Goal: Task Accomplishment & Management: Manage account settings

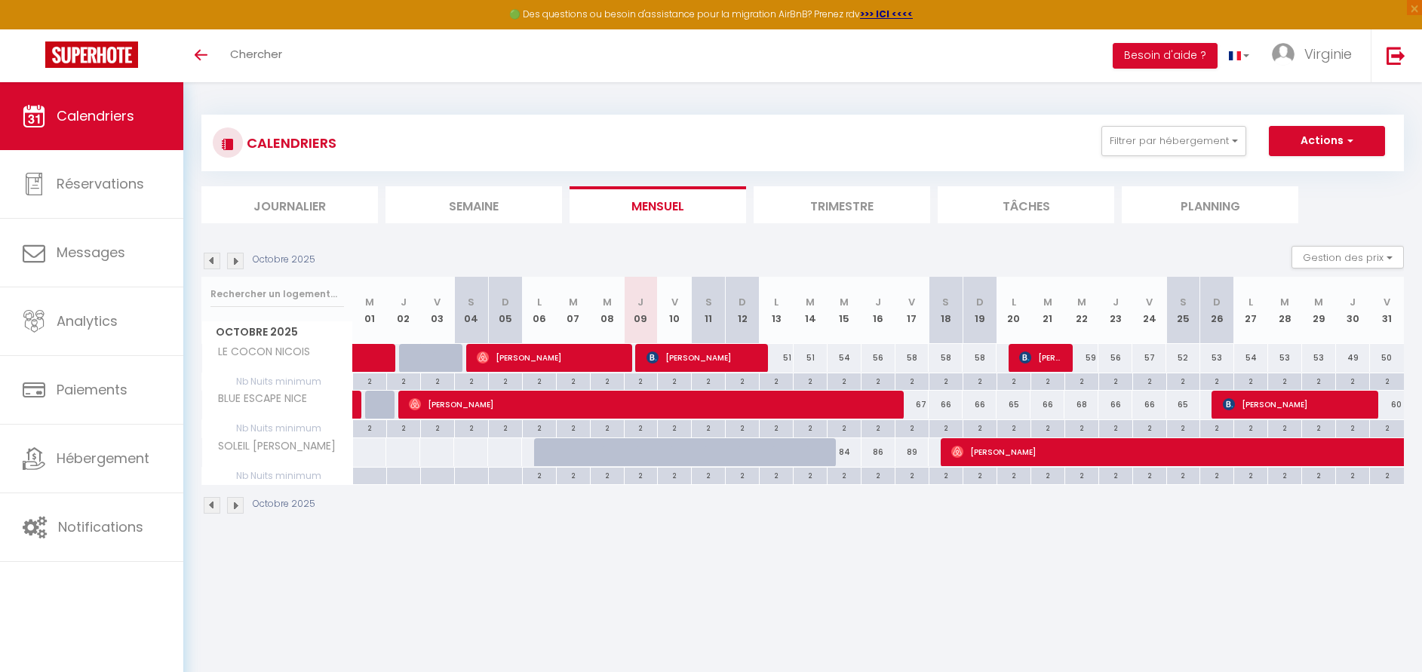
click at [317, 452] on span "SOLEIL [PERSON_NAME]" at bounding box center [271, 446] width 135 height 17
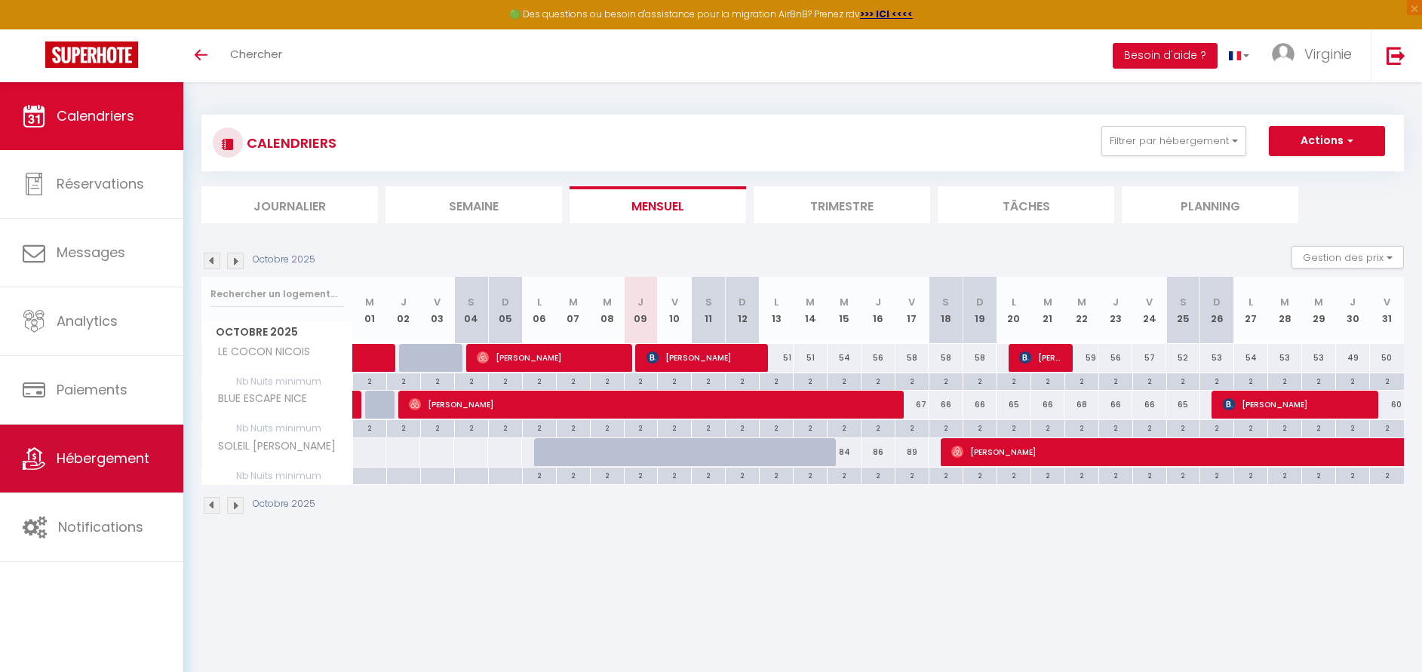
click at [111, 446] on link "Hébergement" at bounding box center [91, 459] width 183 height 68
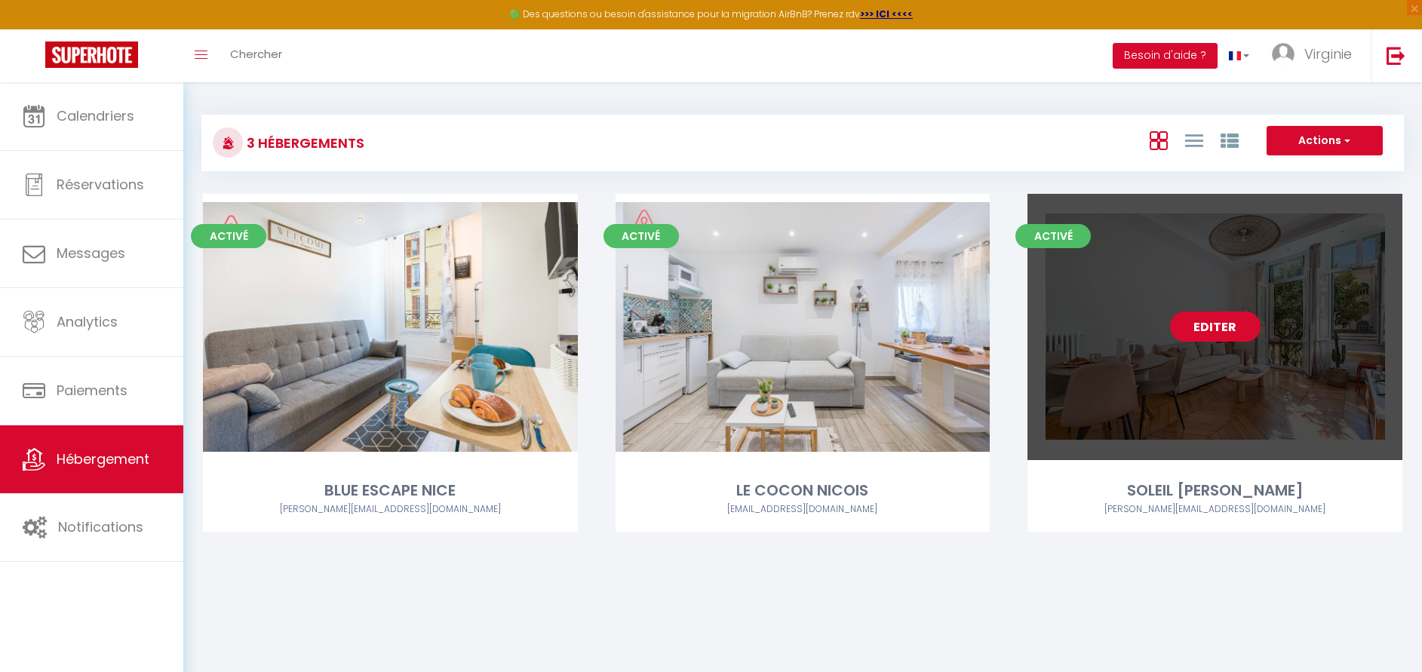
click at [1207, 331] on link "Editer" at bounding box center [1215, 326] width 90 height 30
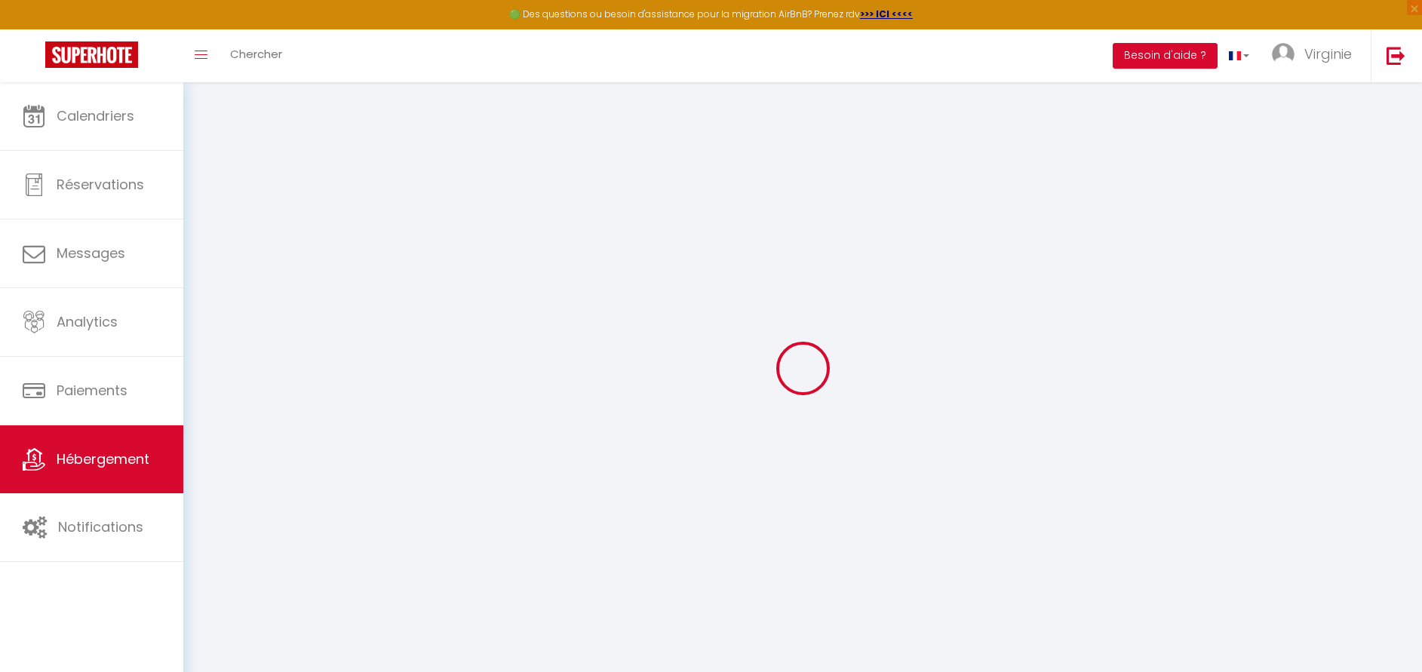
type input "SOLEIL [PERSON_NAME]"
select select "2"
type input "68"
type input "60"
select select
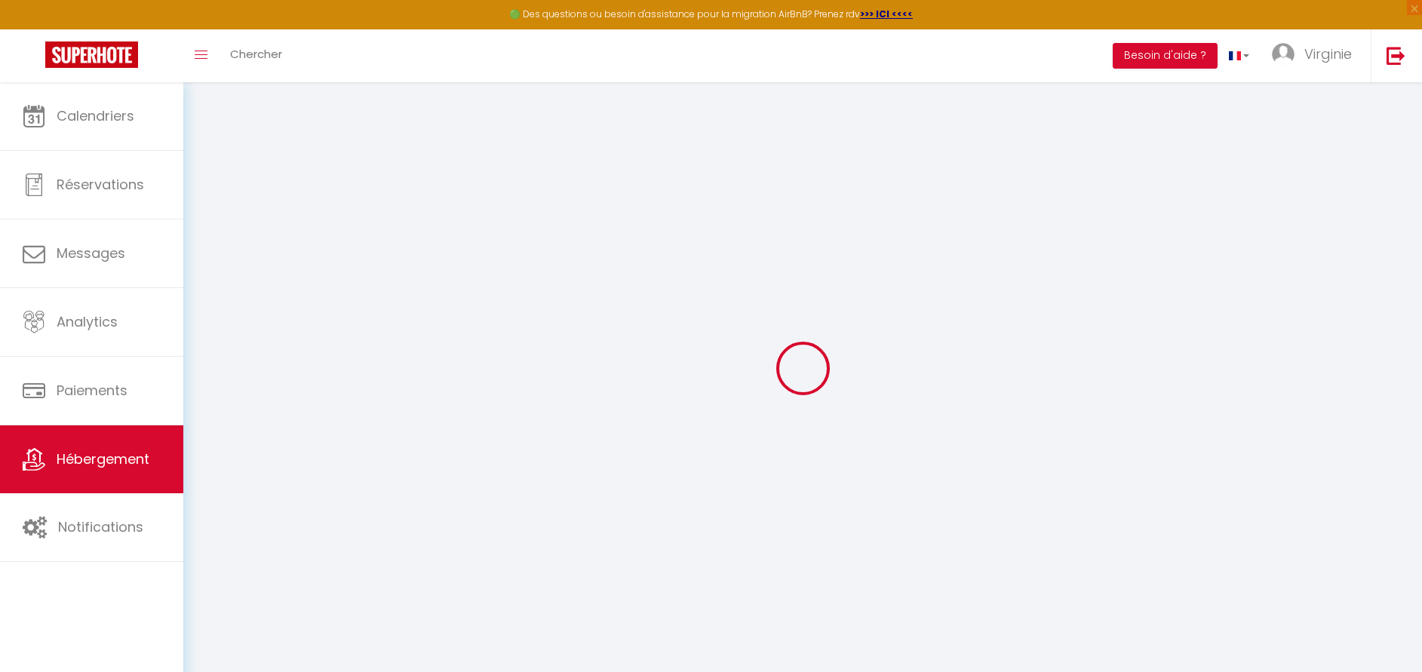
select select
type input "[STREET_ADDRESS]"
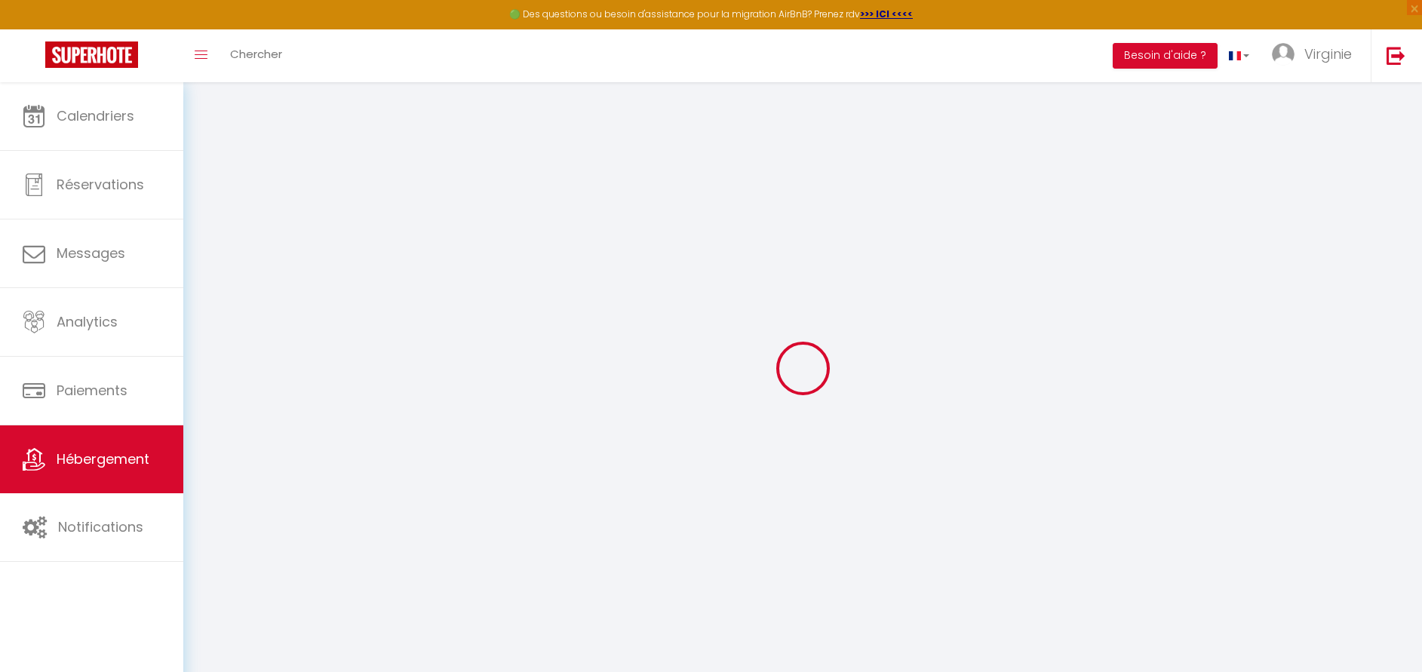
type input "06000"
type input "Nice"
type input "[EMAIL_ADDRESS][DOMAIN_NAME]"
select select
checkbox input "false"
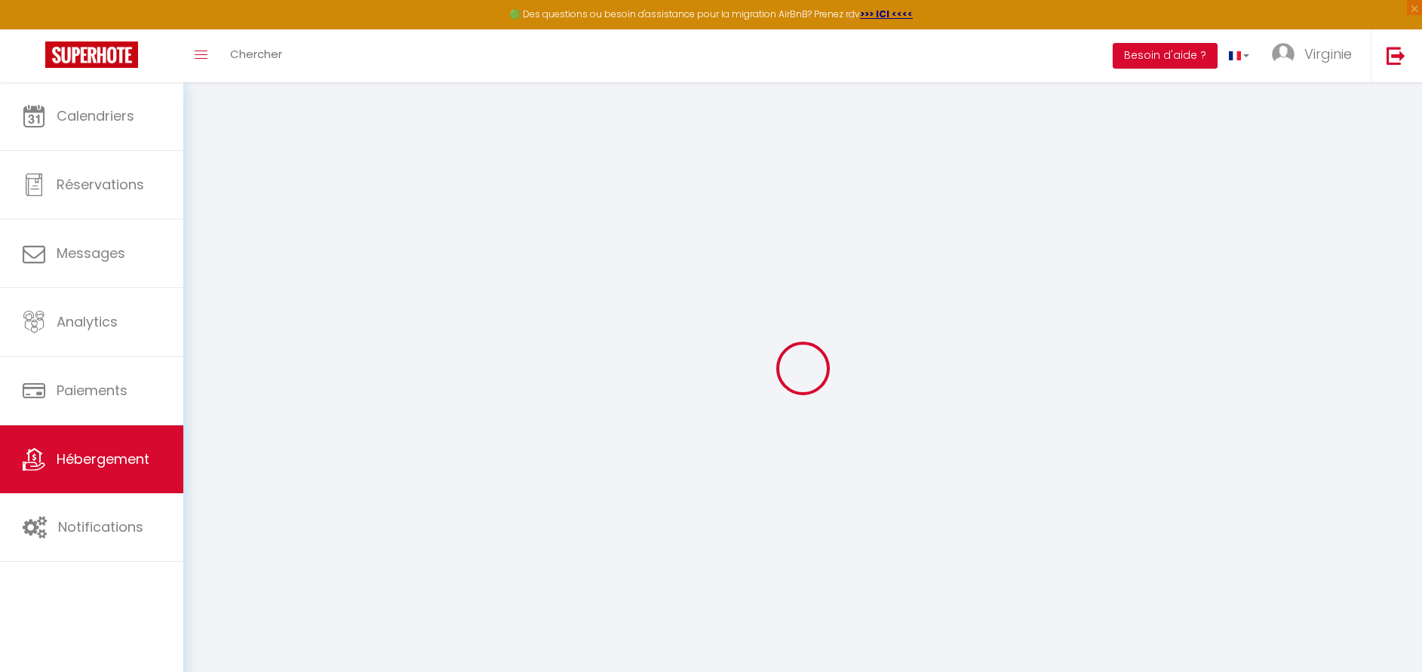
checkbox input "false"
type input "0"
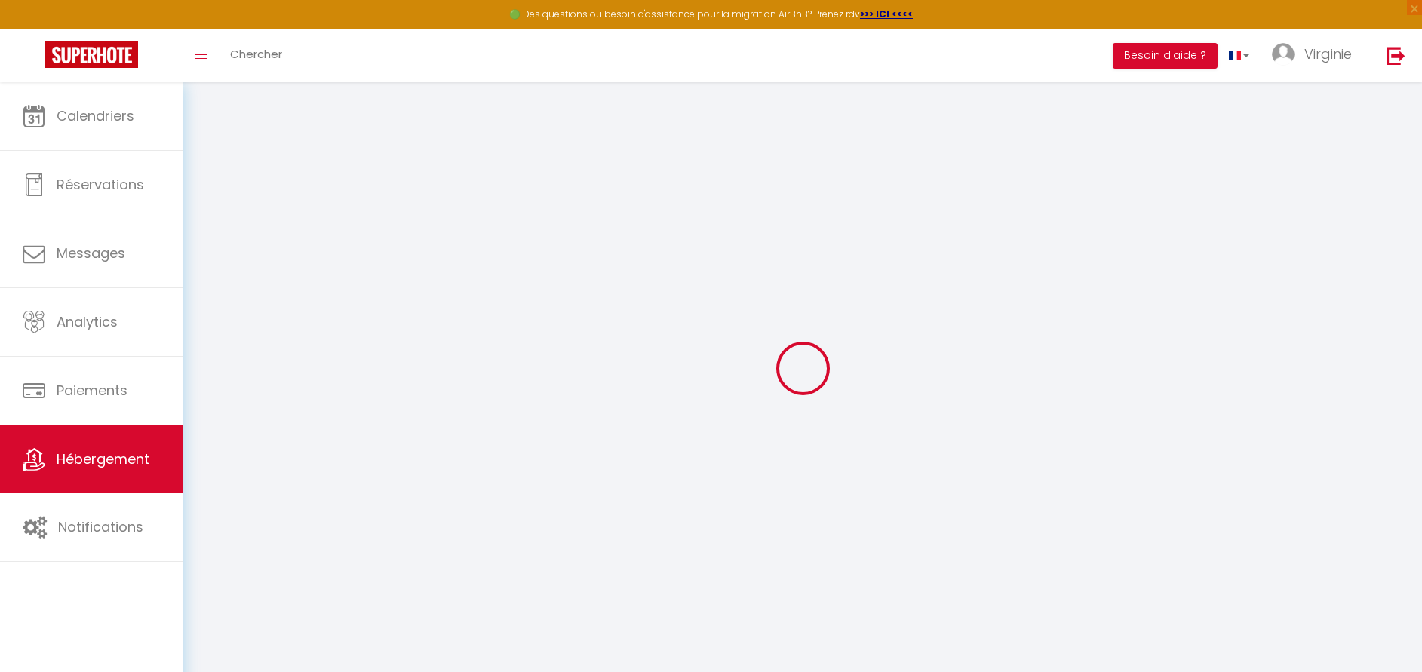
type input "0"
select select
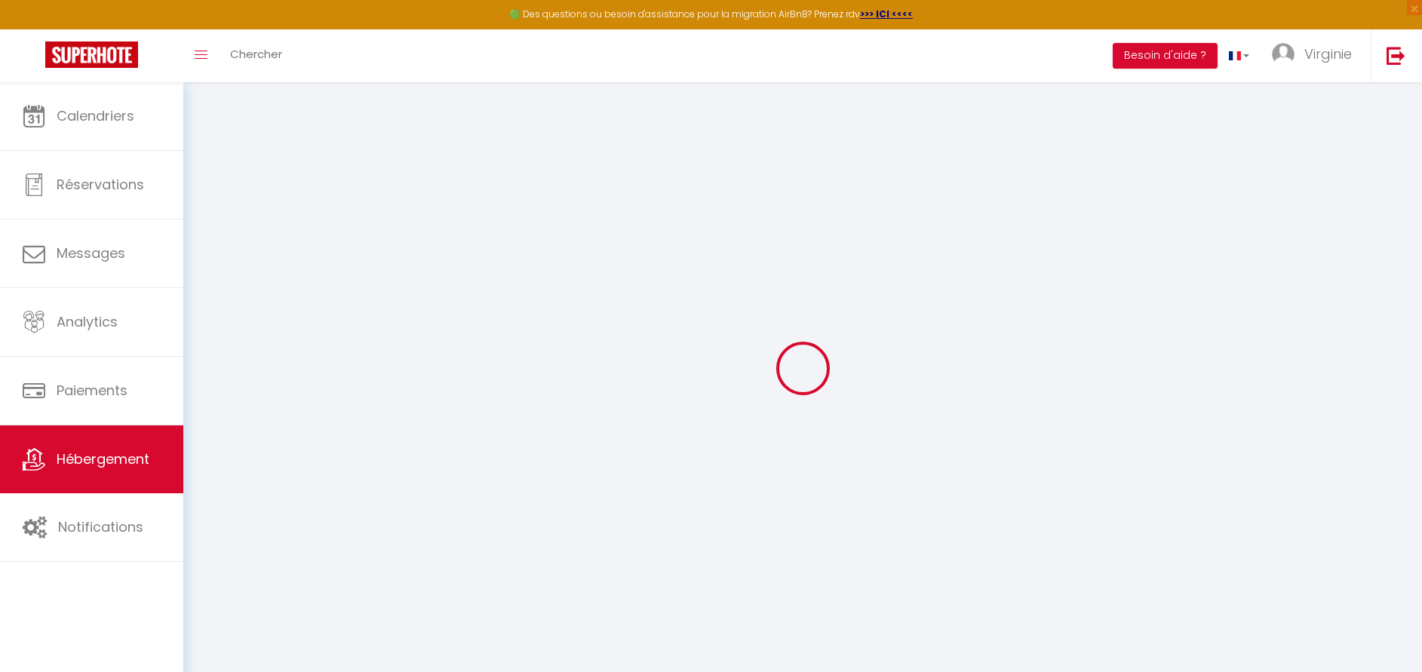
select select
checkbox input "false"
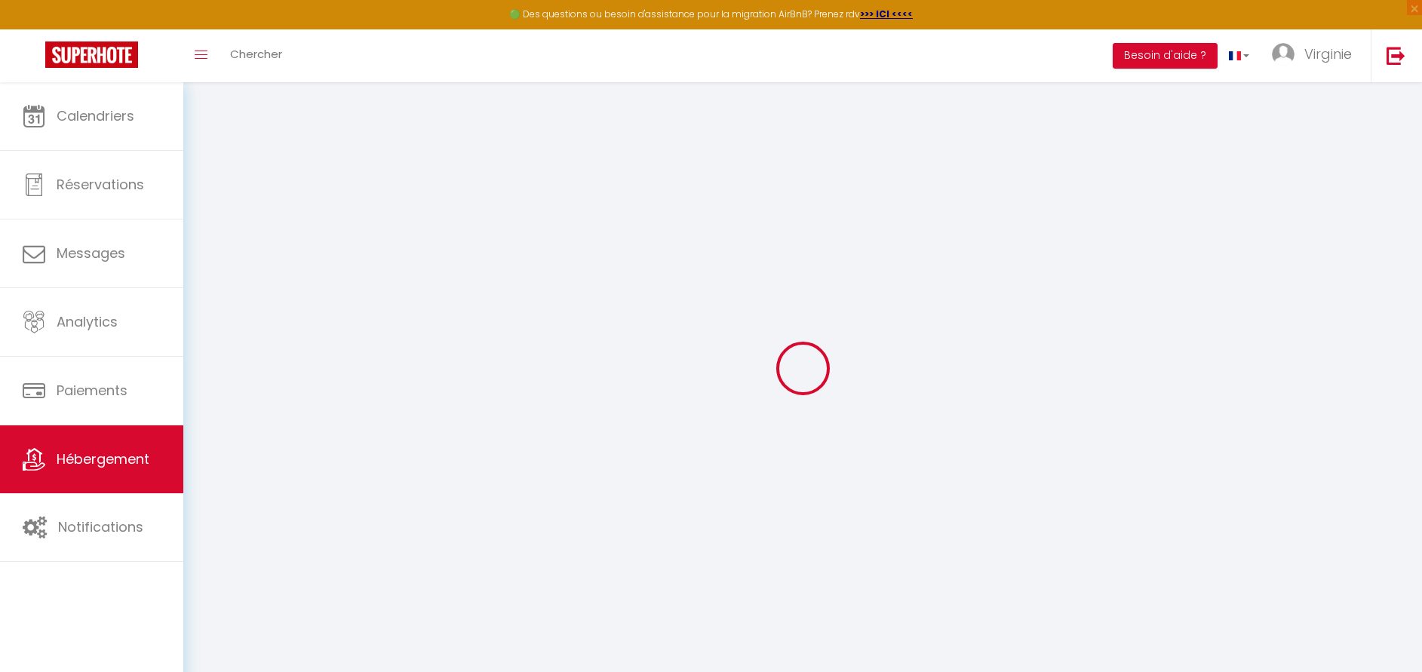
checkbox input "false"
select select
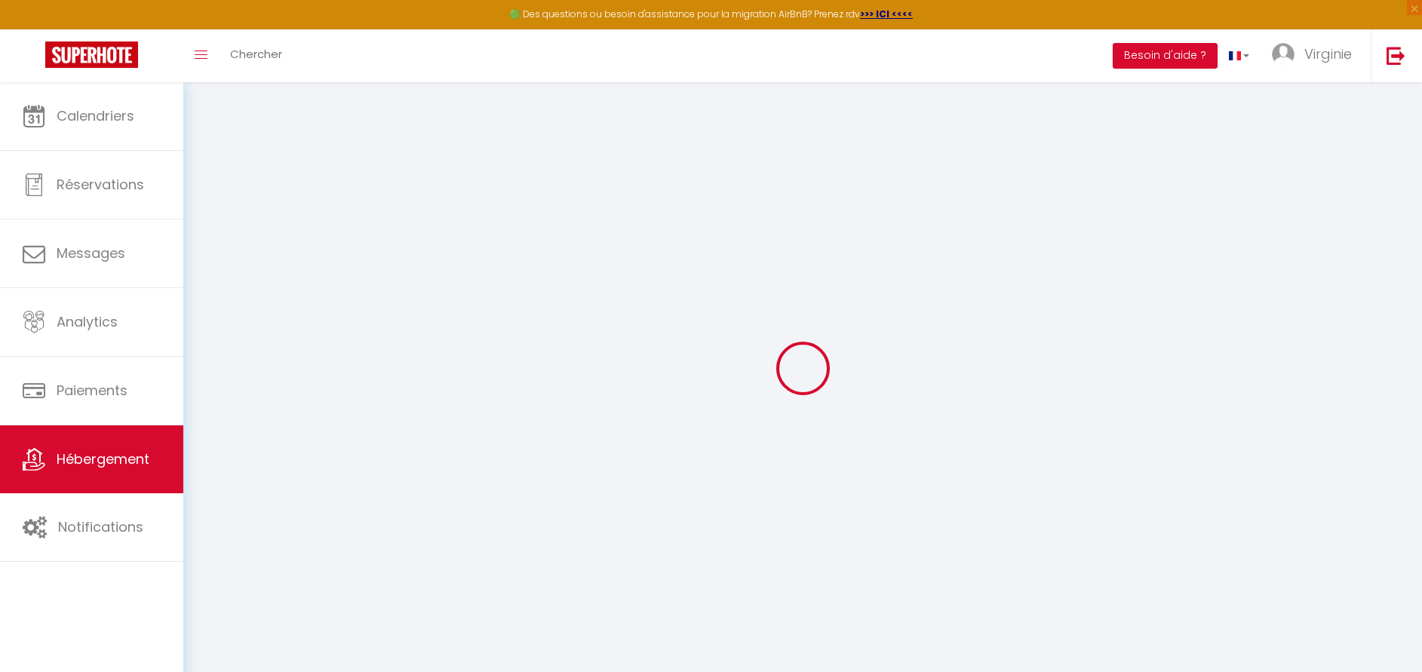
select select
checkbox input "false"
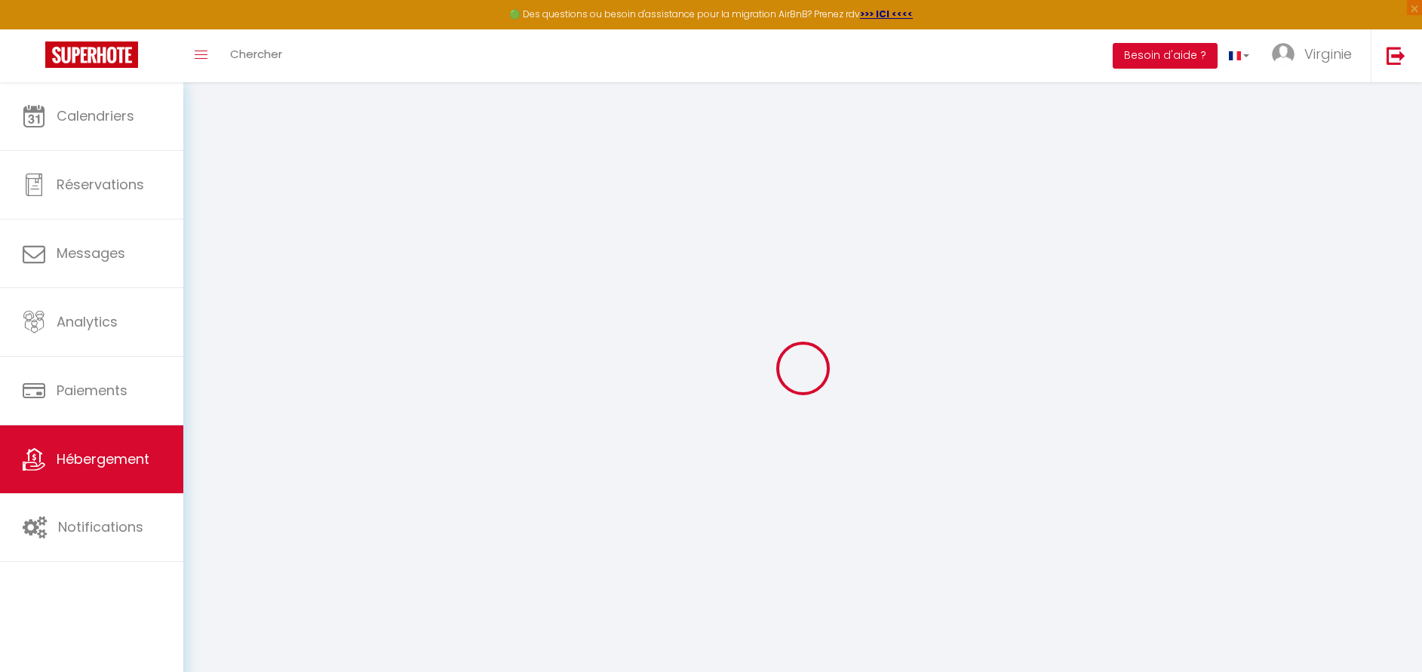
checkbox input "false"
select select
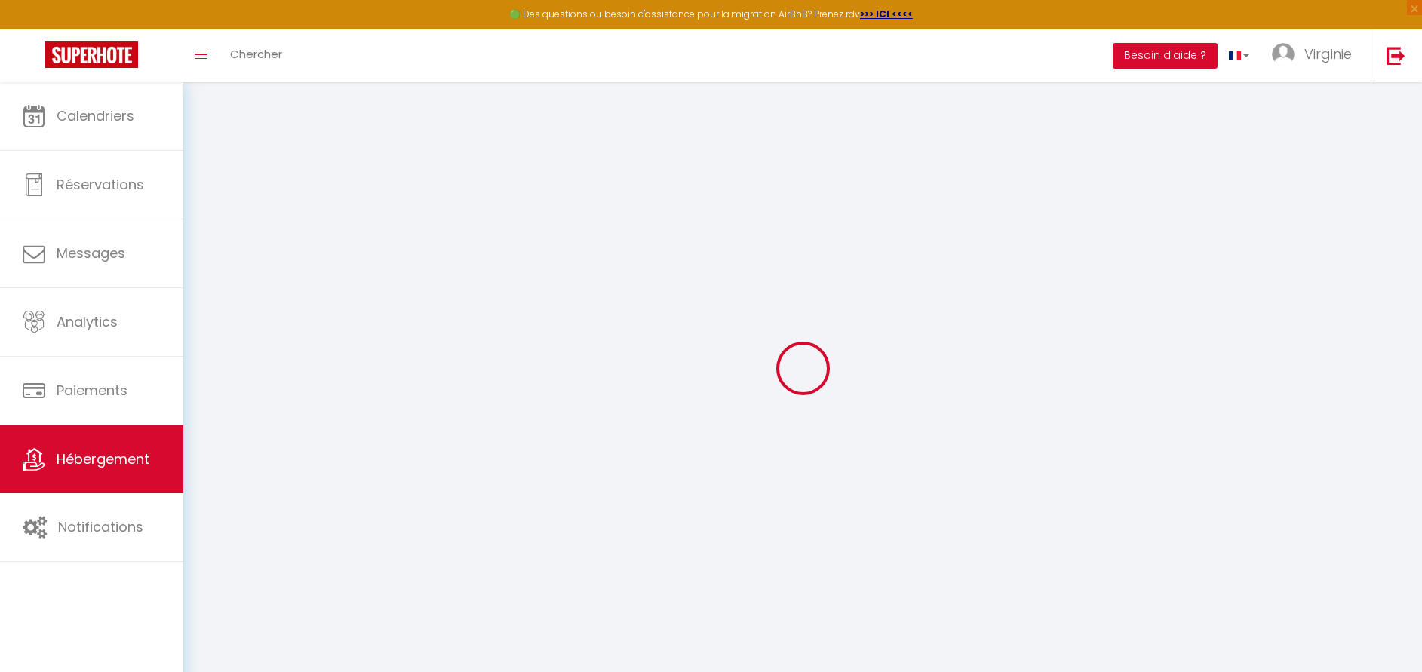
select select
checkbox input "false"
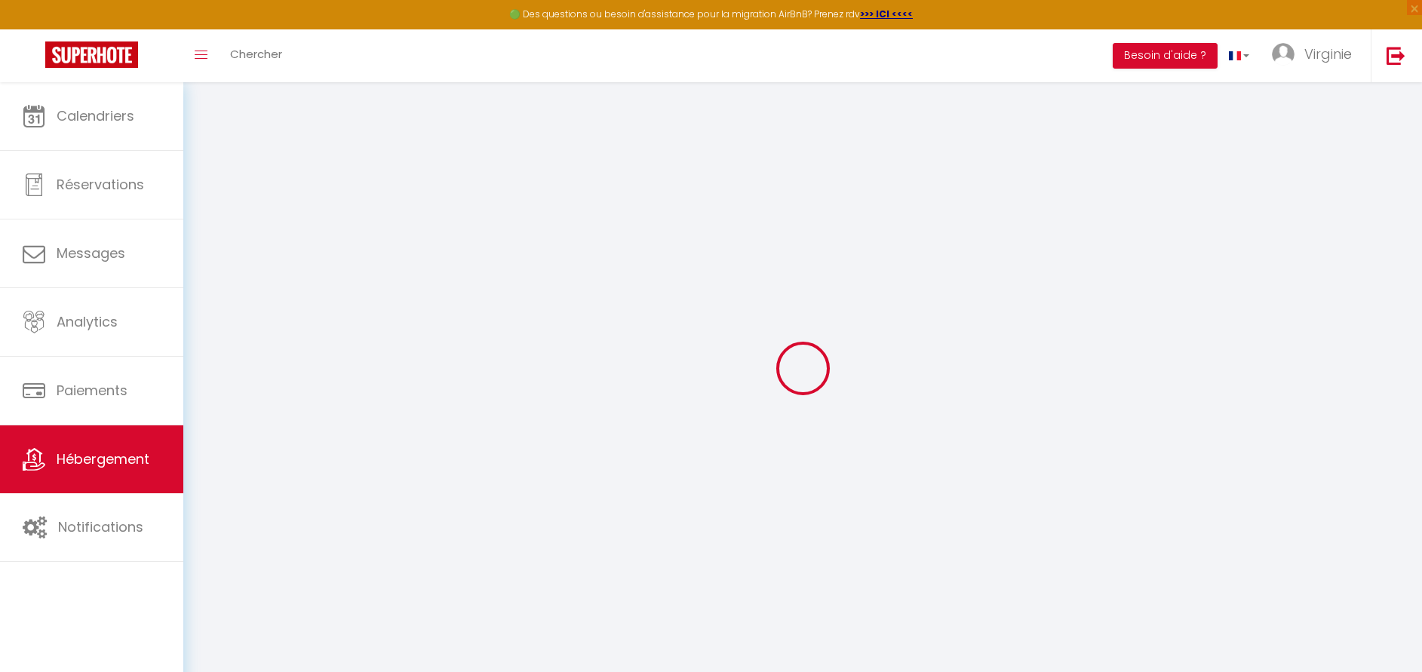
checkbox input "false"
select select
checkbox input "false"
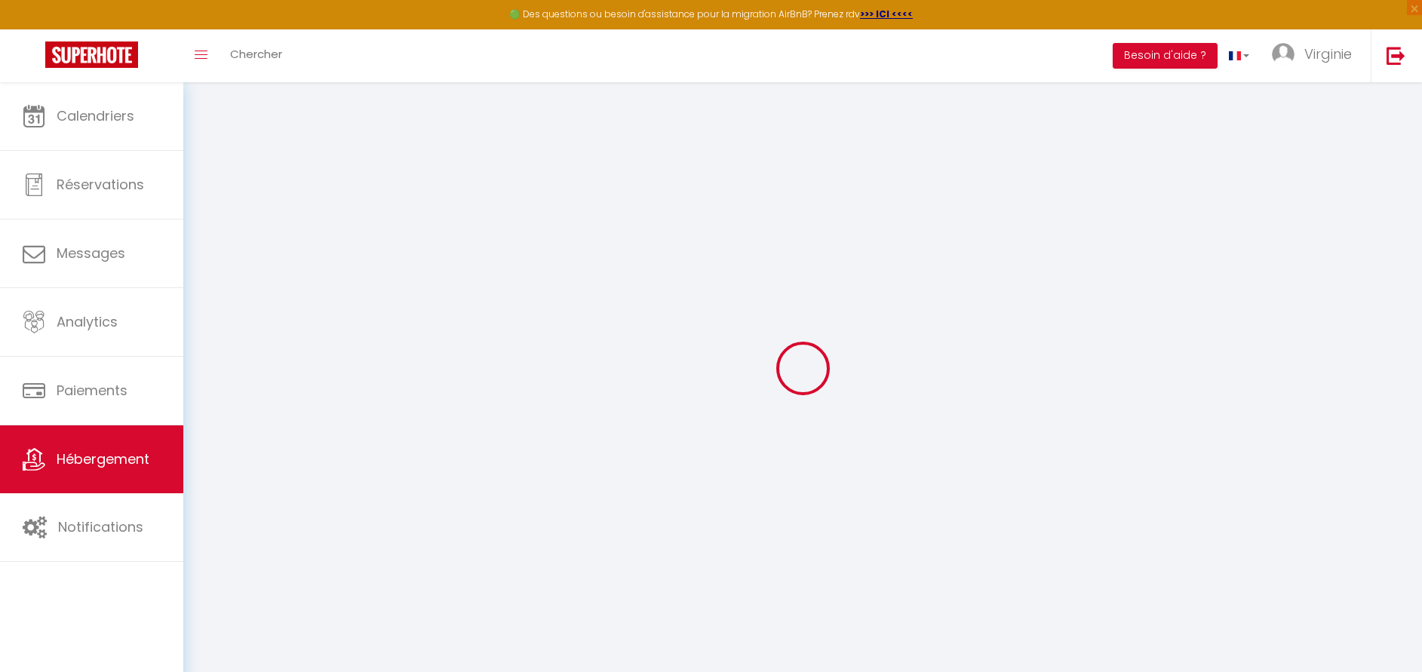
checkbox input "false"
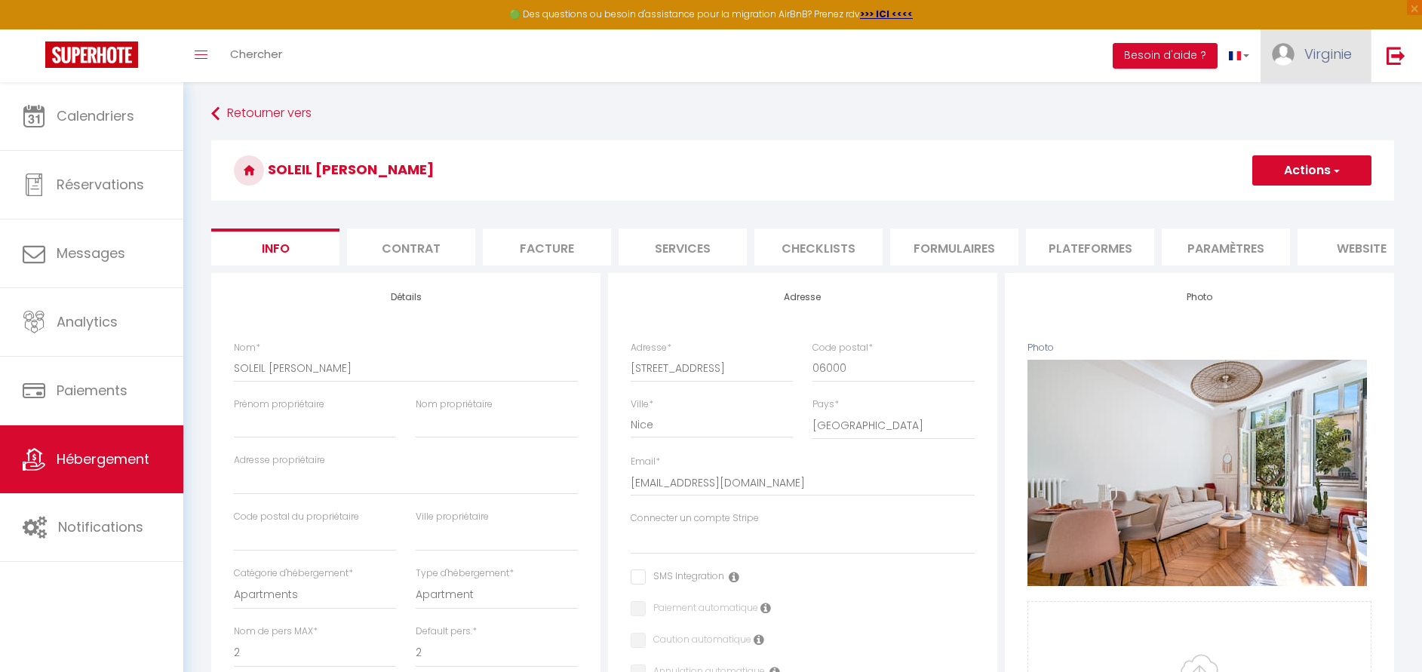
click at [1345, 42] on link "Virginie" at bounding box center [1315, 55] width 110 height 53
click at [1307, 136] on link "Équipe" at bounding box center [1310, 132] width 112 height 26
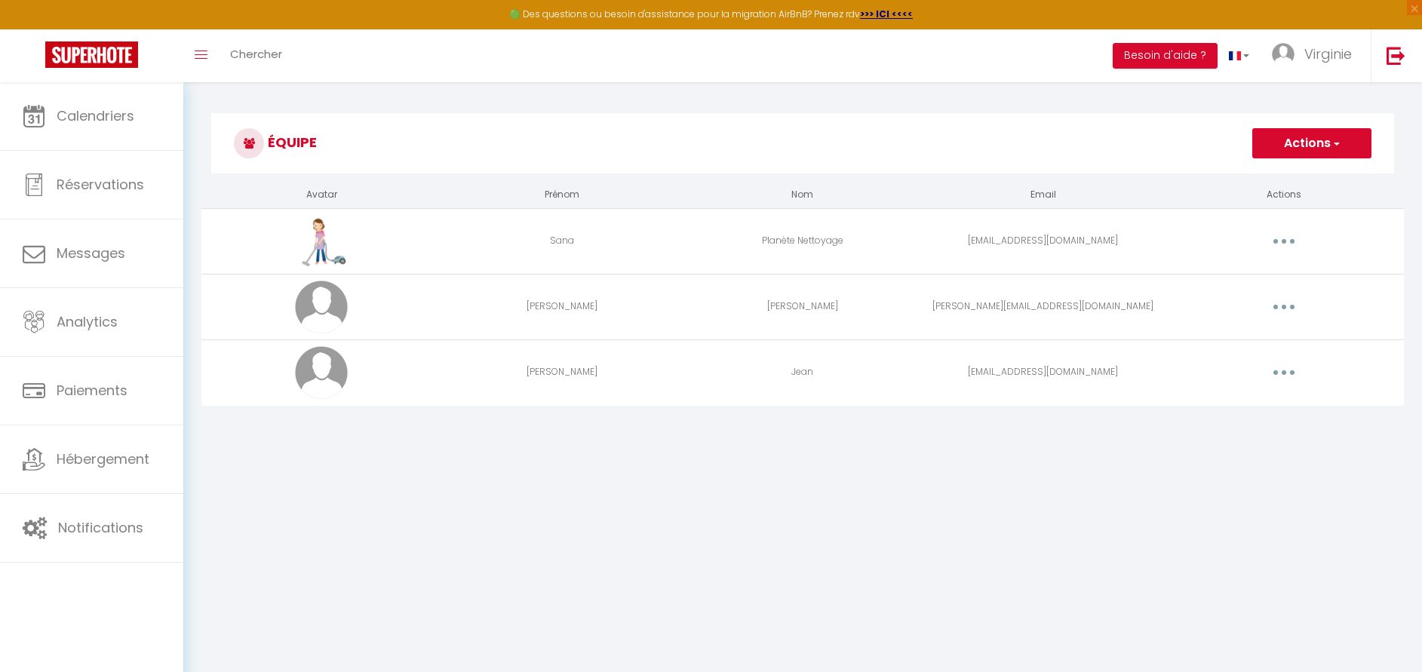
click at [1282, 132] on button "Actions" at bounding box center [1311, 143] width 119 height 30
click at [1287, 177] on link "Ajouter un nouvel utilisateur" at bounding box center [1281, 177] width 178 height 20
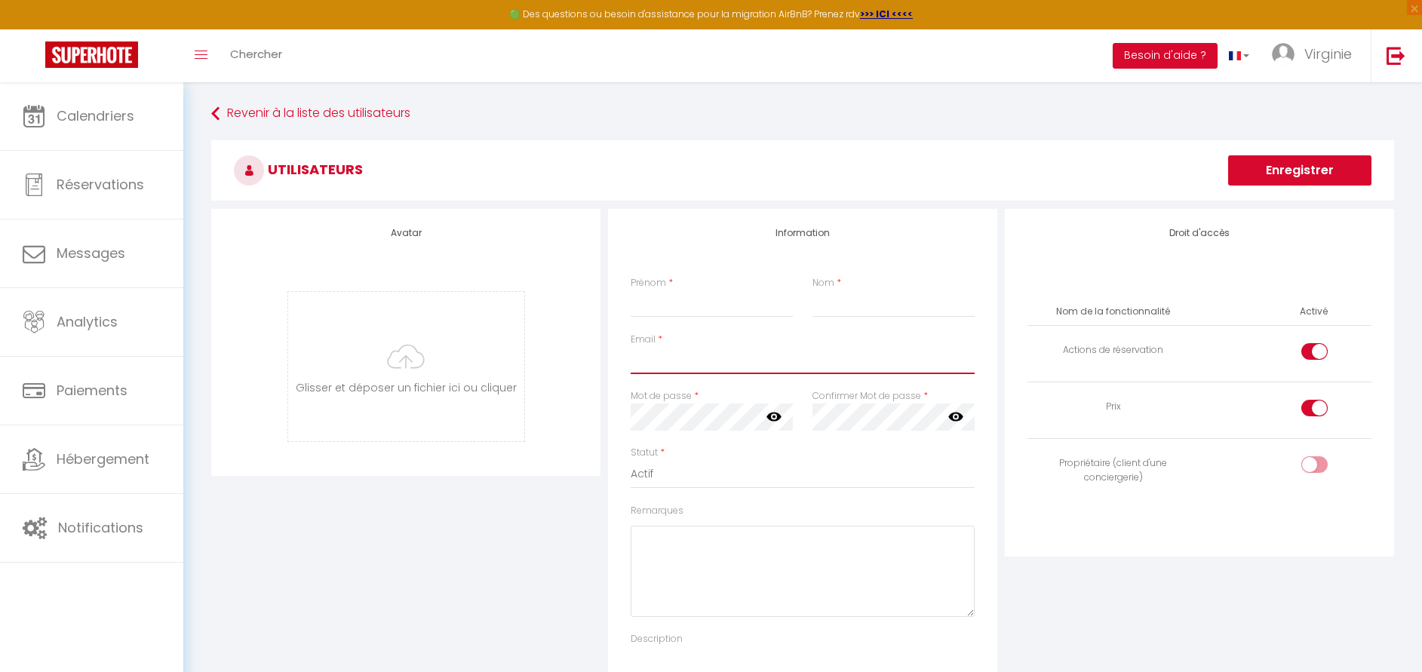
type input "[EMAIL_ADDRESS][DOMAIN_NAME]"
click at [712, 314] on input "Prénom" at bounding box center [711, 303] width 162 height 27
type input "[PERSON_NAME]"
click at [833, 305] on input "Nom" at bounding box center [893, 303] width 162 height 27
type input "Bruneaux"
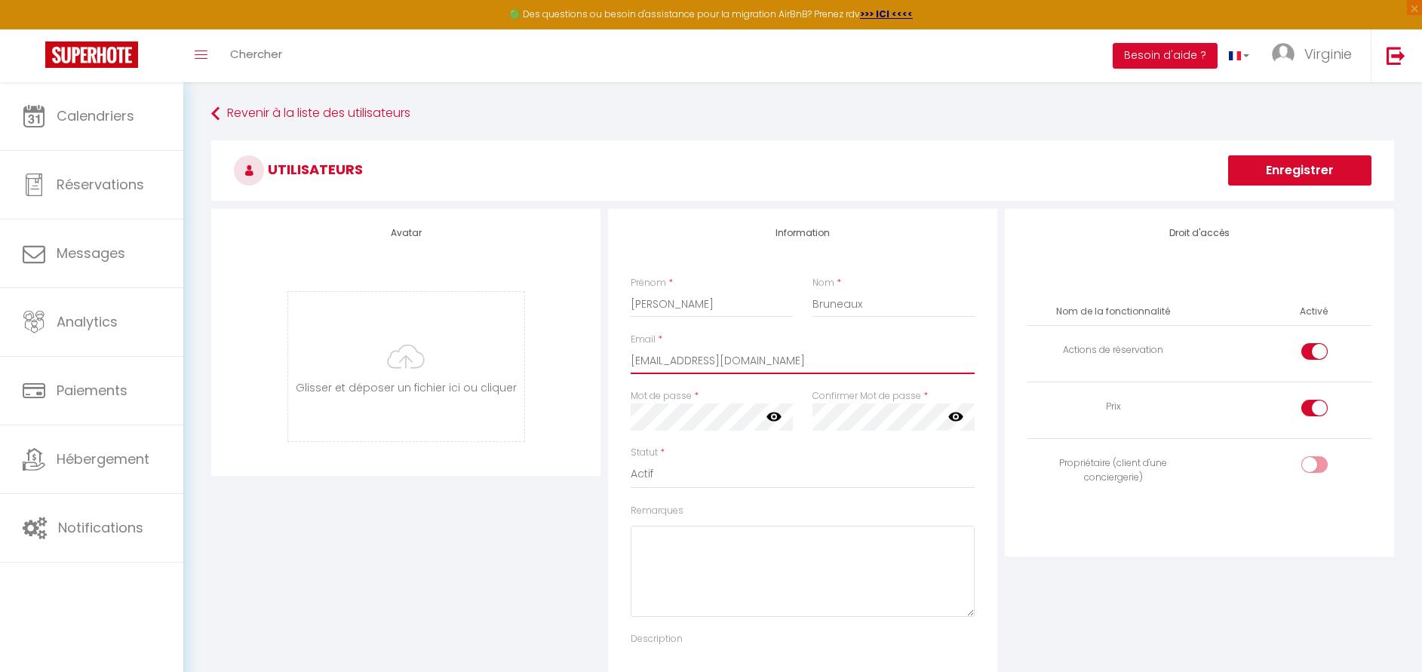
drag, startPoint x: 844, startPoint y: 357, endPoint x: 567, endPoint y: 383, distance: 277.9
click at [567, 383] on div "Avatar [PERSON_NAME] et déposer un fichier ici ou cliquer Ooops, something wron…" at bounding box center [802, 469] width 1190 height 520
click at [539, 547] on div "Avatar [PERSON_NAME] et déposer un fichier ici ou cliquer Ooops, something wron…" at bounding box center [405, 469] width 397 height 520
drag, startPoint x: 854, startPoint y: 373, endPoint x: 528, endPoint y: 385, distance: 326.0
click at [528, 385] on div "Avatar [PERSON_NAME] et déposer un fichier ici ou cliquer Ooops, something wron…" at bounding box center [802, 469] width 1190 height 520
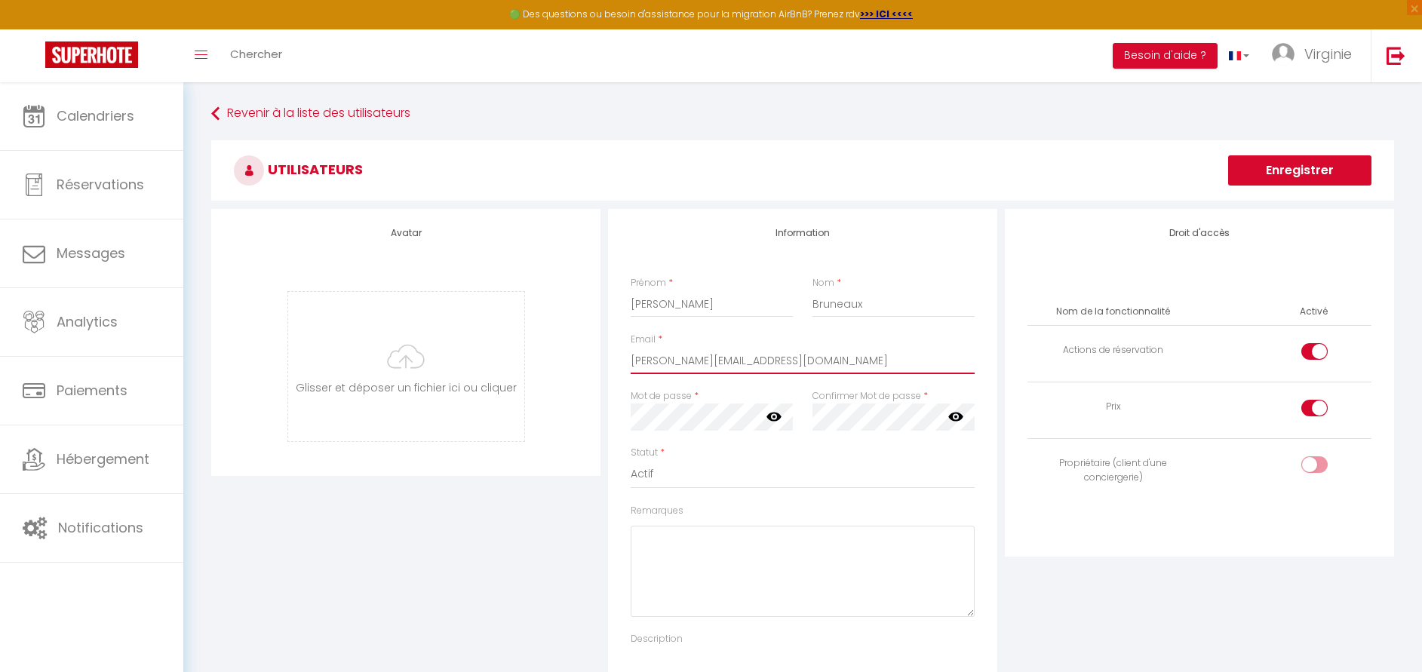
type input "[PERSON_NAME][EMAIL_ADDRESS][DOMAIN_NAME]"
click at [622, 422] on div "Mot de passe * Votre mot de passe doit comporter au moins 8 caractères et conte…" at bounding box center [712, 417] width 182 height 57
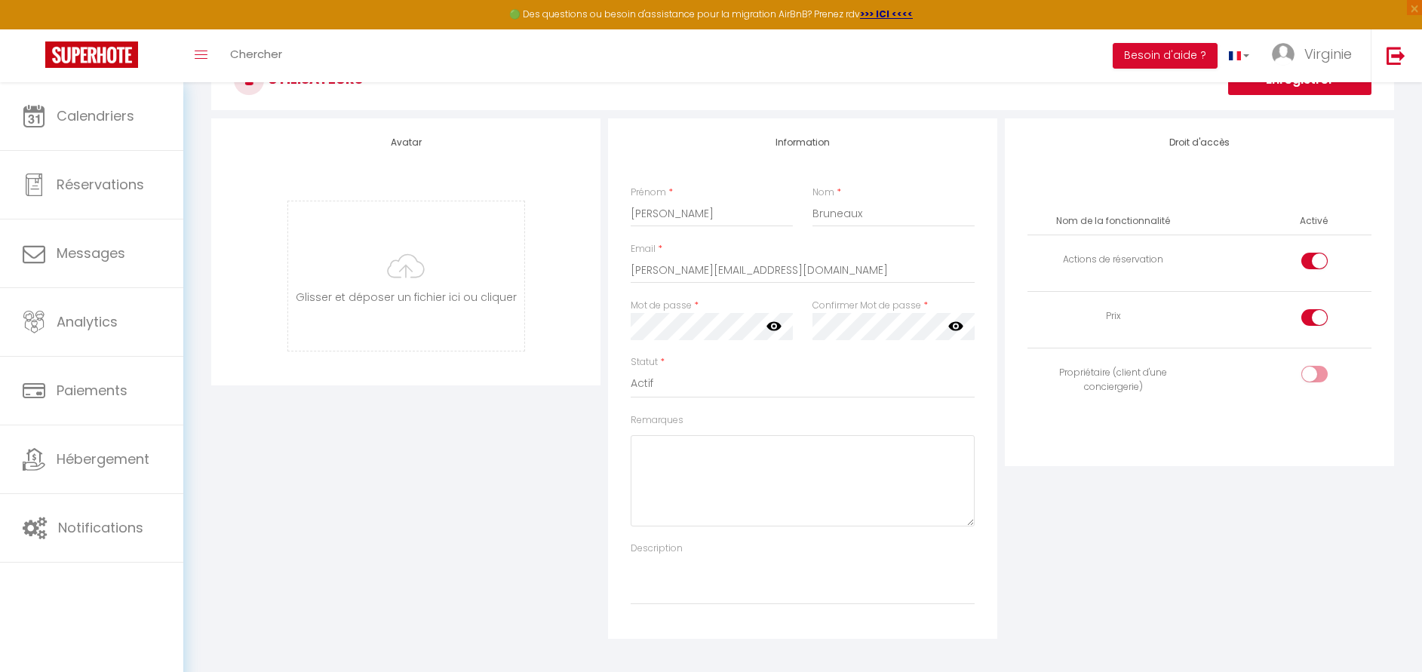
scroll to position [92, 0]
click at [574, 452] on div "Avatar [PERSON_NAME] et déposer un fichier ici ou cliquer Ooops, something wron…" at bounding box center [405, 377] width 397 height 520
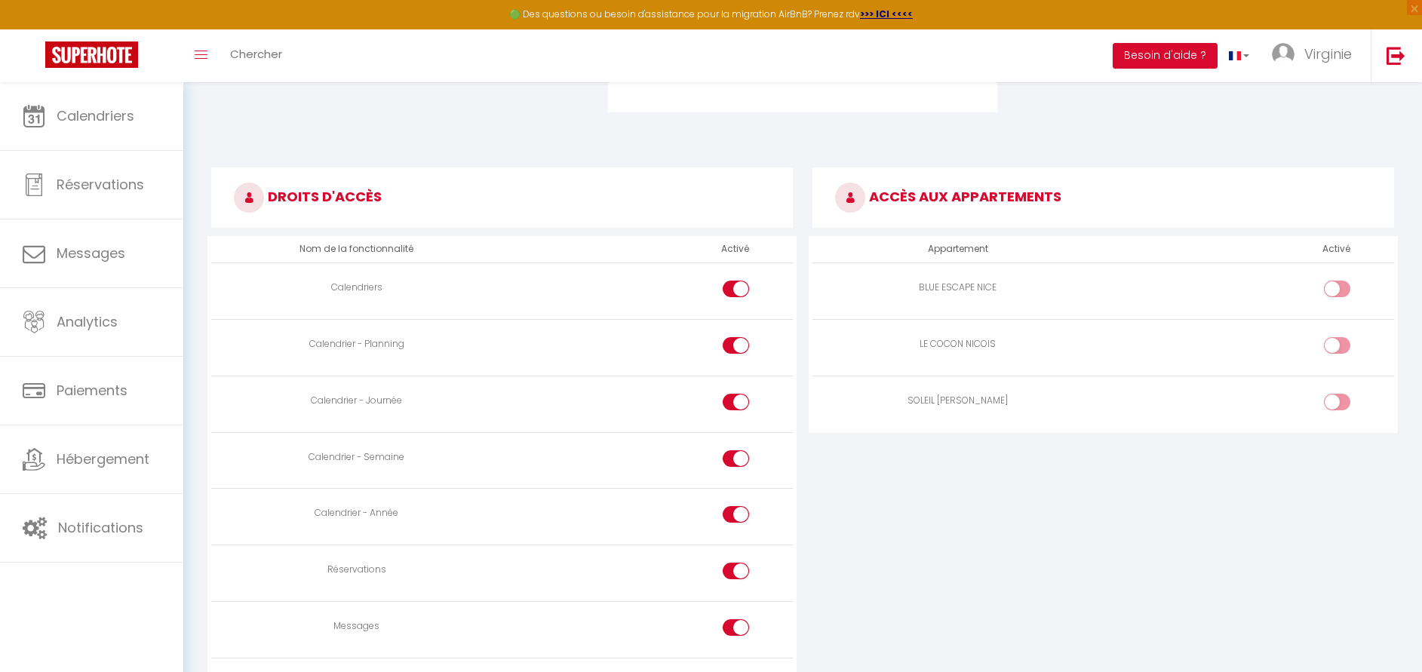
scroll to position [717, 0]
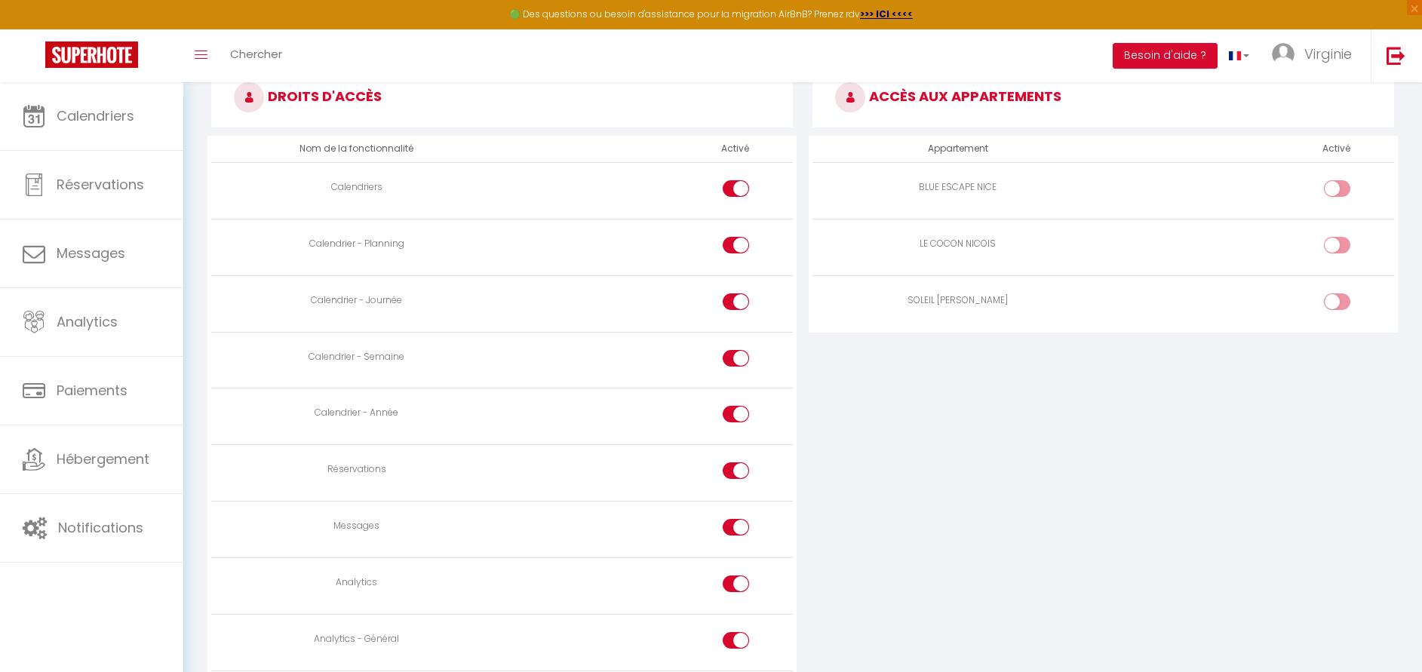
click at [738, 467] on input "checkbox" at bounding box center [748, 473] width 26 height 23
checkbox input "false"
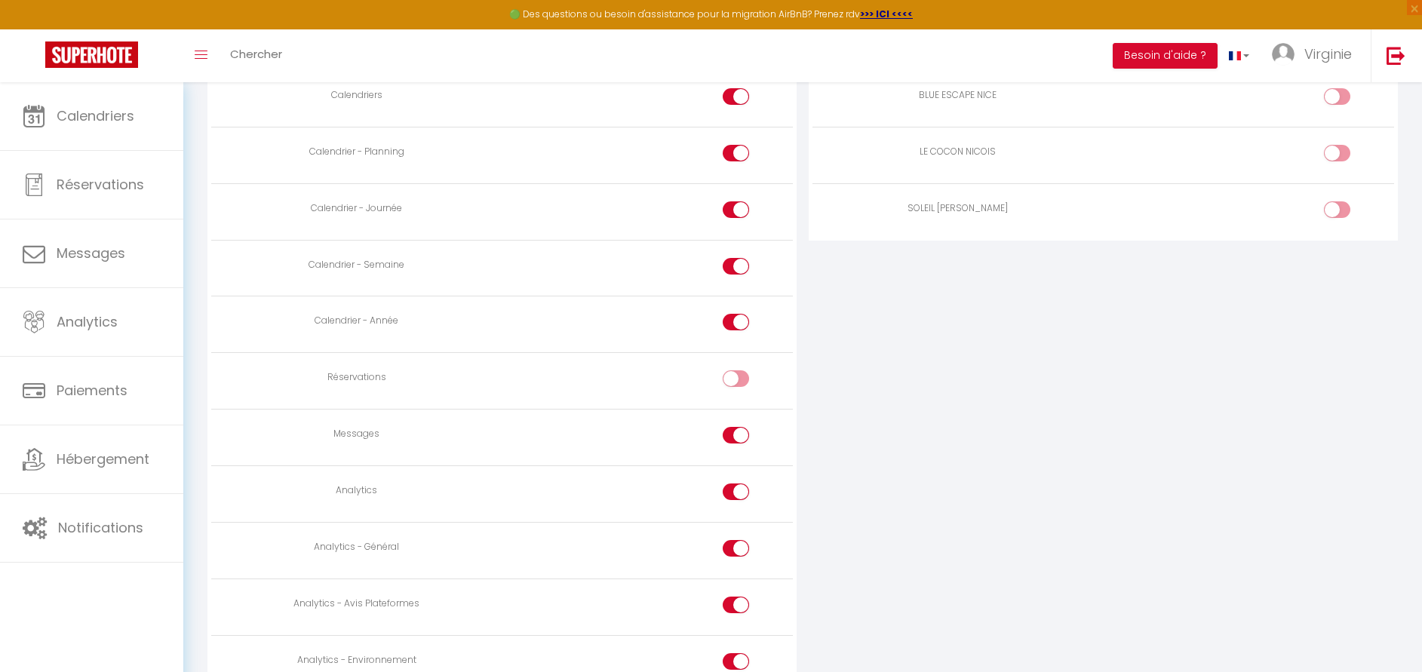
scroll to position [814, 0]
click at [741, 429] on input "checkbox" at bounding box center [748, 433] width 26 height 23
checkbox input "false"
click at [740, 487] on input "checkbox" at bounding box center [748, 489] width 26 height 23
checkbox input "false"
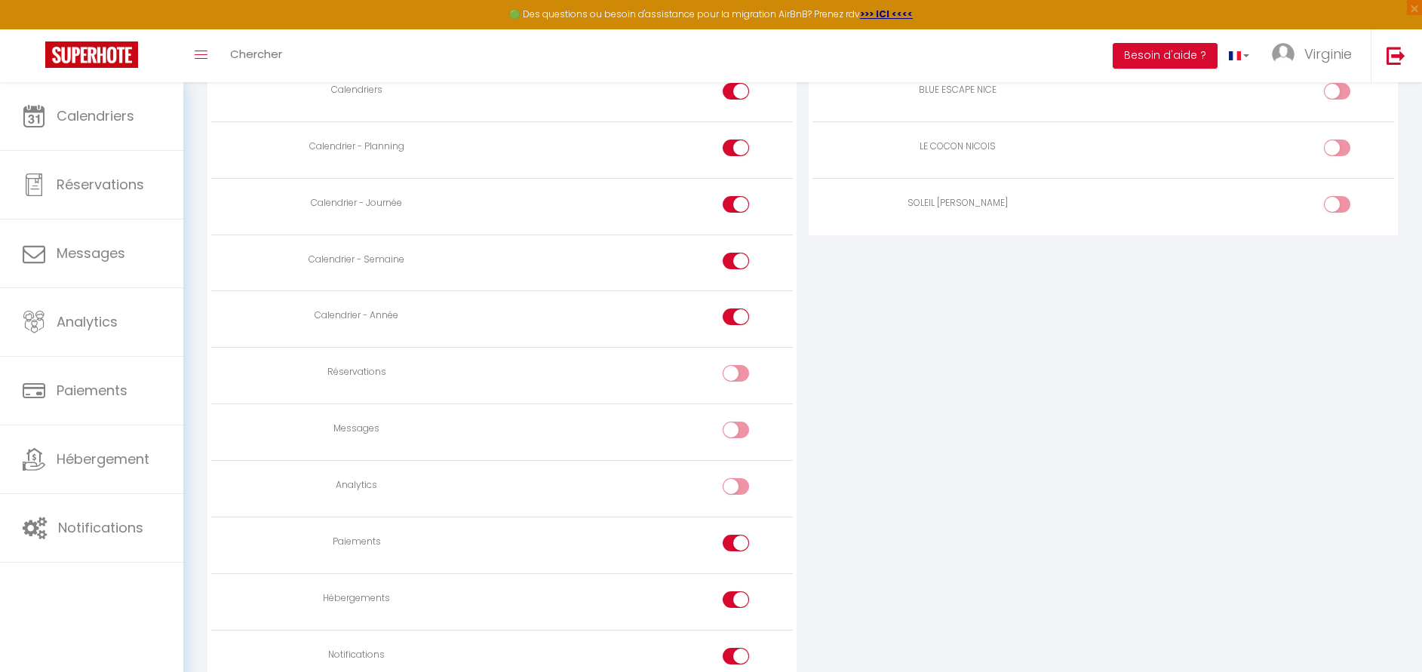
click at [741, 547] on input "checkbox" at bounding box center [748, 546] width 26 height 23
checkbox input "false"
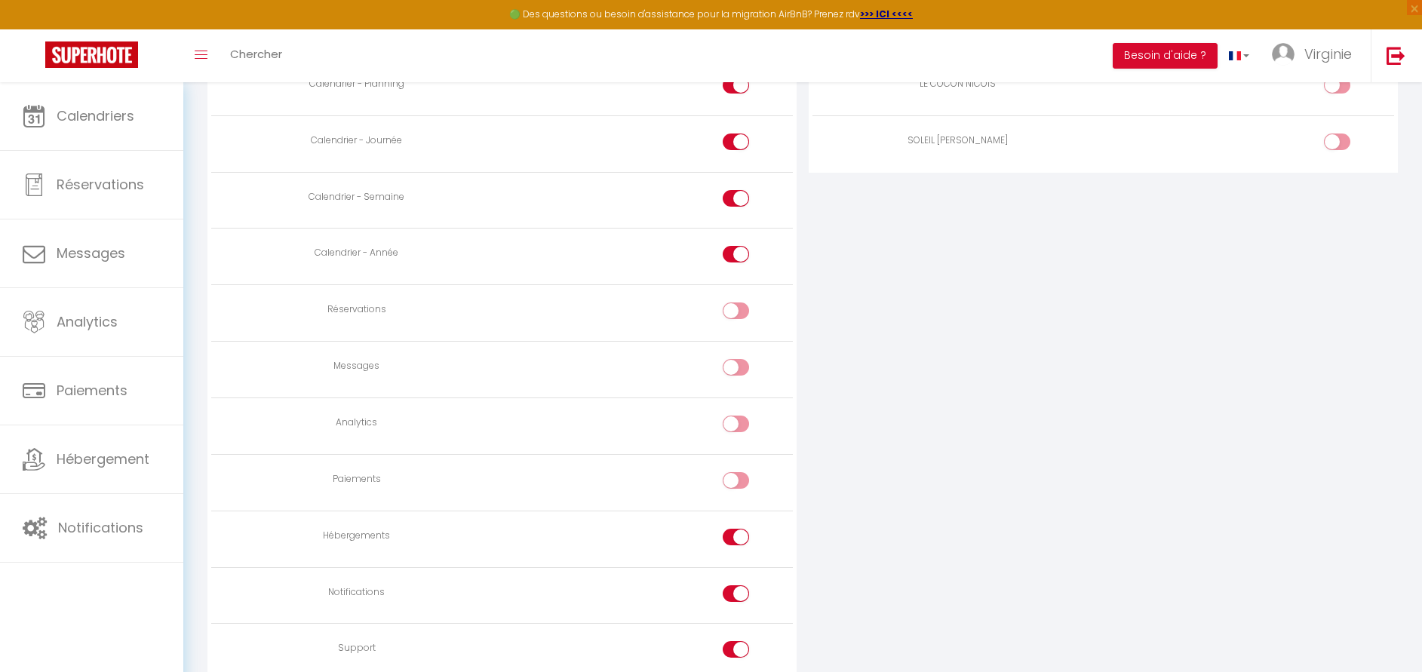
scroll to position [896, 0]
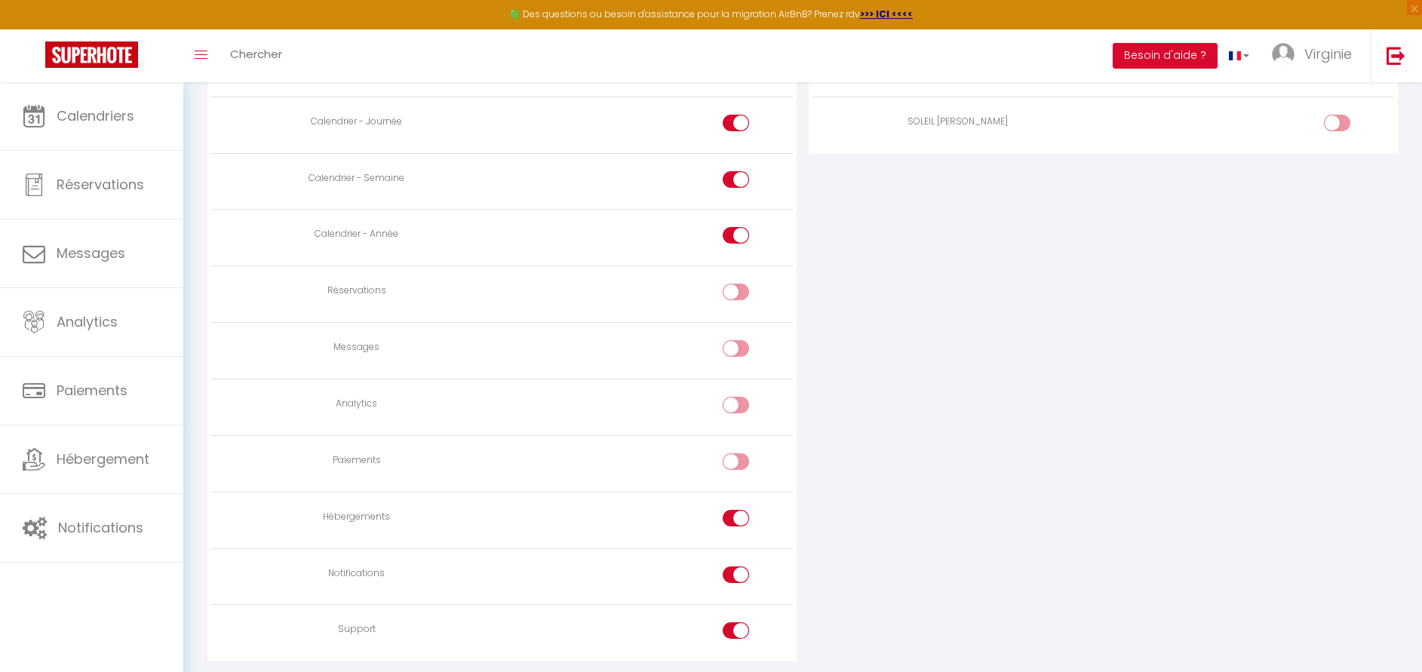
click at [735, 523] on input "checkbox" at bounding box center [748, 521] width 26 height 23
checkbox input "false"
click at [735, 572] on input "checkbox" at bounding box center [748, 577] width 26 height 23
checkbox input "false"
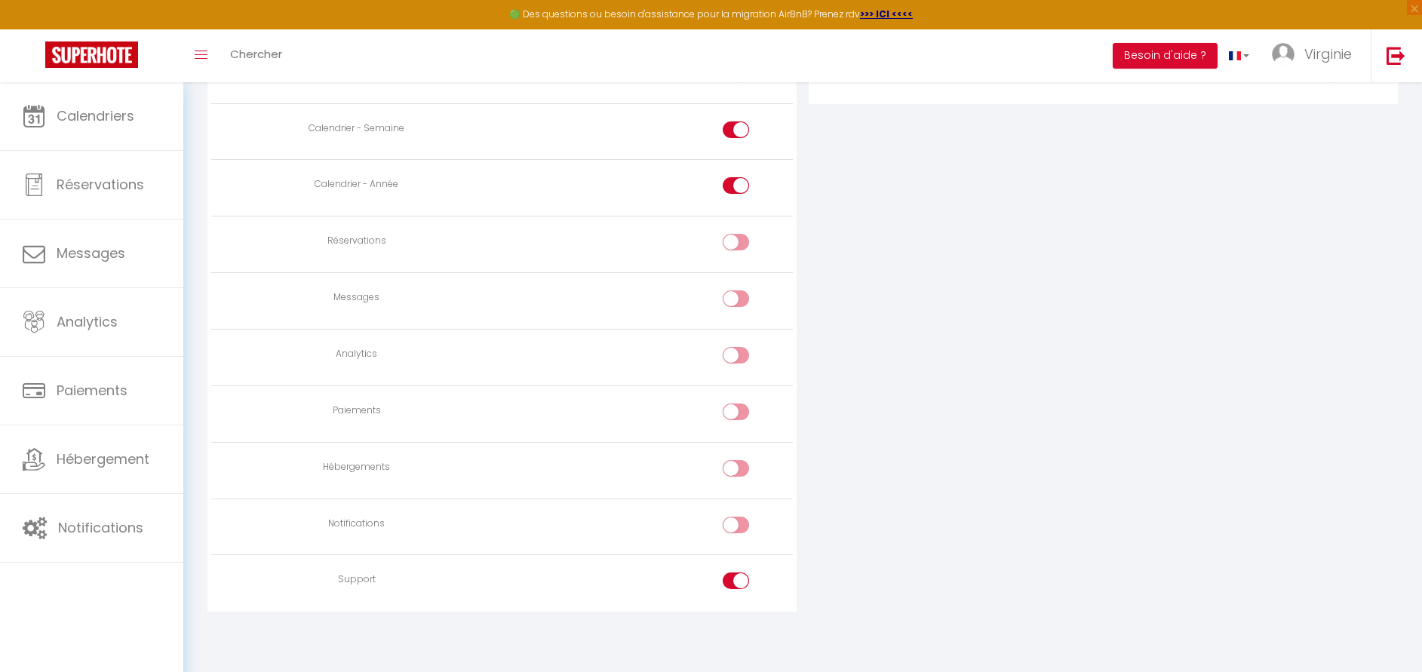
click at [738, 583] on input "checkbox" at bounding box center [748, 583] width 26 height 23
checkbox input "false"
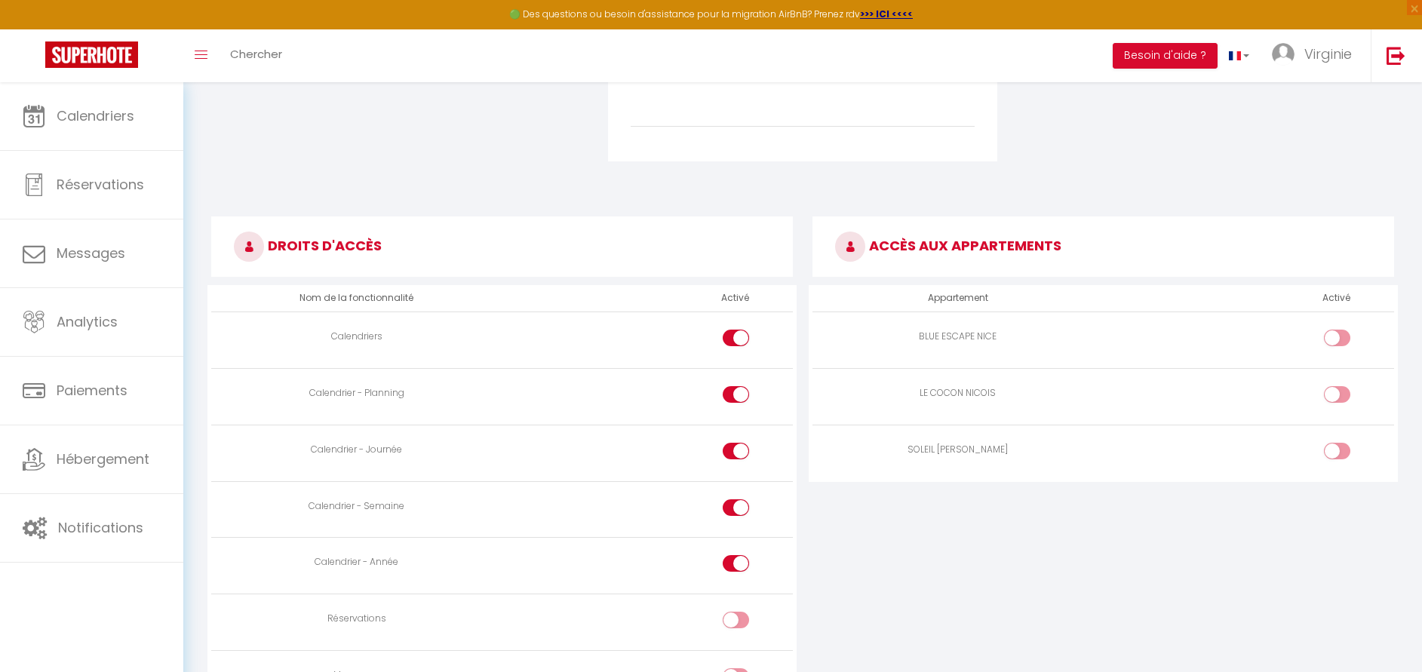
scroll to position [569, 0]
click at [1349, 452] on input "checkbox" at bounding box center [1349, 452] width 26 height 23
checkbox input "true"
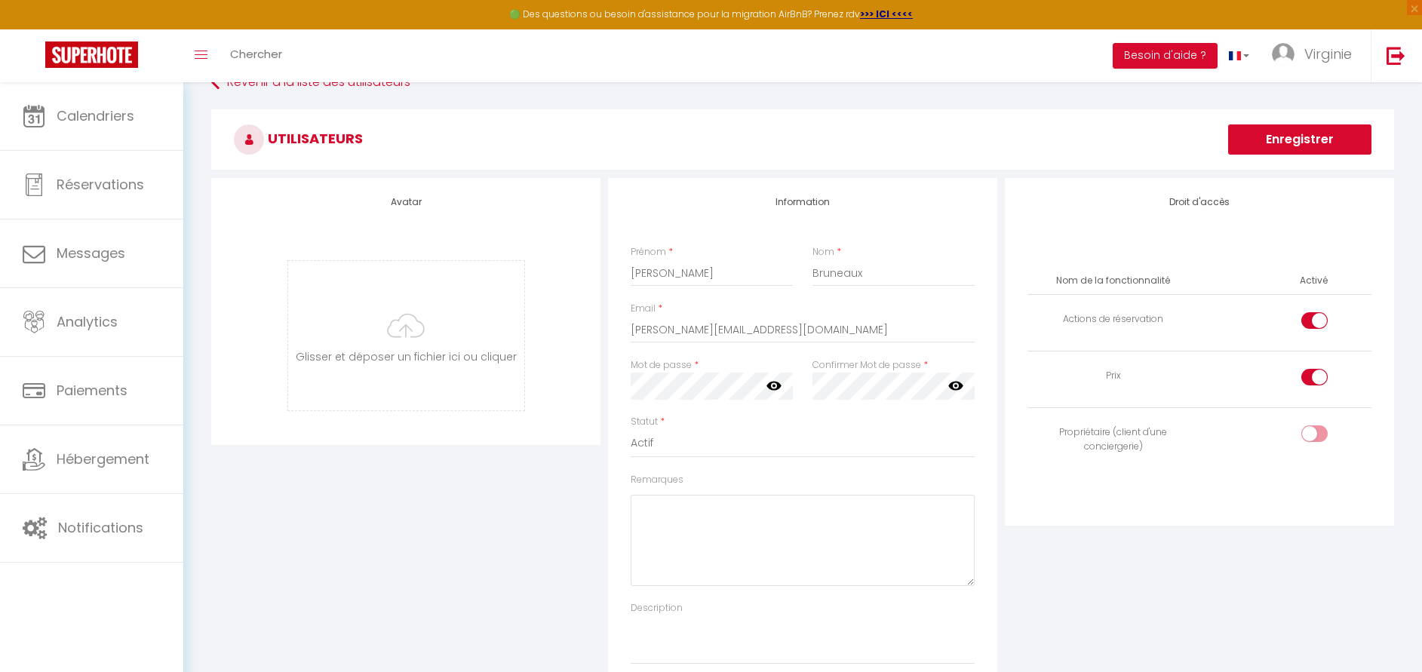
scroll to position [29, 0]
click at [1311, 325] on div at bounding box center [1314, 322] width 26 height 17
click at [1314, 325] on input "checkbox" at bounding box center [1327, 325] width 26 height 23
checkbox input "false"
click at [1318, 377] on input "checkbox" at bounding box center [1327, 381] width 26 height 23
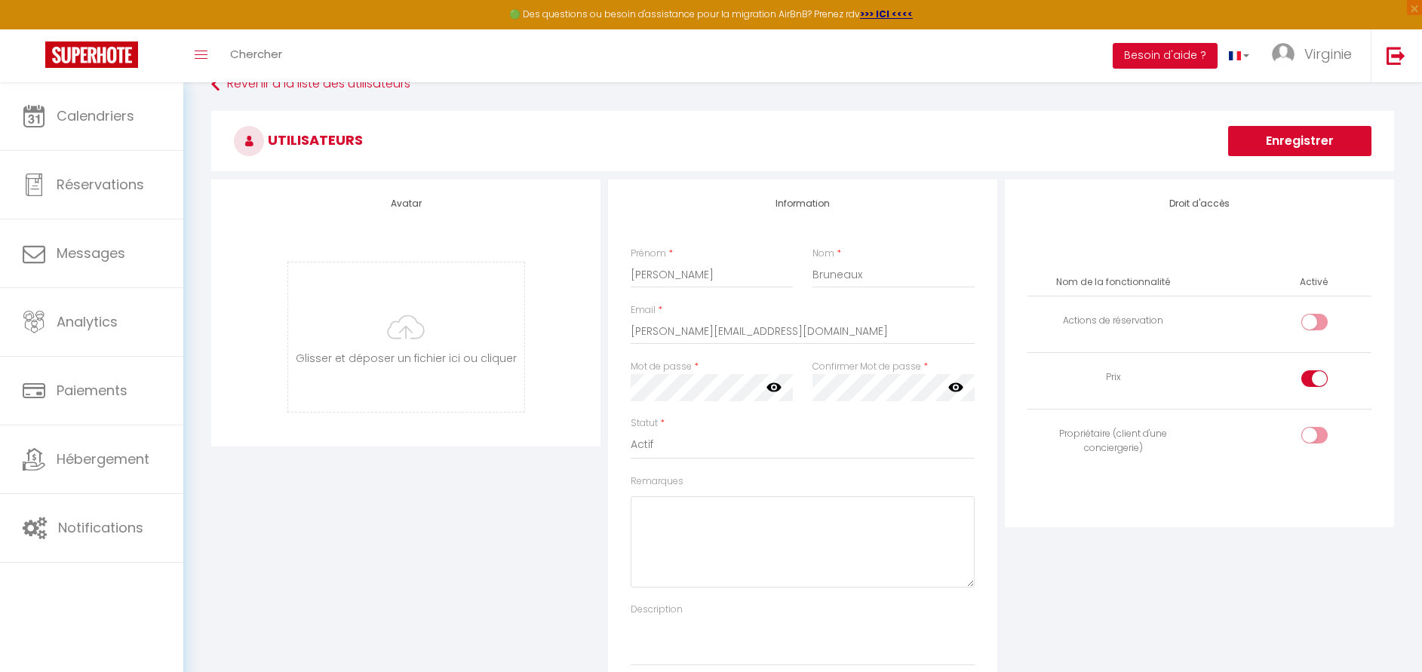
checkbox input "false"
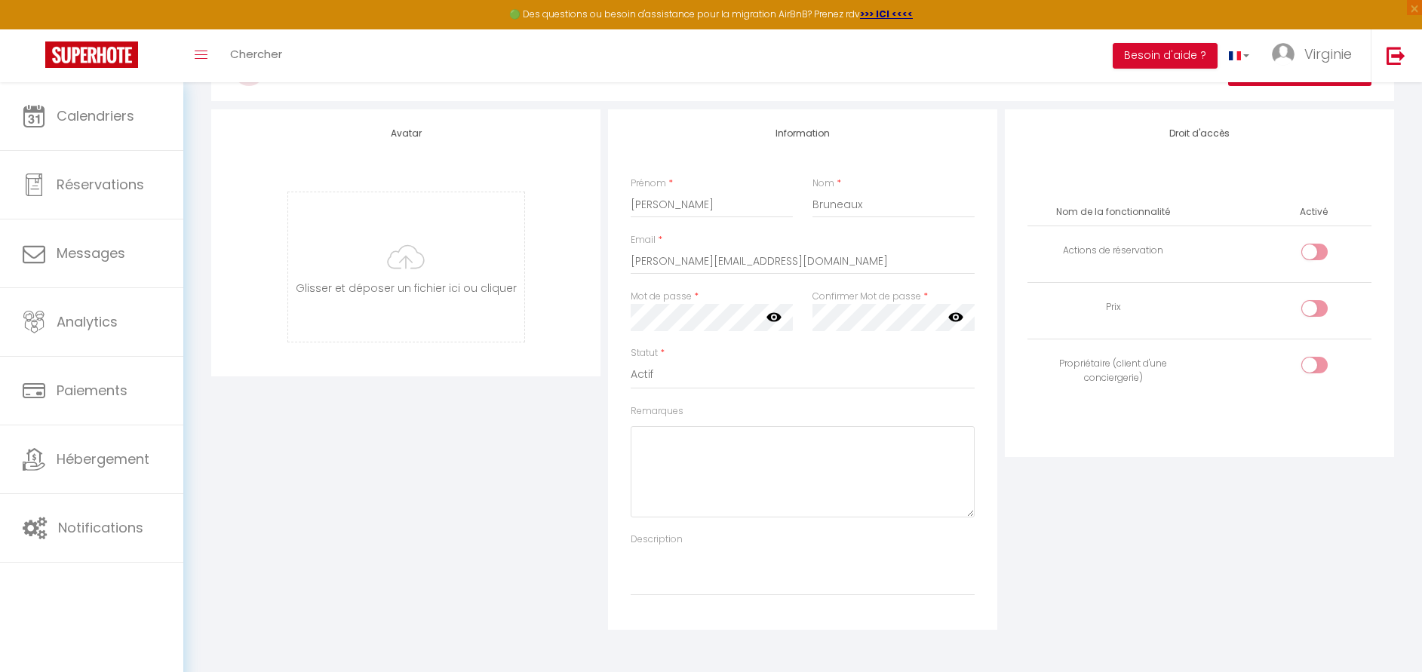
scroll to position [65, 0]
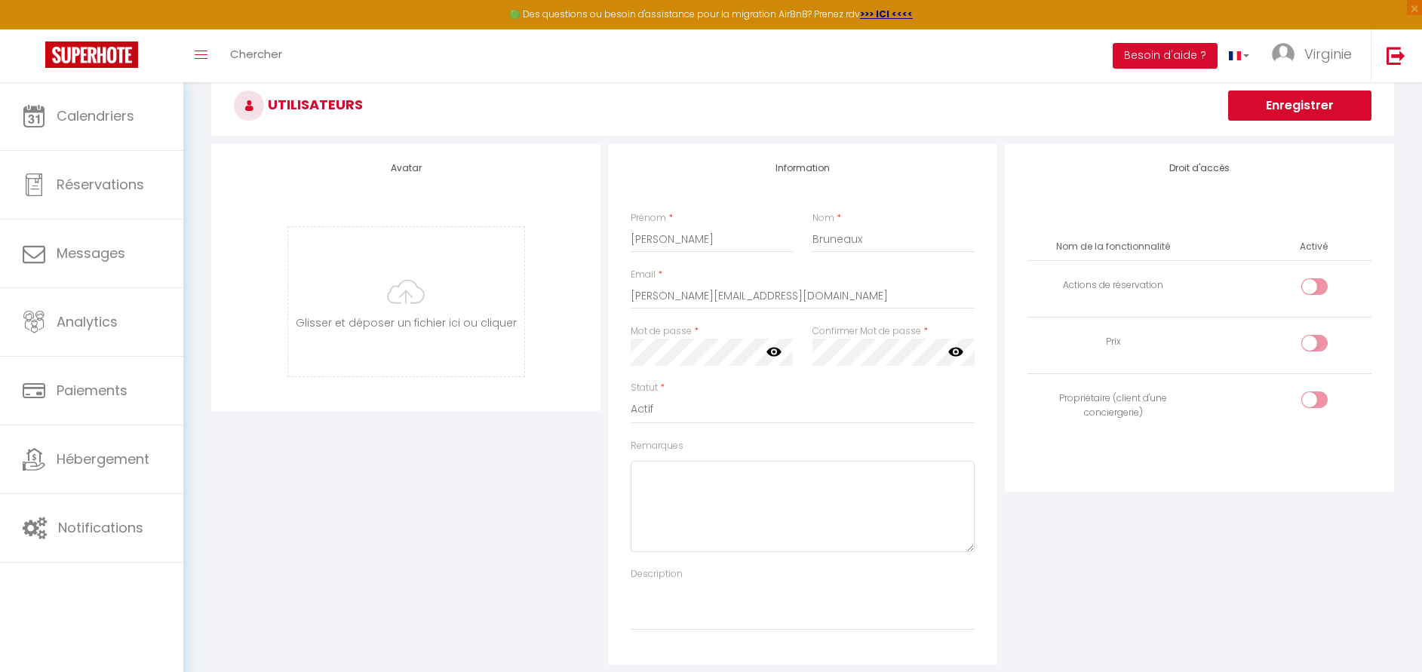
click at [774, 355] on icon at bounding box center [773, 352] width 15 height 9
click at [549, 431] on div "Avatar [PERSON_NAME] et déposer un fichier ici ou cliquer Ooops, something wron…" at bounding box center [405, 404] width 397 height 520
click at [1286, 91] on button "Enregistrer" at bounding box center [1299, 105] width 143 height 30
click at [1300, 111] on button "Enregistrer" at bounding box center [1299, 105] width 143 height 30
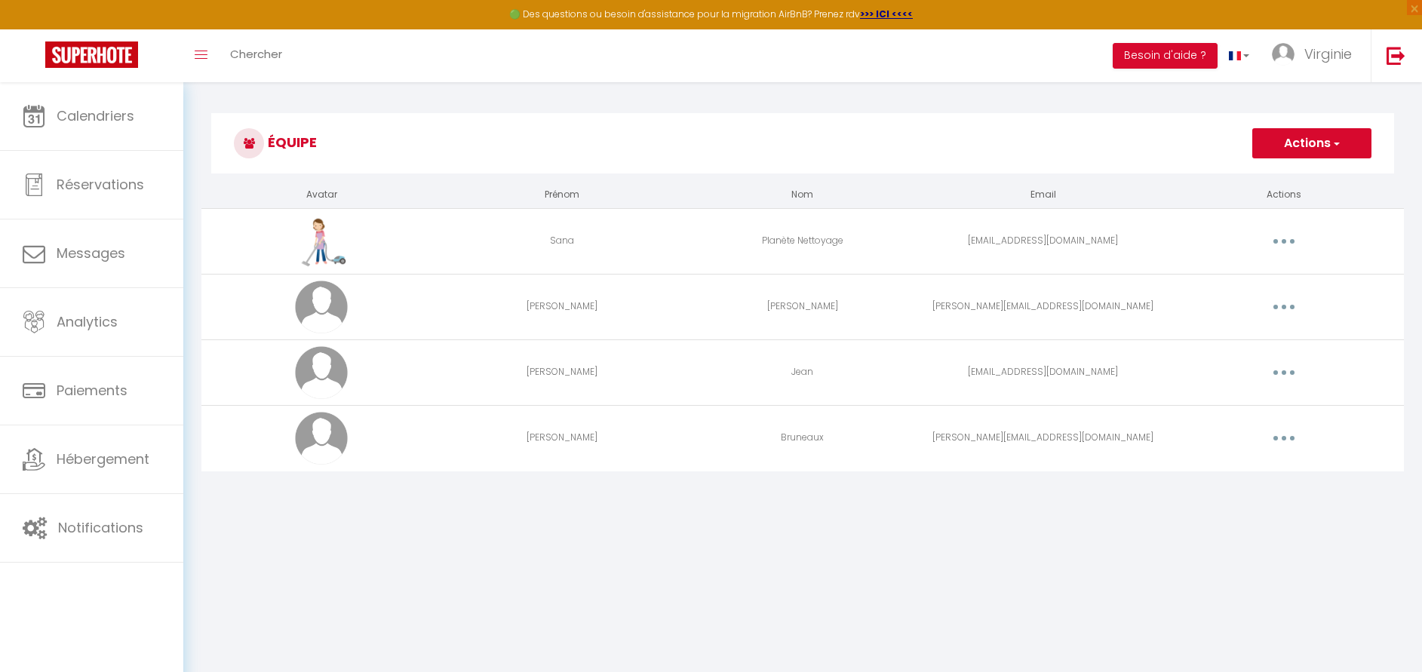
click at [1280, 442] on button "button" at bounding box center [1283, 438] width 42 height 24
click at [1227, 471] on link "Editer" at bounding box center [1244, 473] width 112 height 26
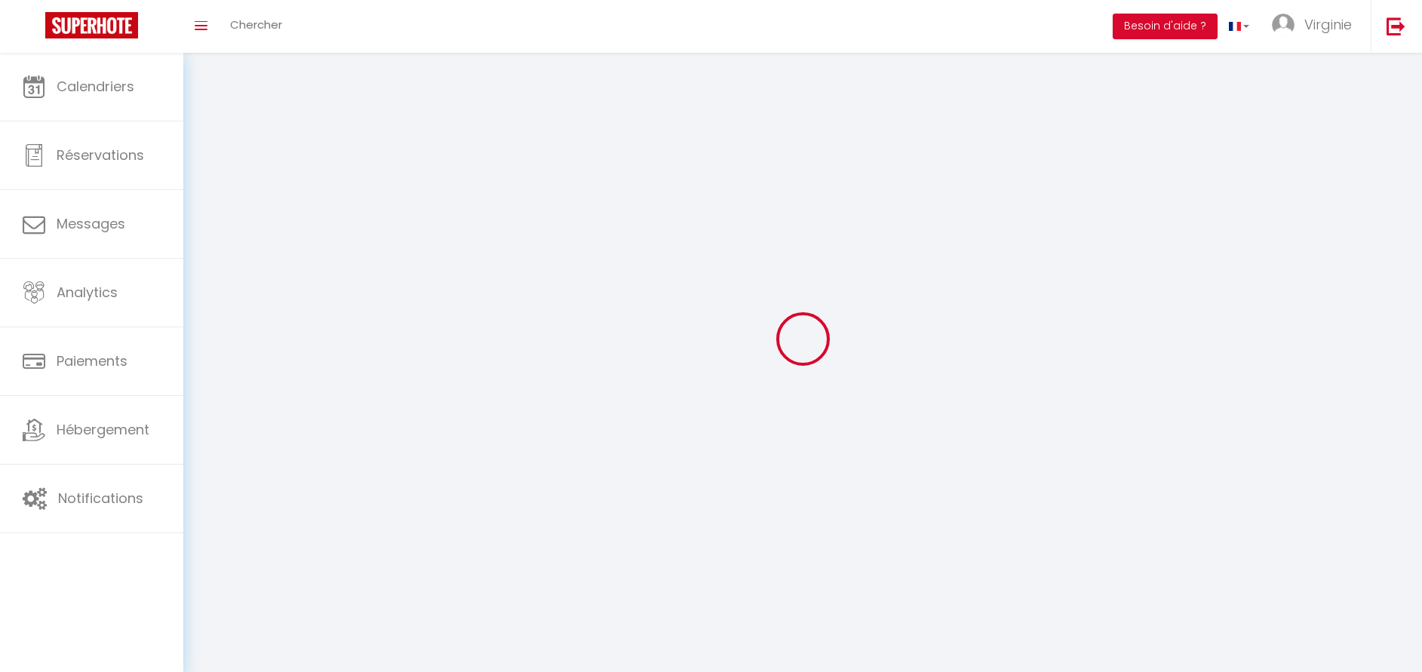
type input "[EMAIL_ADDRESS][DOMAIN_NAME]"
type input "[PERSON_NAME]"
type input "Bruneaux"
type input "[PERSON_NAME][EMAIL_ADDRESS][DOMAIN_NAME]"
type textarea "[URL][DOMAIN_NAME]"
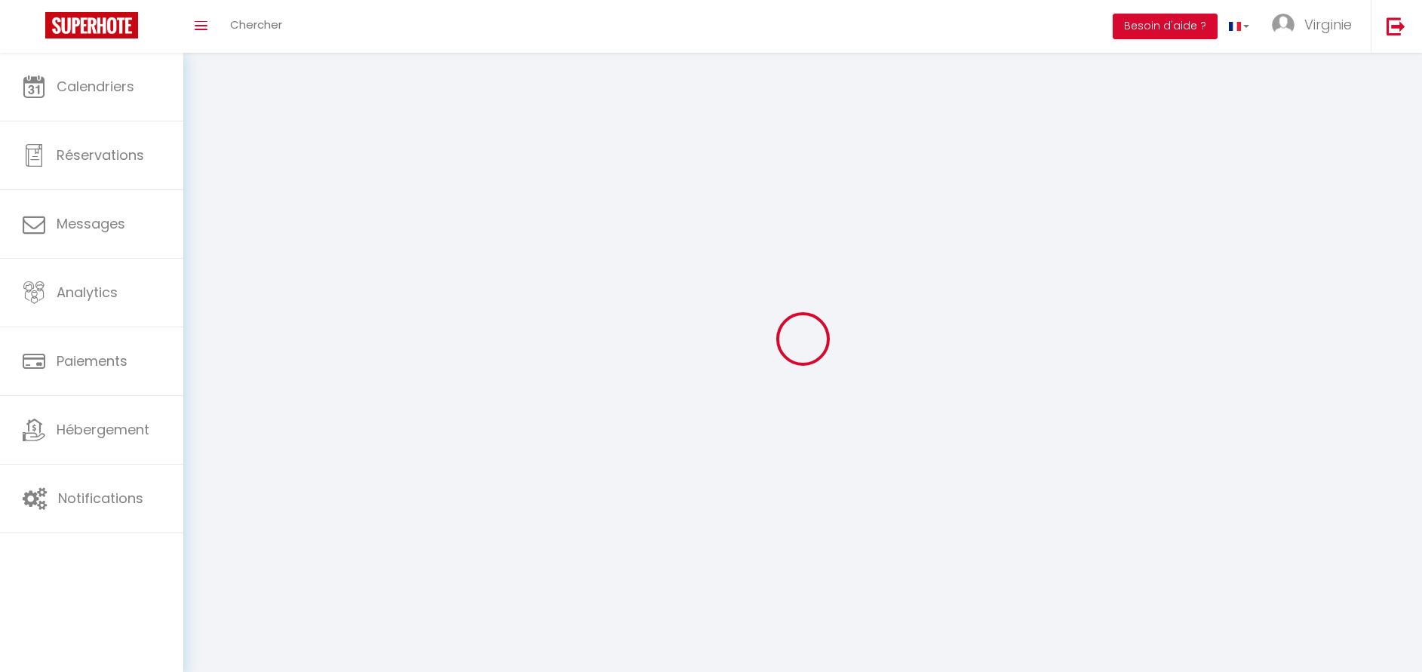
checkbox input "false"
checkbox input "true"
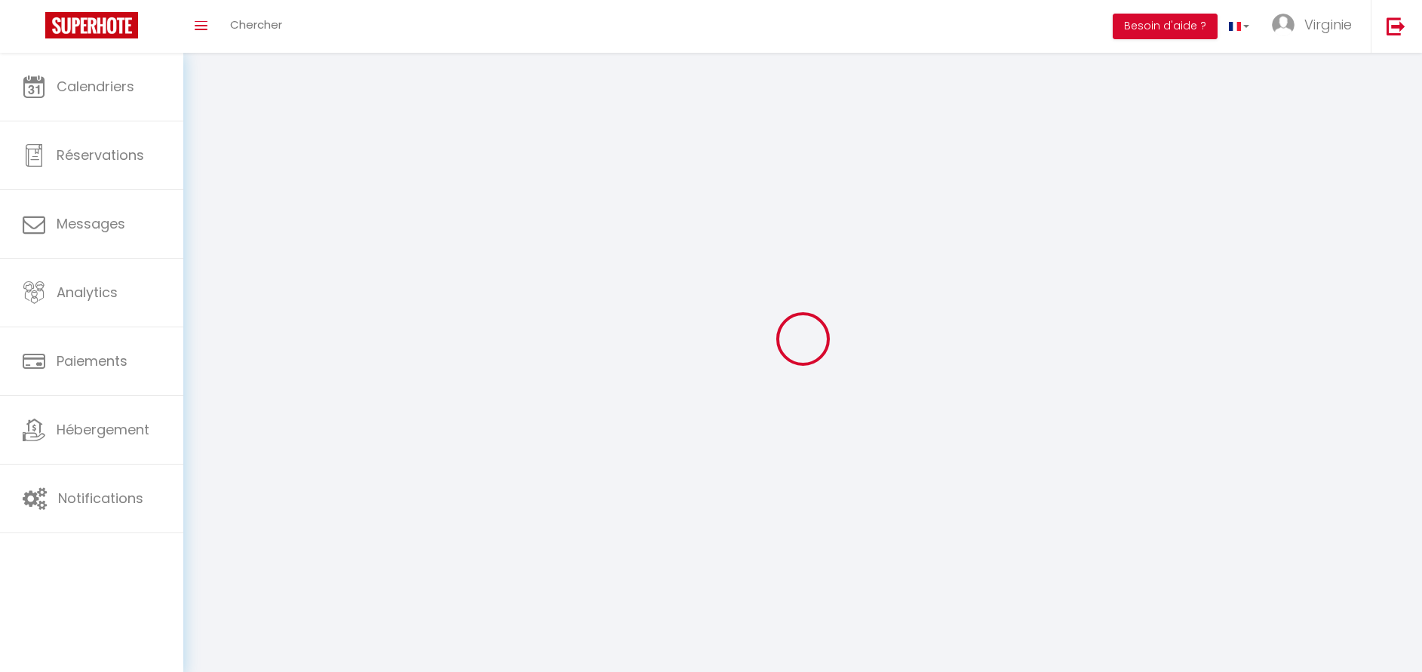
checkbox input "true"
checkbox input "false"
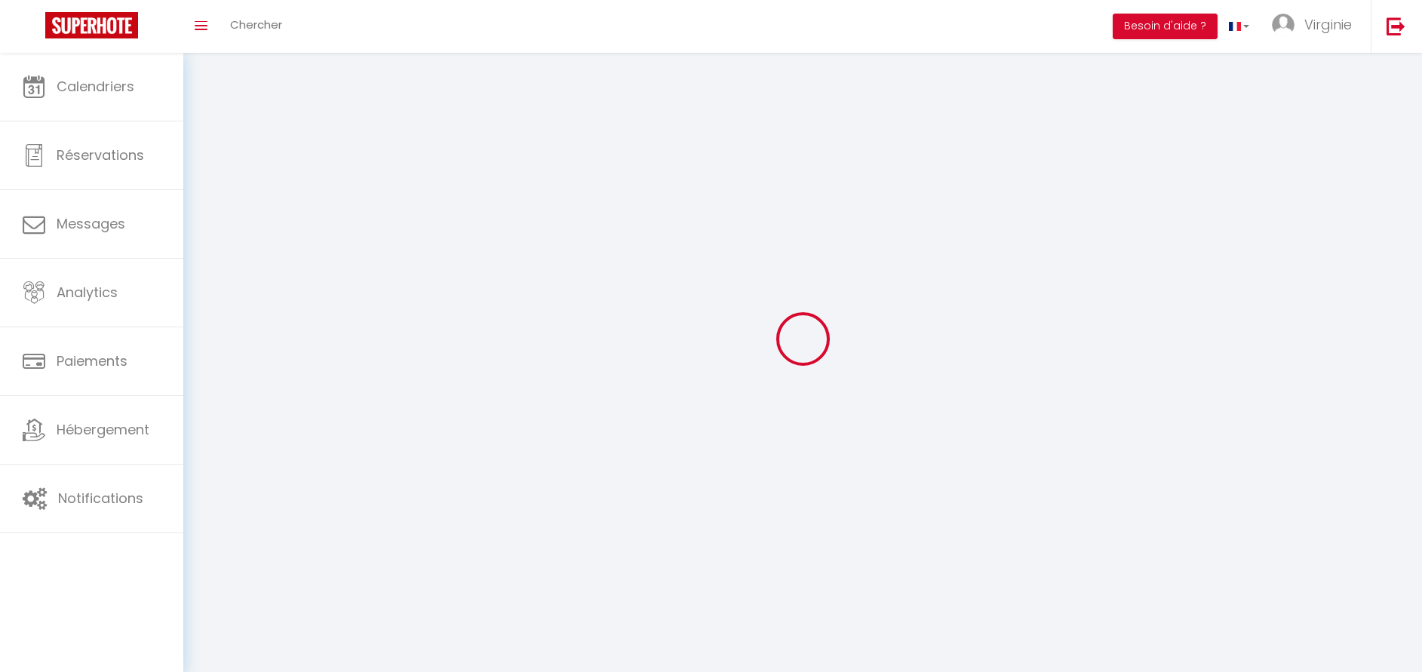
checkbox input "false"
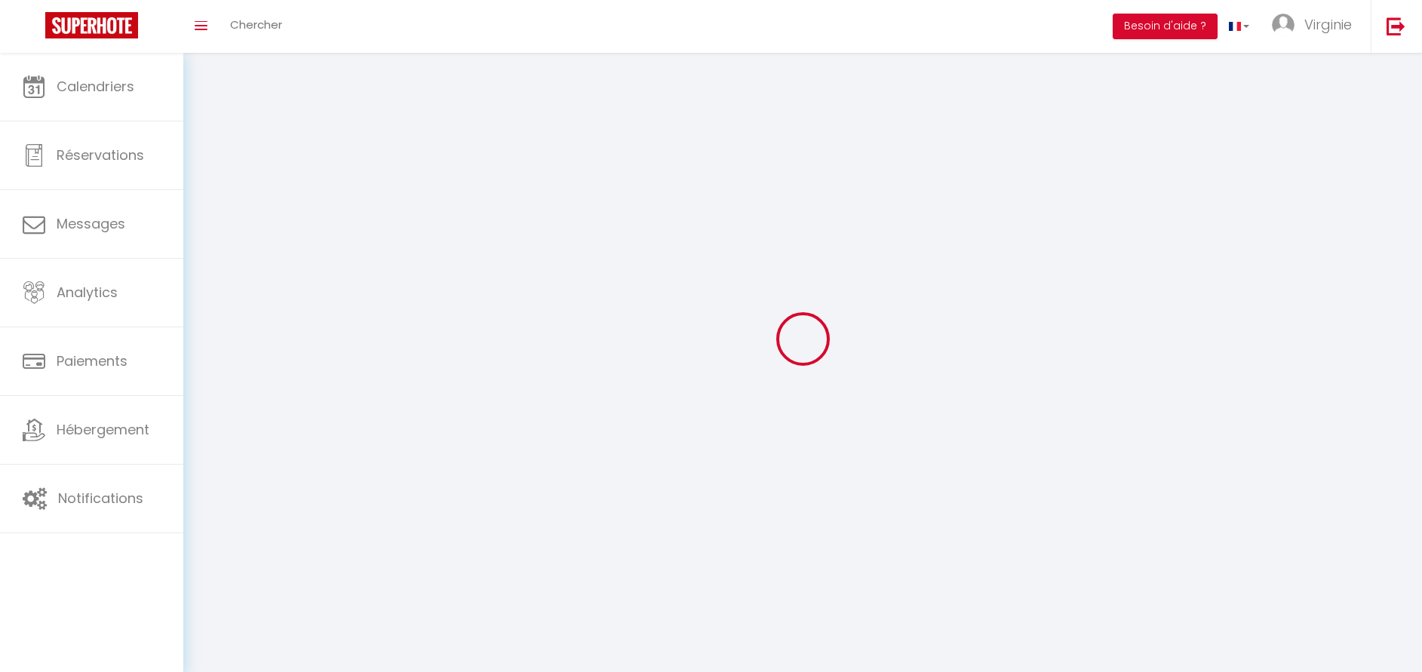
select select
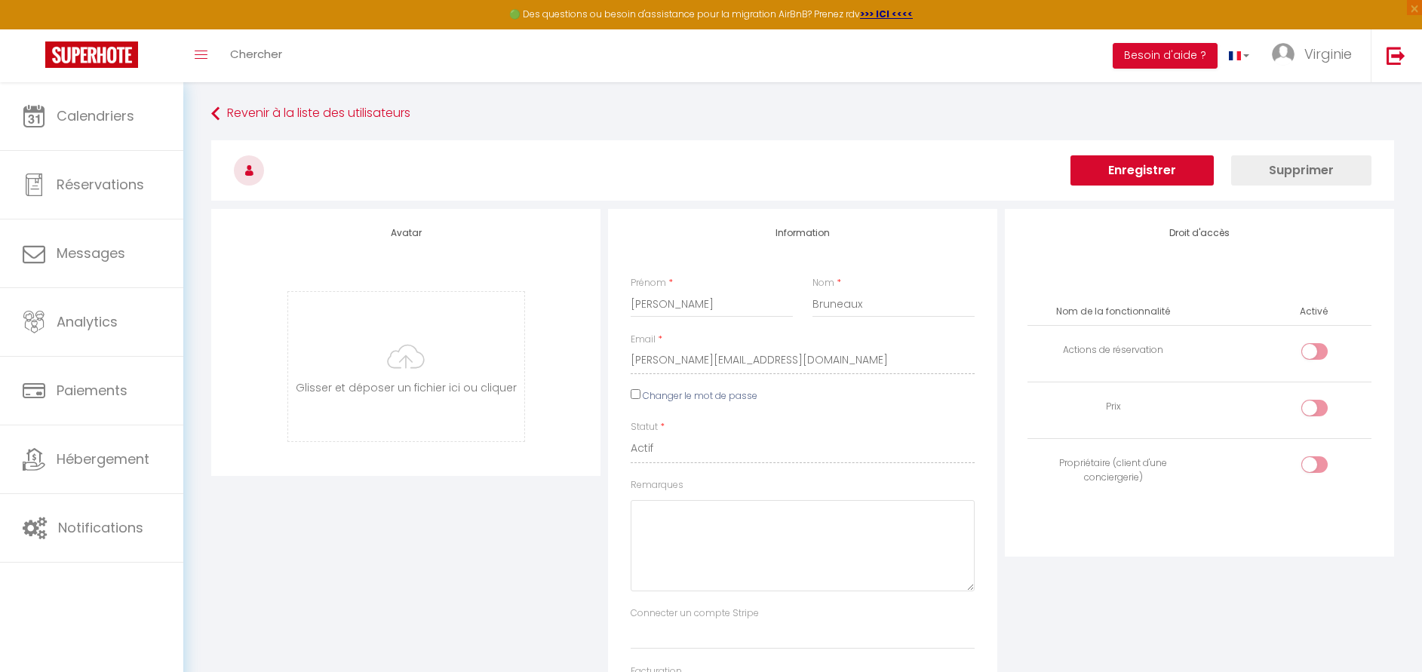
click at [1318, 170] on button "Supprimer" at bounding box center [1301, 170] width 140 height 30
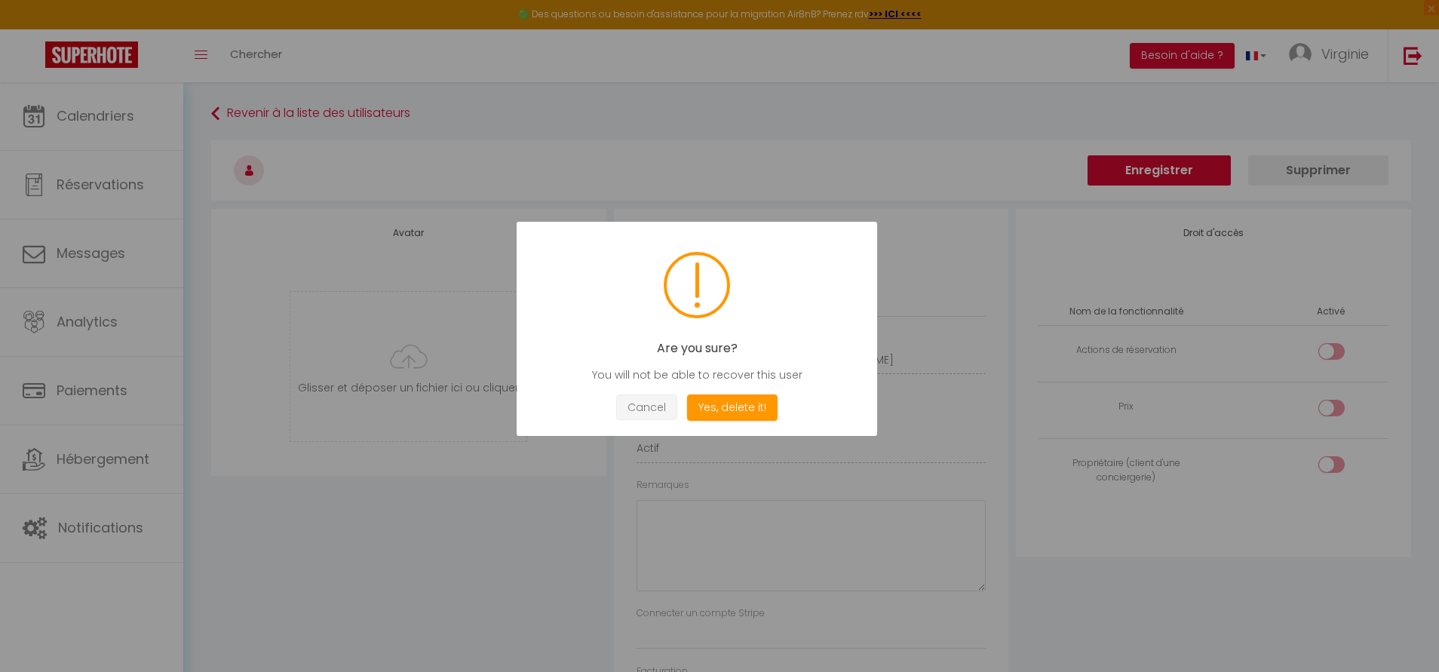
click at [656, 406] on button "Cancel" at bounding box center [646, 407] width 61 height 26
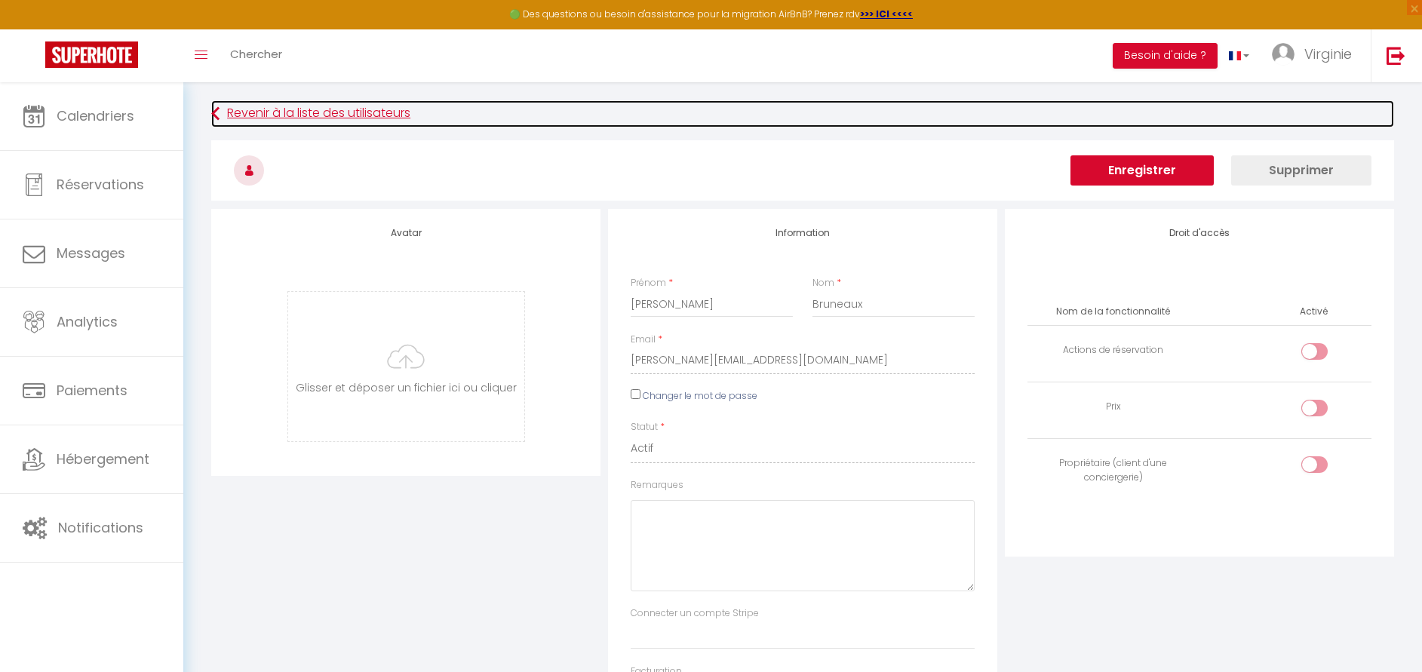
click at [251, 115] on link "Revenir à la liste des utilisateurs" at bounding box center [802, 113] width 1182 height 27
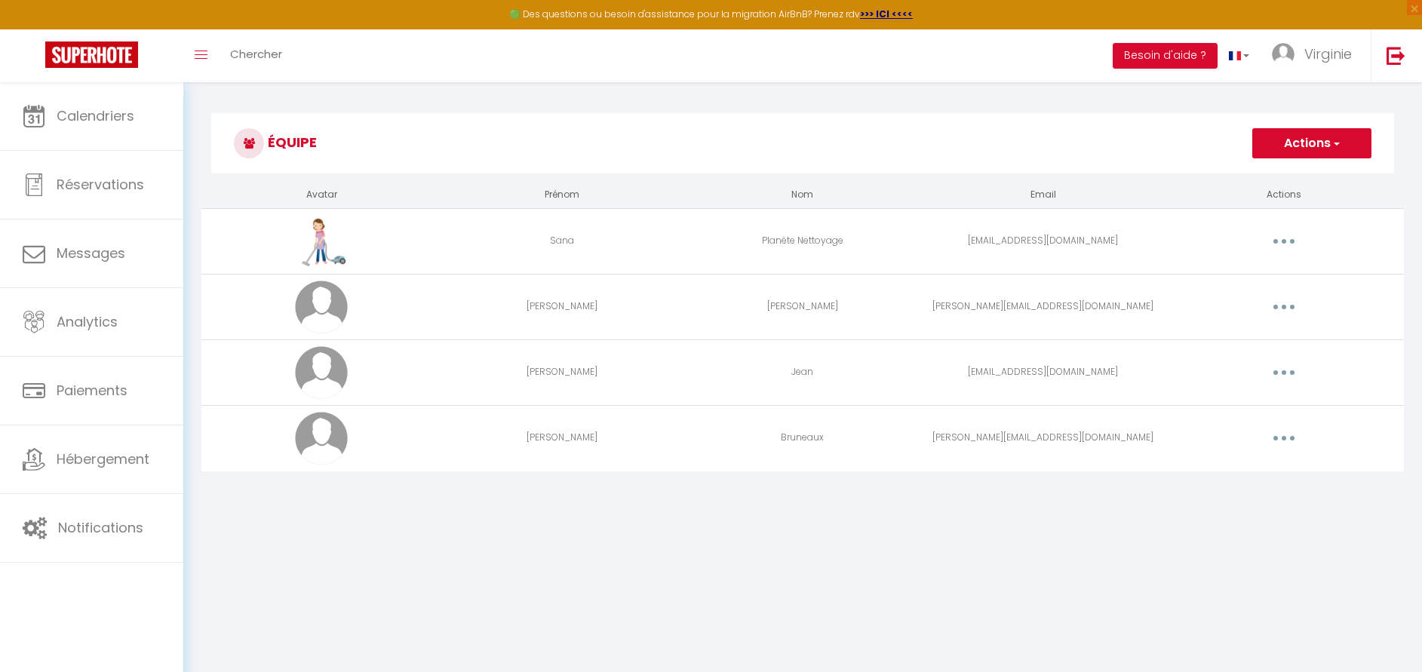
click at [1291, 311] on button "button" at bounding box center [1283, 307] width 42 height 24
click at [1253, 331] on link "Editer" at bounding box center [1244, 342] width 112 height 26
select select
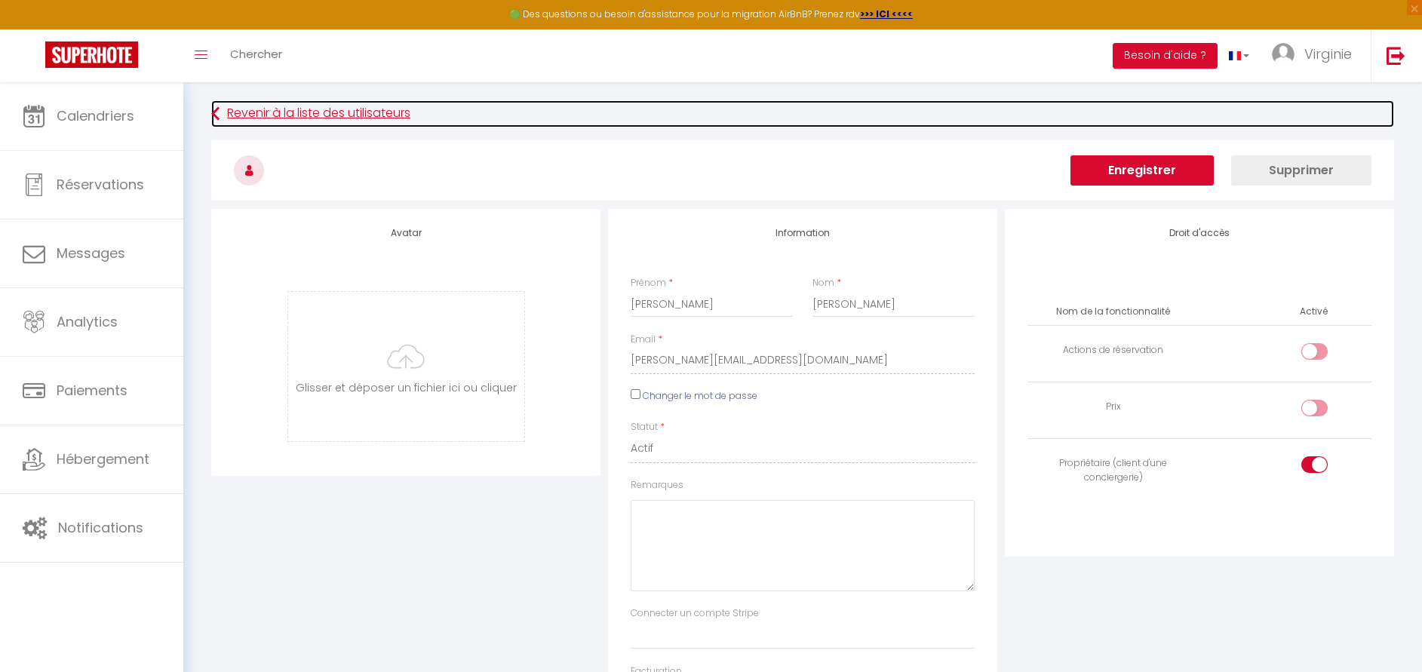
click at [217, 110] on icon at bounding box center [215, 113] width 8 height 27
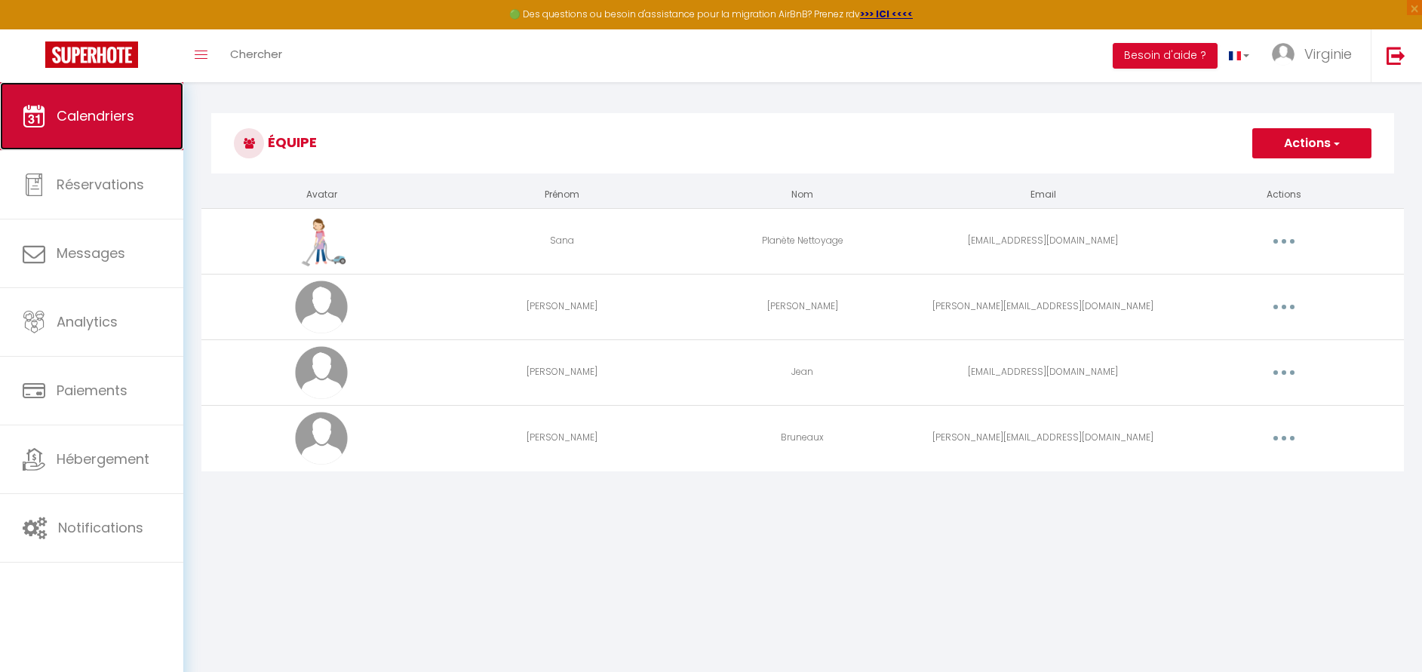
click at [69, 121] on span "Calendriers" at bounding box center [96, 115] width 78 height 19
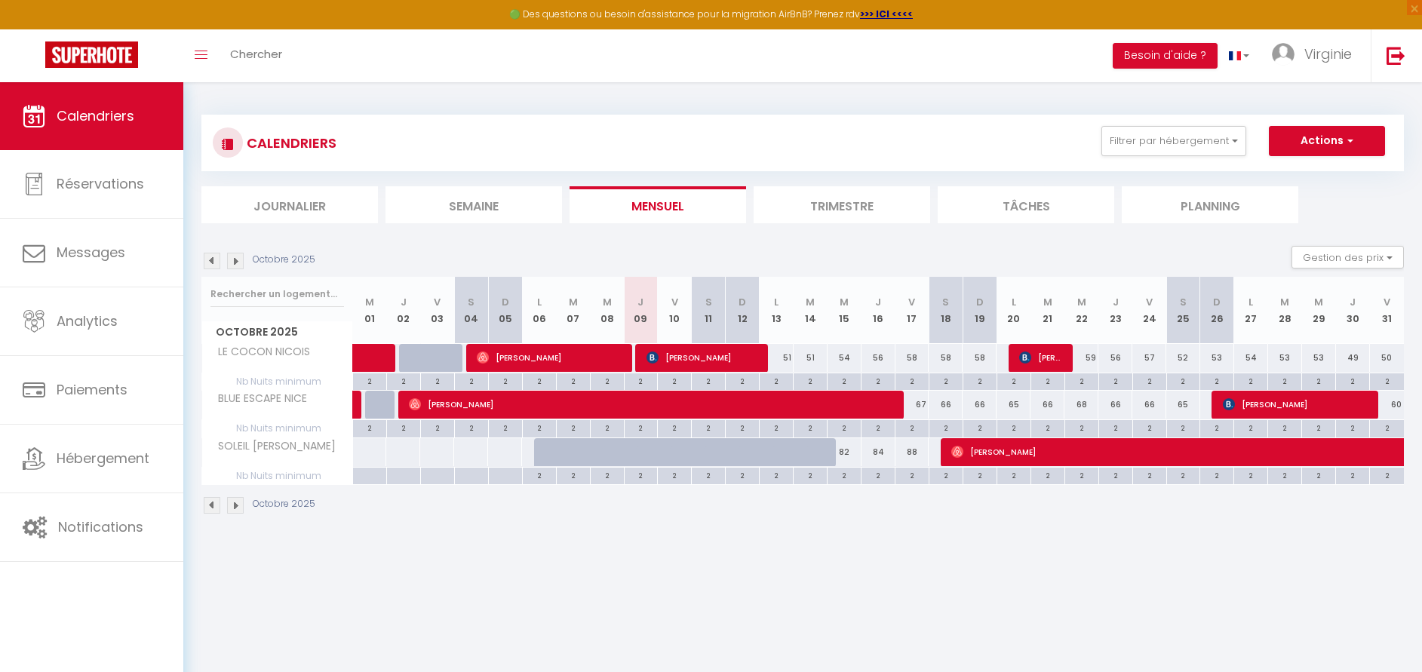
click at [237, 264] on img at bounding box center [235, 261] width 17 height 17
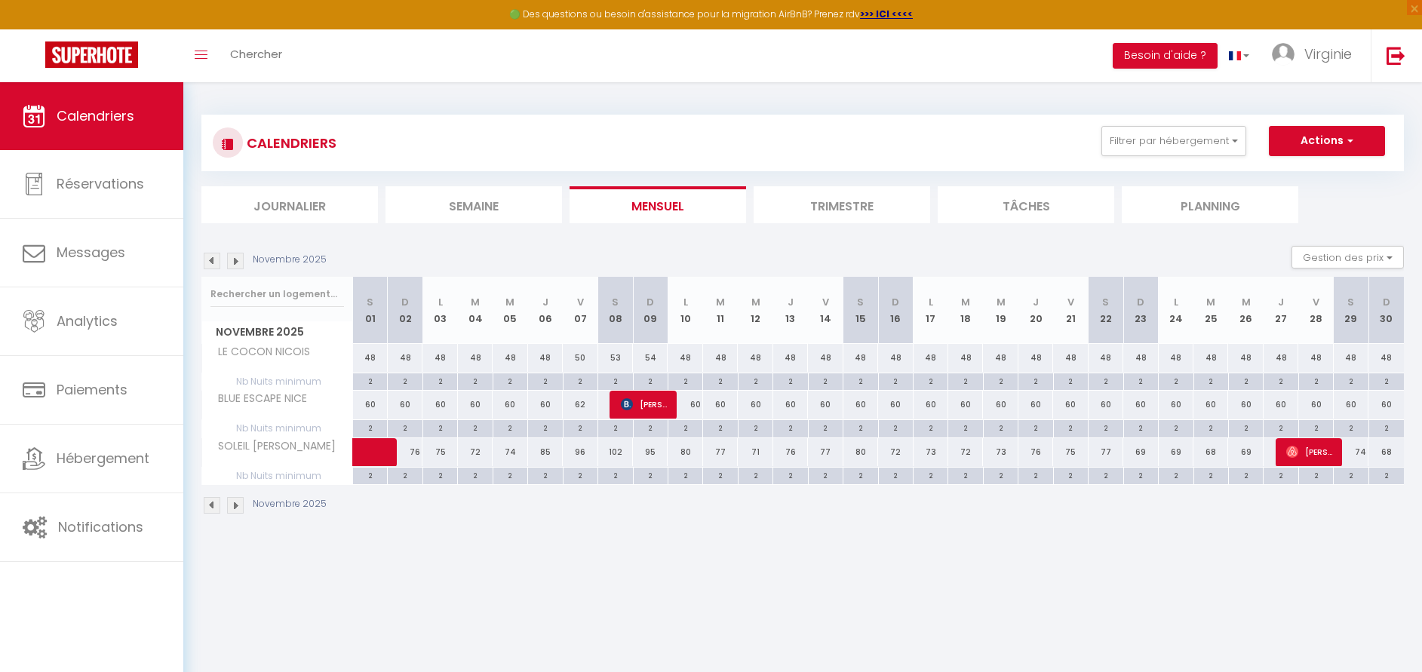
click at [237, 264] on img at bounding box center [235, 261] width 17 height 17
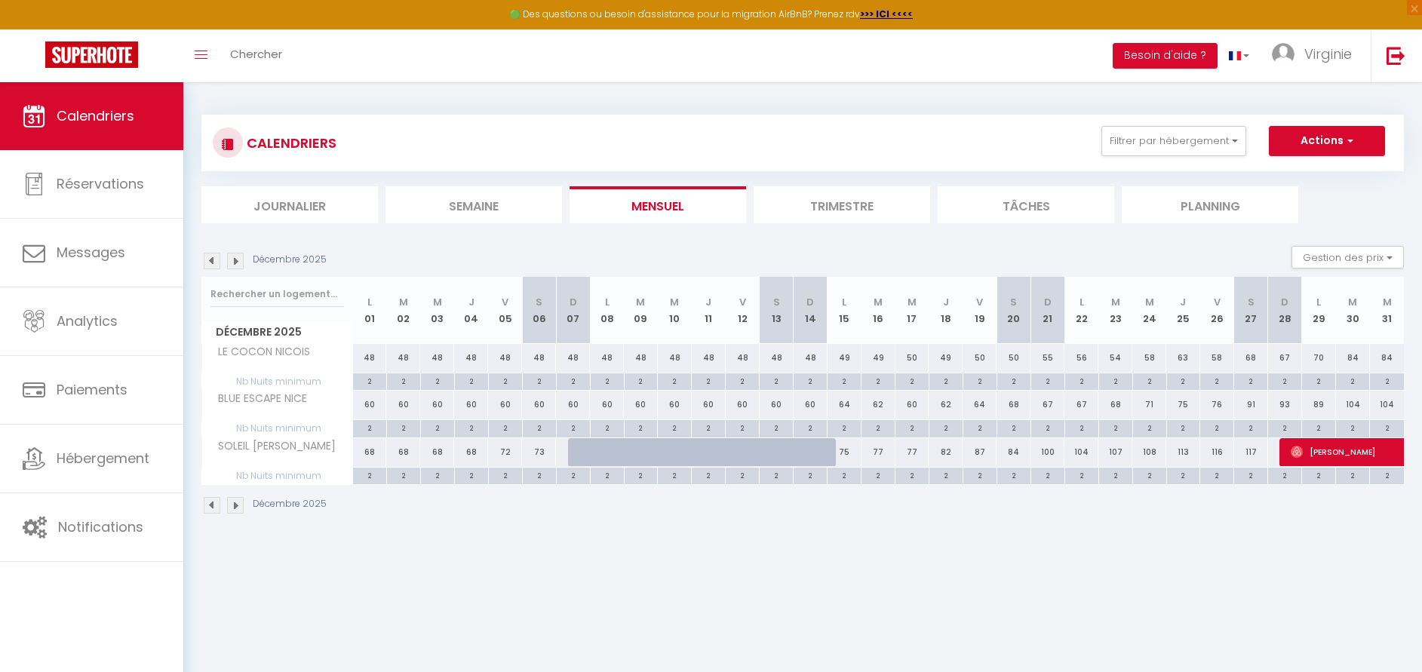
click at [212, 262] on img at bounding box center [212, 261] width 17 height 17
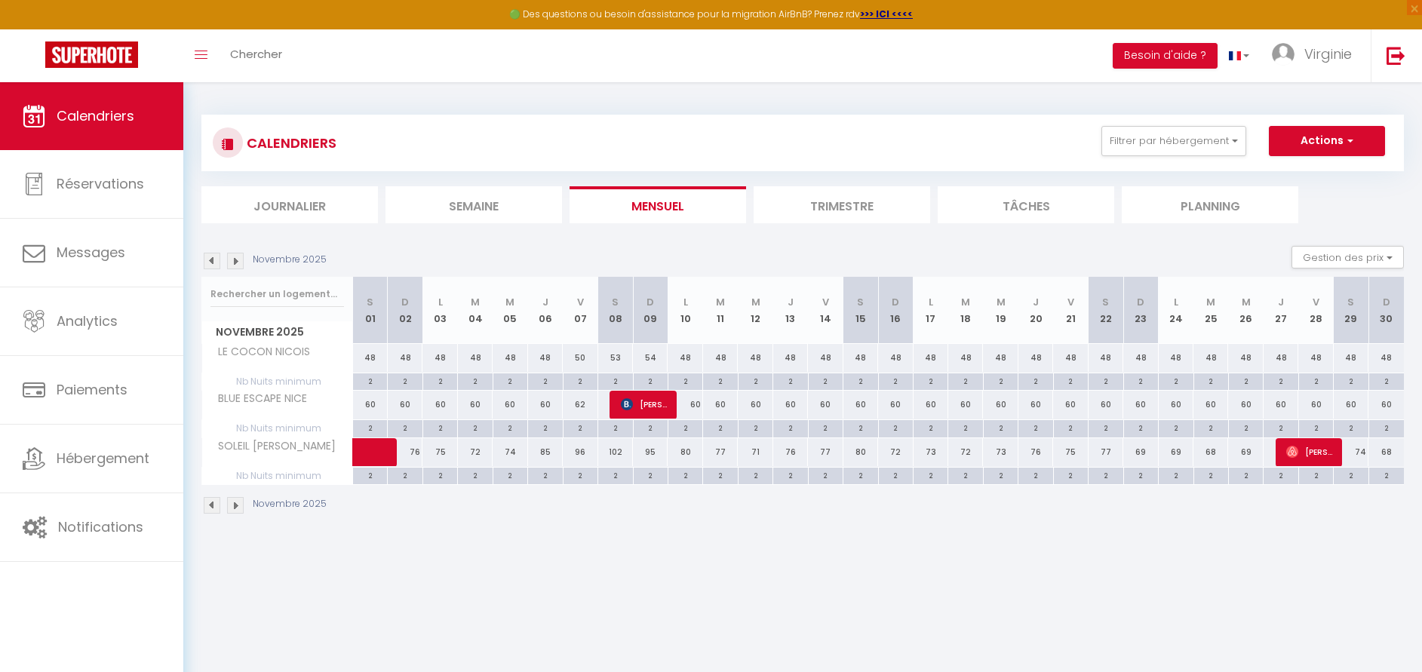
click at [212, 262] on img at bounding box center [212, 261] width 17 height 17
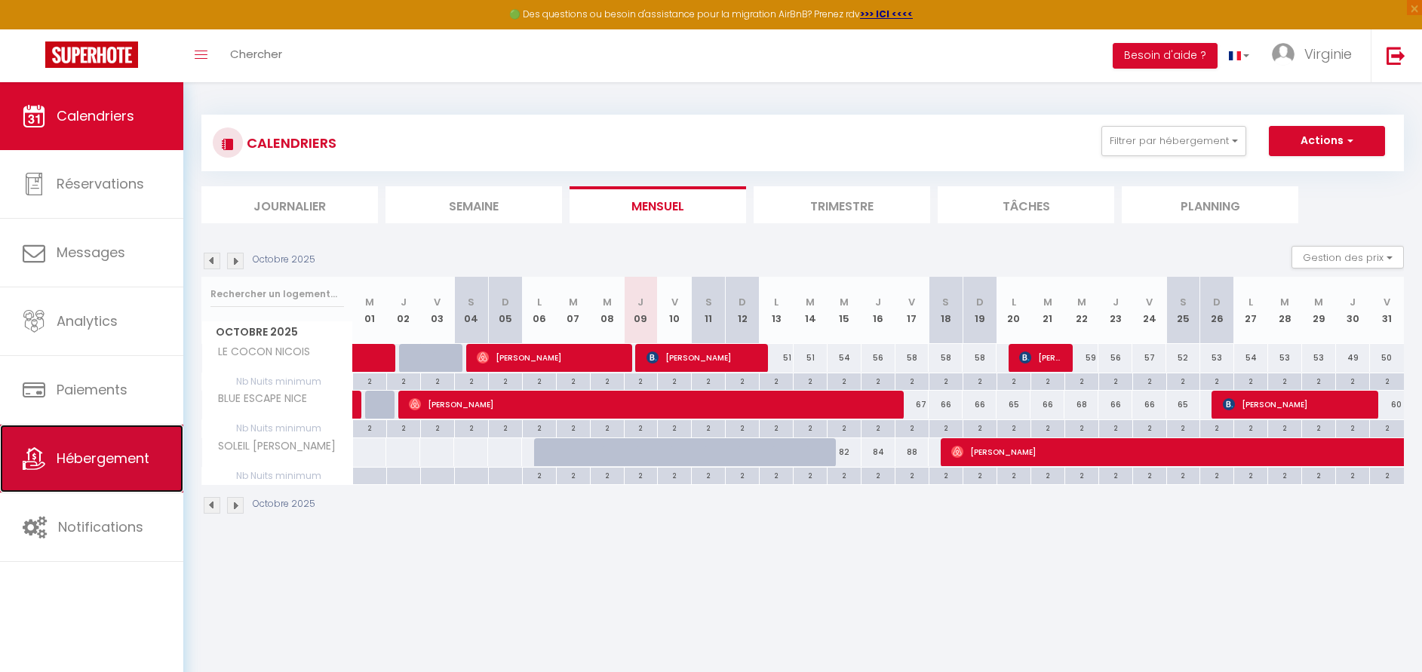
click at [140, 449] on span "Hébergement" at bounding box center [103, 458] width 93 height 19
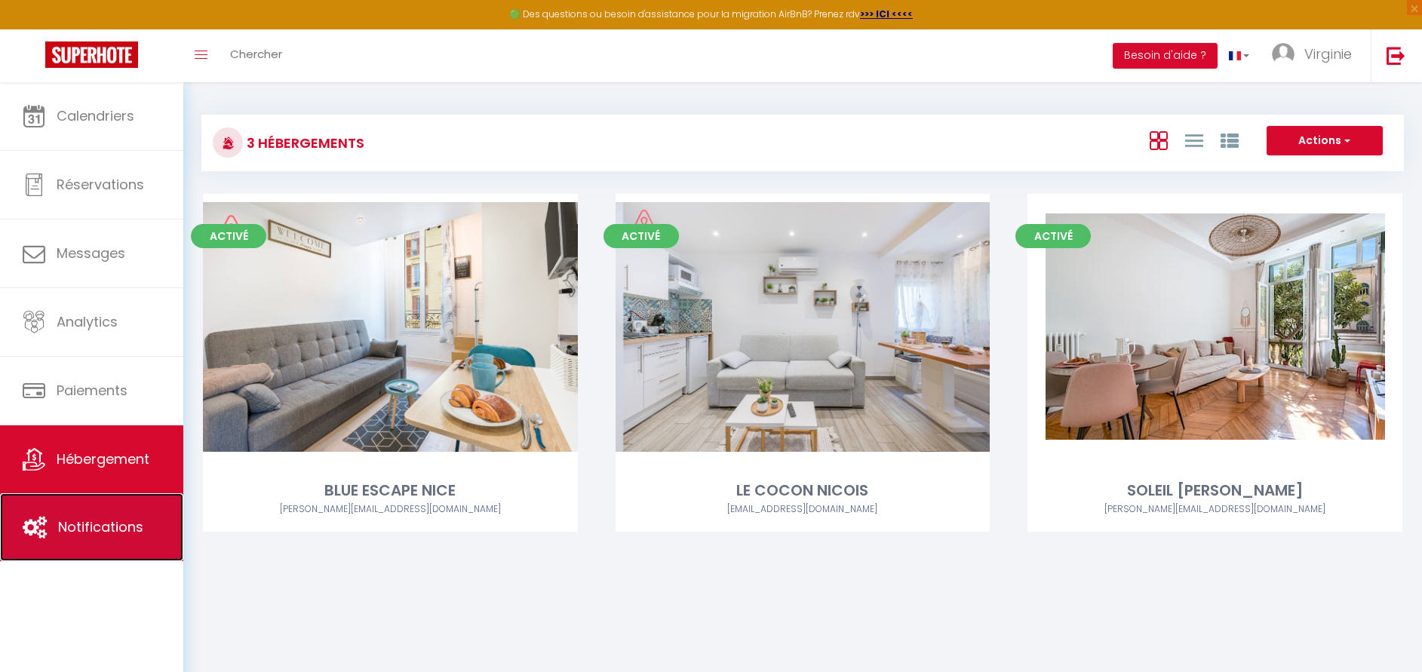
click at [140, 511] on link "Notifications" at bounding box center [91, 527] width 183 height 68
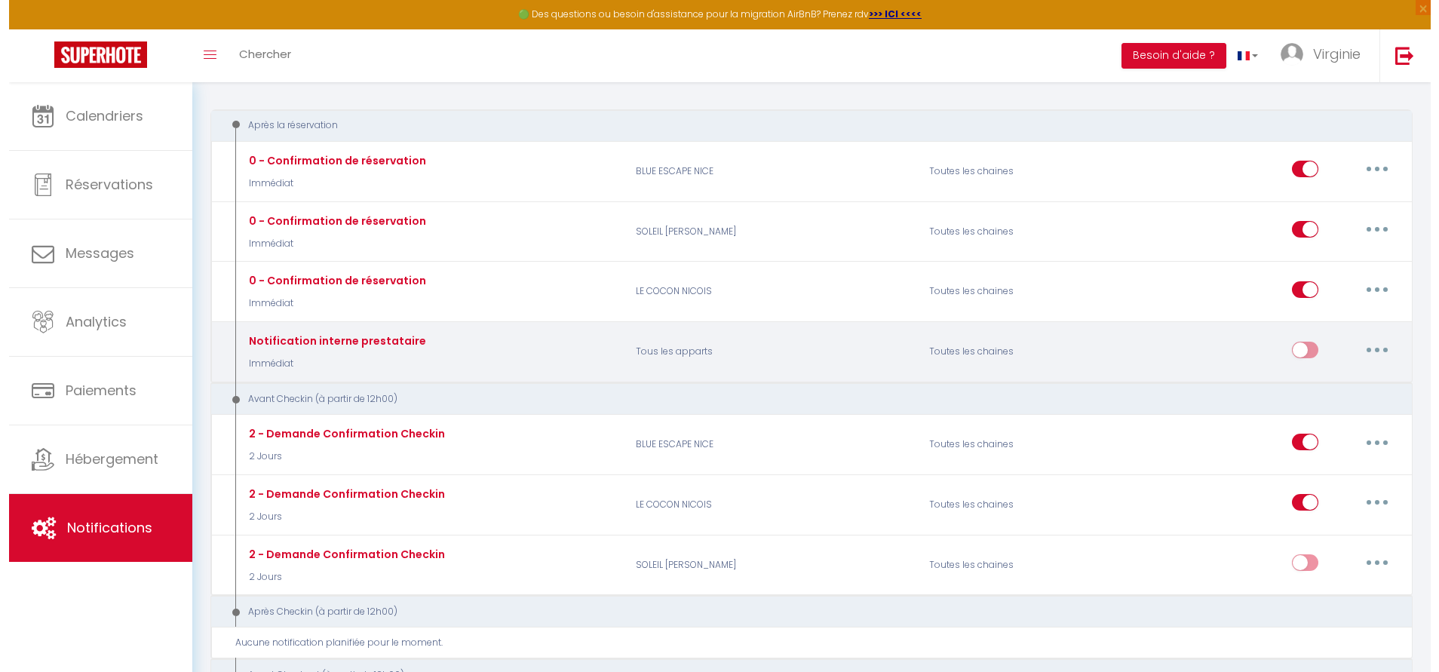
scroll to position [186, 0]
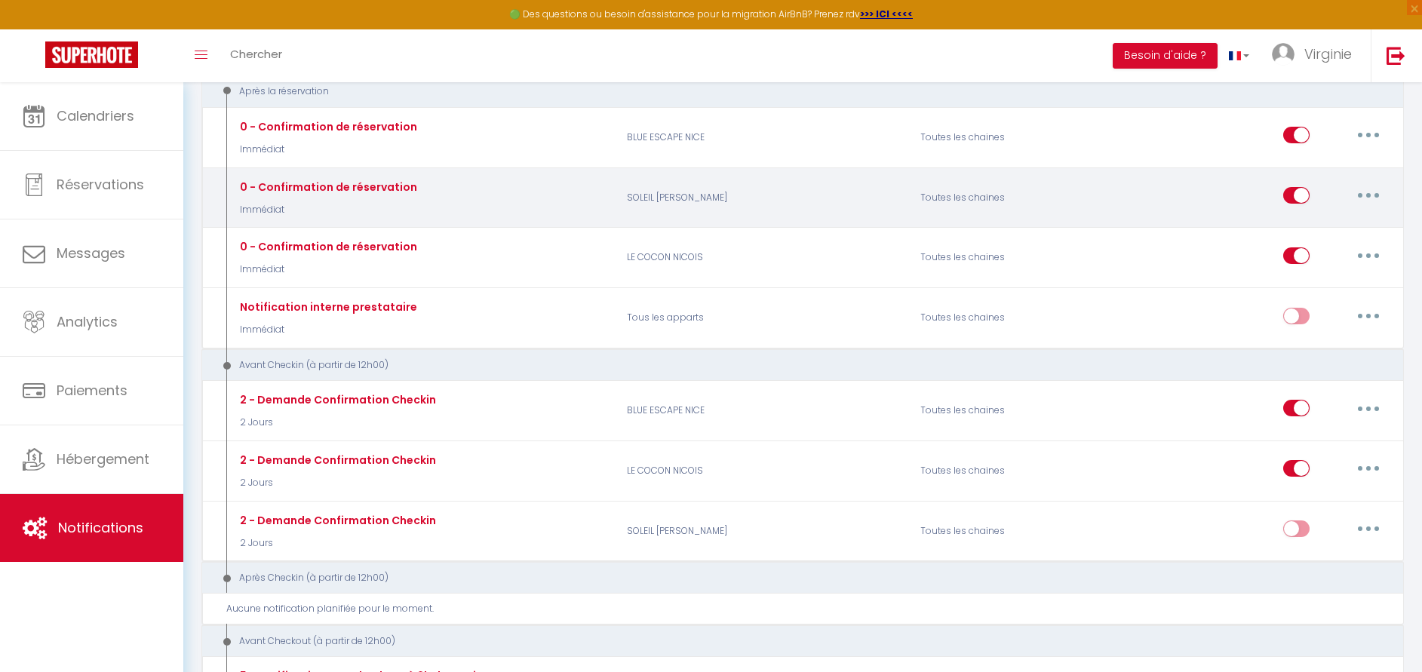
click at [1374, 195] on button "button" at bounding box center [1368, 195] width 42 height 24
click at [1305, 231] on link "Editer" at bounding box center [1329, 230] width 112 height 26
type input "0 - Confirmation de réservation"
select select "Immédiat"
select select "if_booking_is_paid"
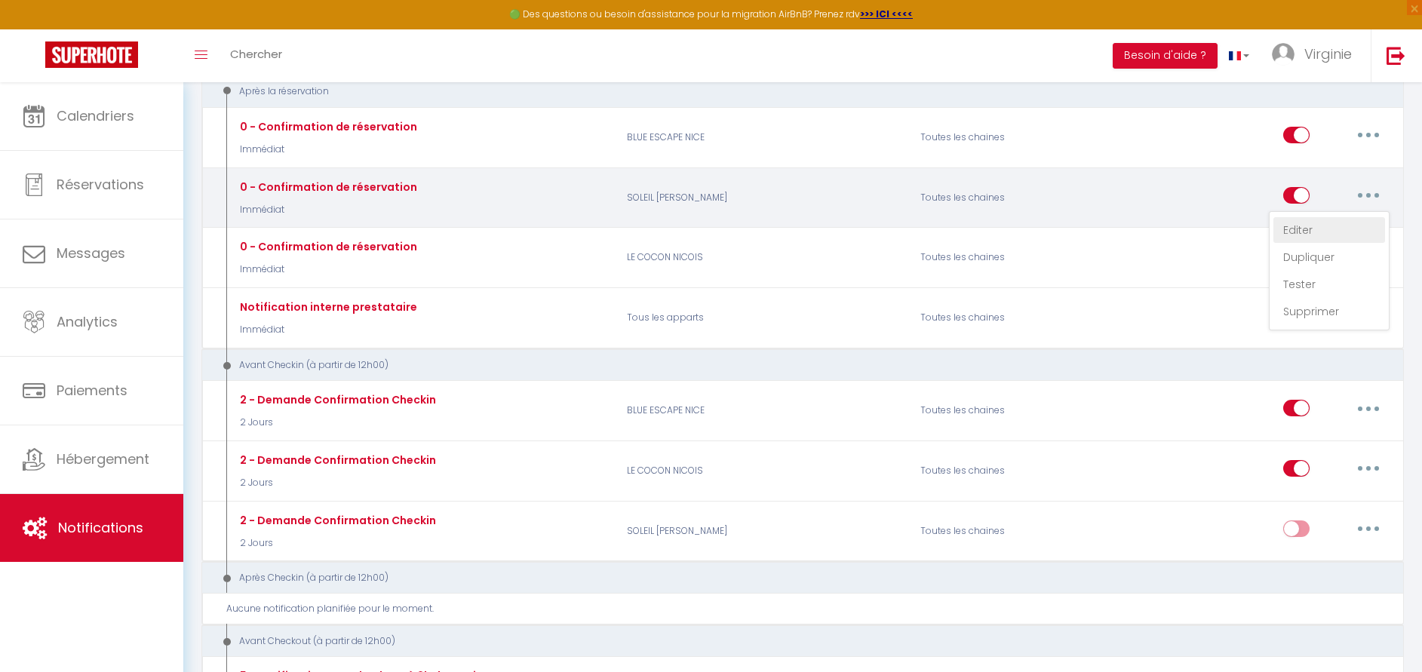
checkbox input "true"
checkbox input "false"
radio input "true"
type input "Confirmation de réservation - [BOOKING:ID] - [GUEST:FIRST_NAME] [GUEST:LAST_NAM…"
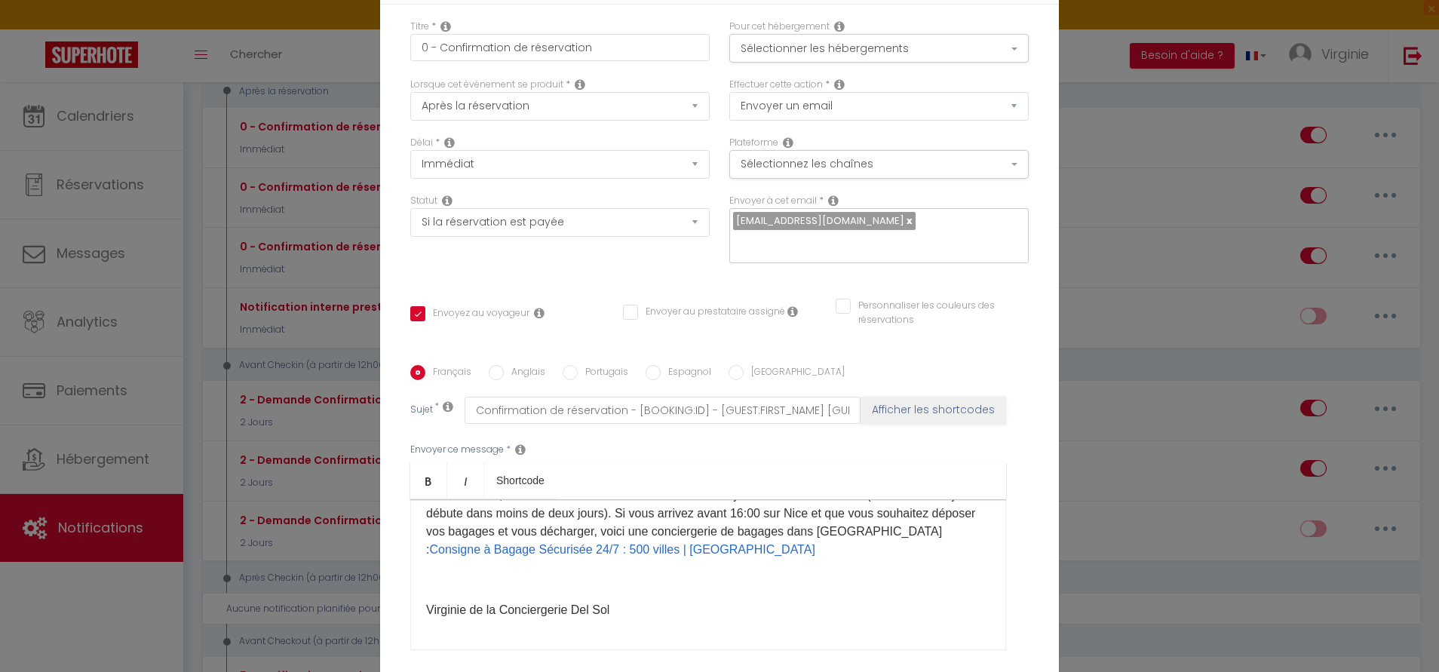
scroll to position [138, 0]
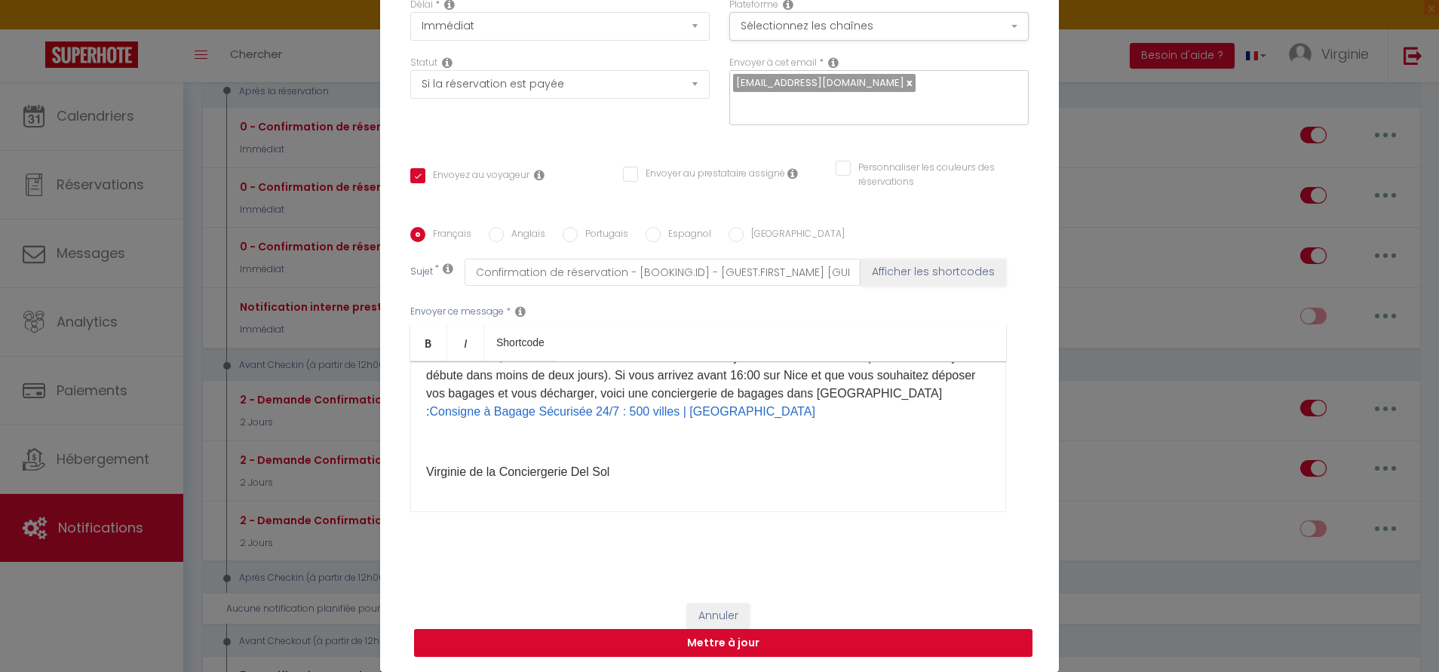
click at [620, 639] on button "Mettre à jour" at bounding box center [723, 643] width 618 height 29
checkbox input "true"
checkbox input "false"
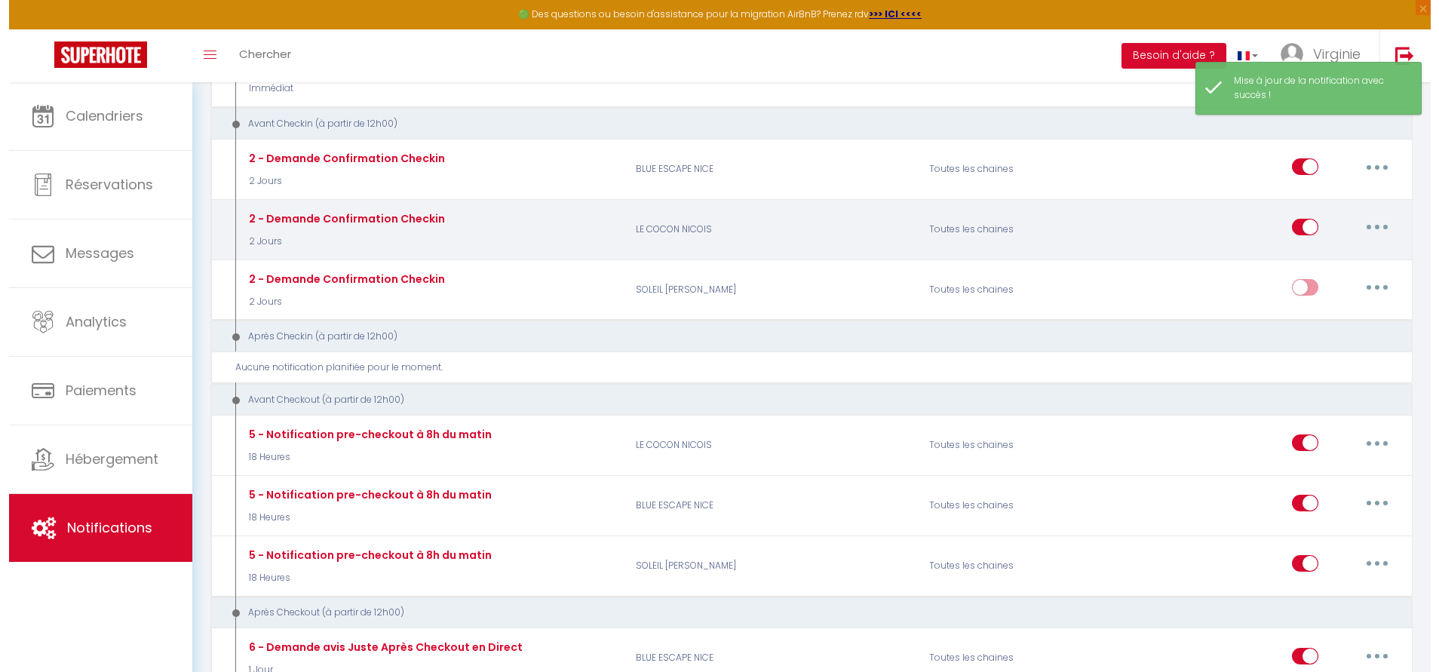
scroll to position [430, 0]
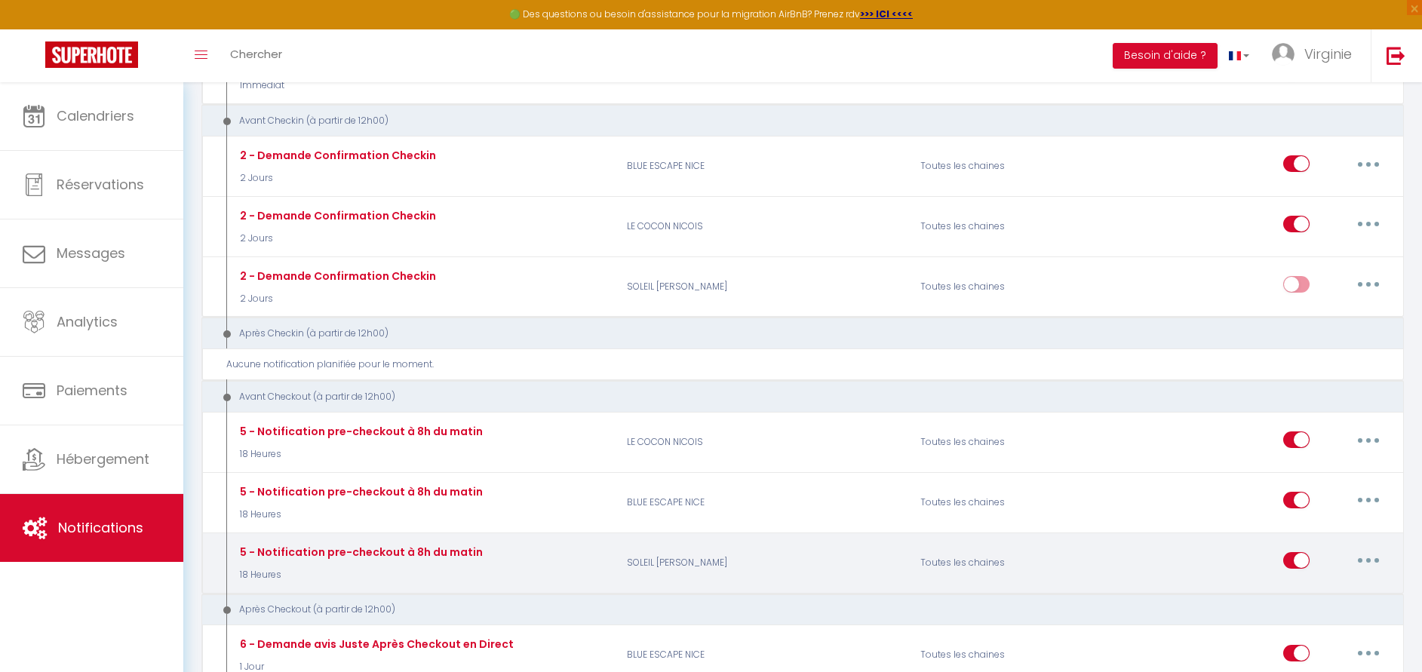
click at [1360, 564] on button "button" at bounding box center [1368, 560] width 42 height 24
click at [1295, 584] on link "Editer" at bounding box center [1329, 595] width 112 height 26
type input "5 - Notification pre-checkout à 8h du matin"
select select "4"
select select "18 Heures"
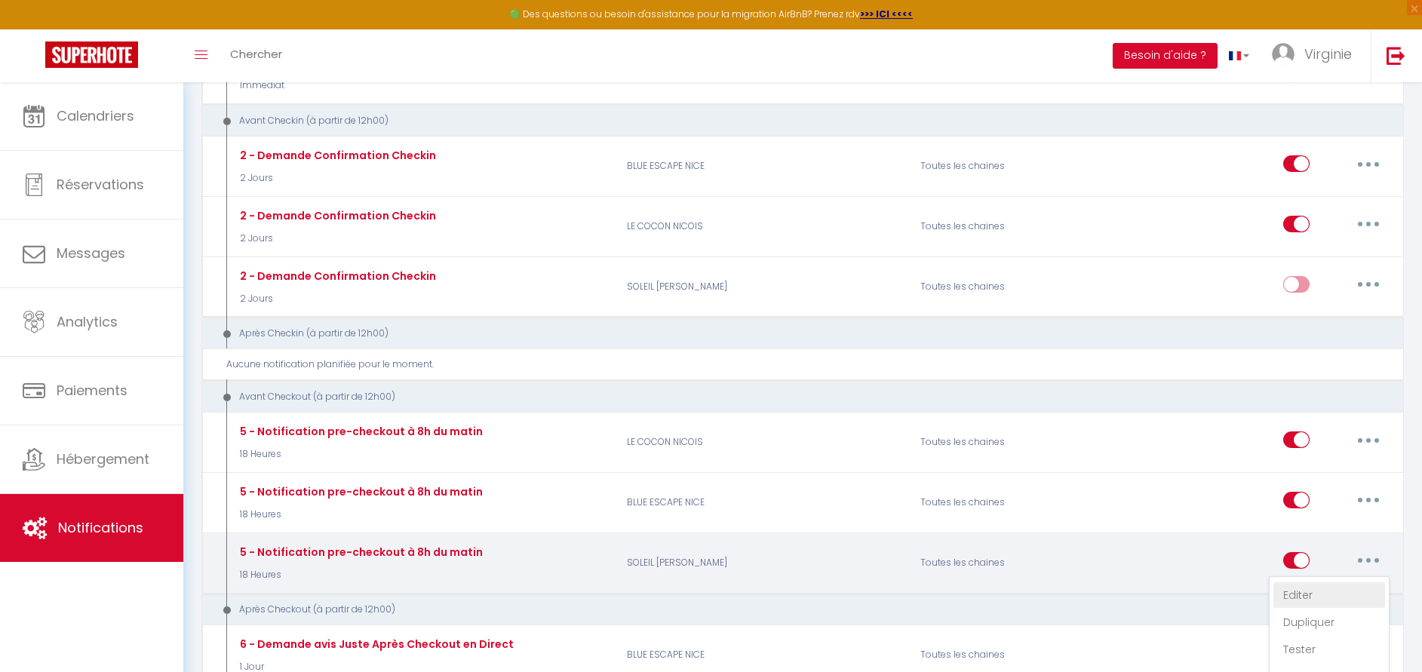
select select "if_booking_is_paid"
checkbox input "true"
checkbox input "false"
radio input "true"
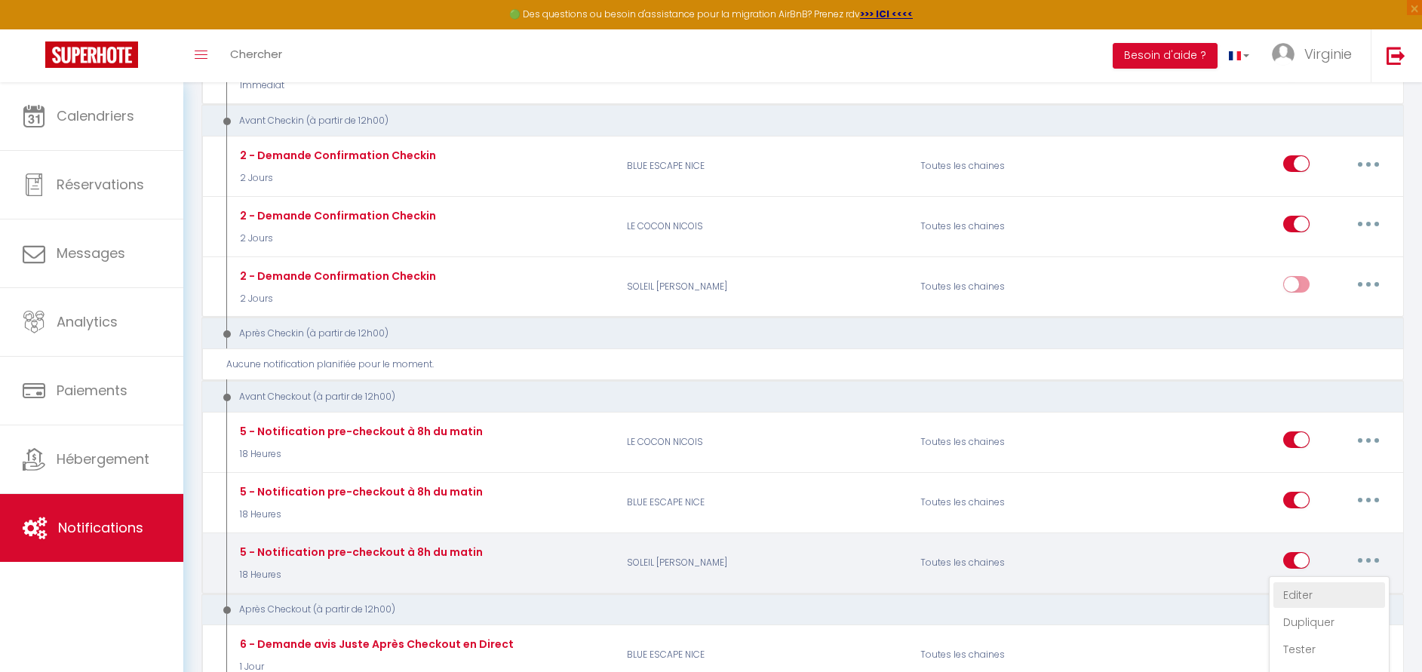
type input "Procédure pour votre départ - [RENTAL:NAME] - [GUEST:FIRST_NAME] [GUEST:NAME]"
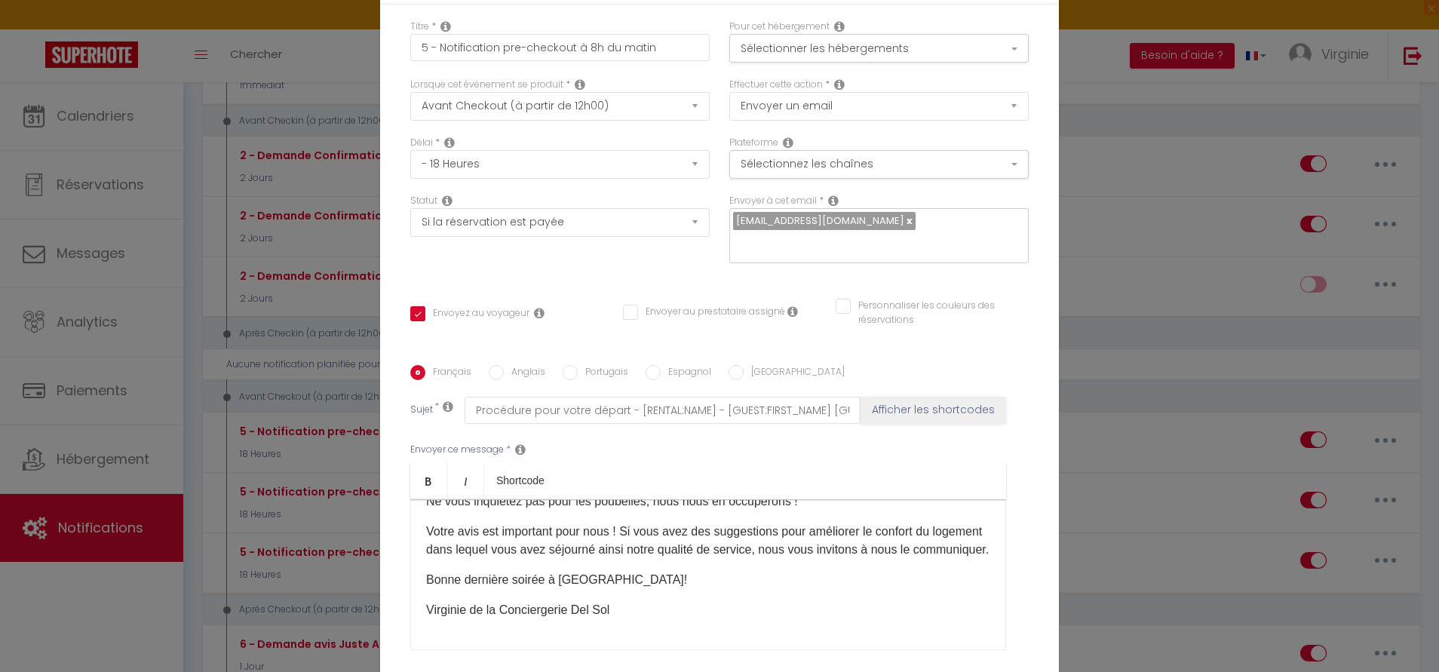
scroll to position [149, 0]
checkbox input "true"
checkbox input "false"
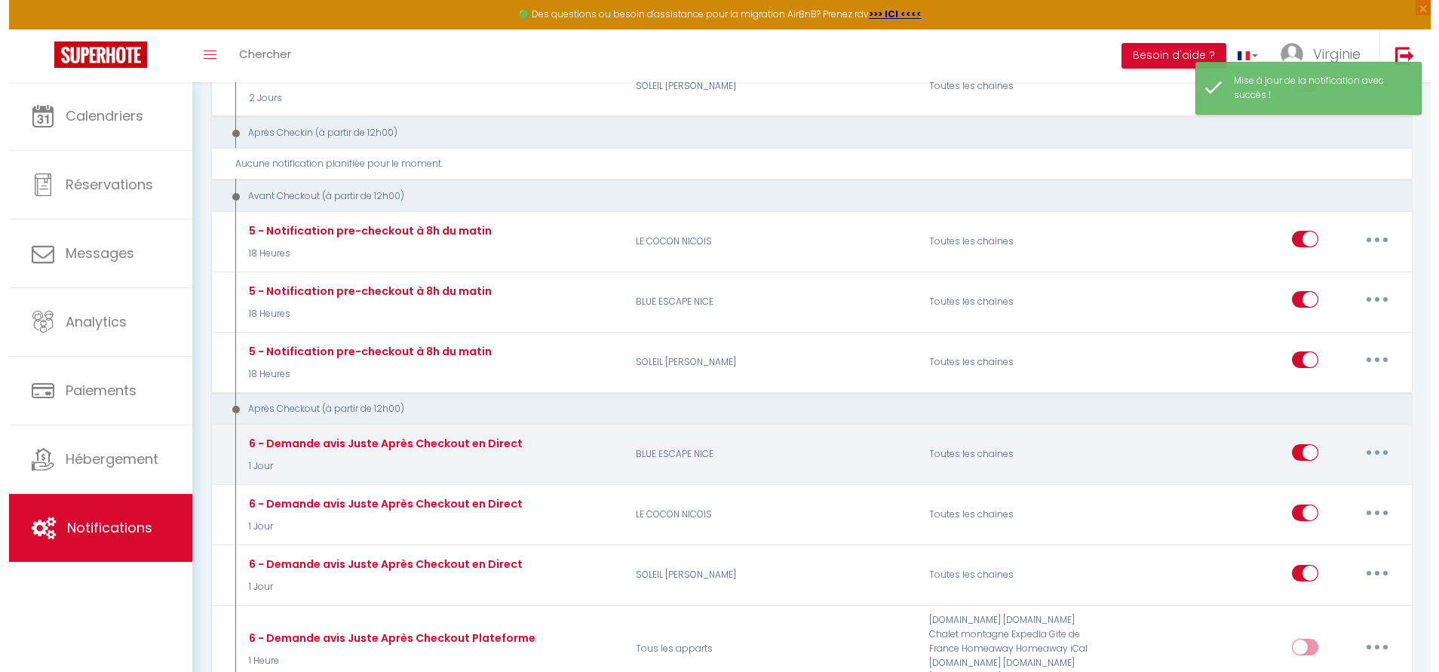
scroll to position [631, 0]
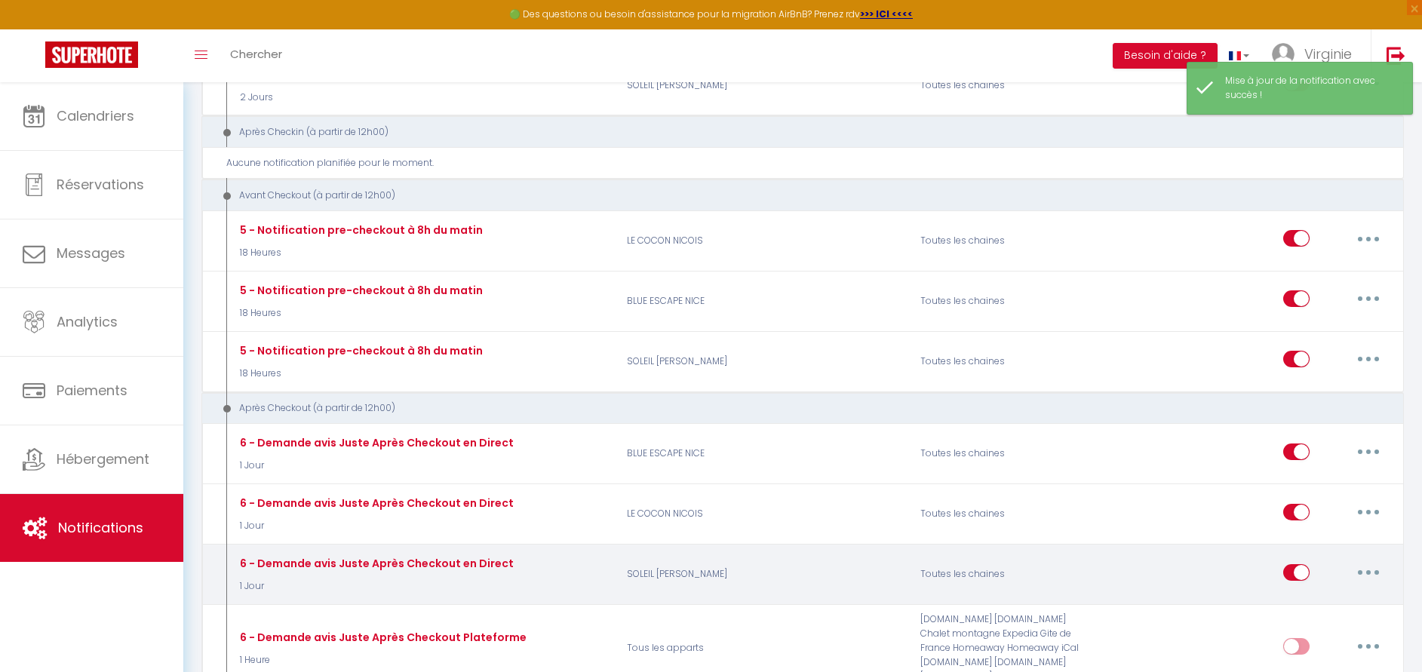
click at [1369, 566] on button "button" at bounding box center [1368, 572] width 42 height 24
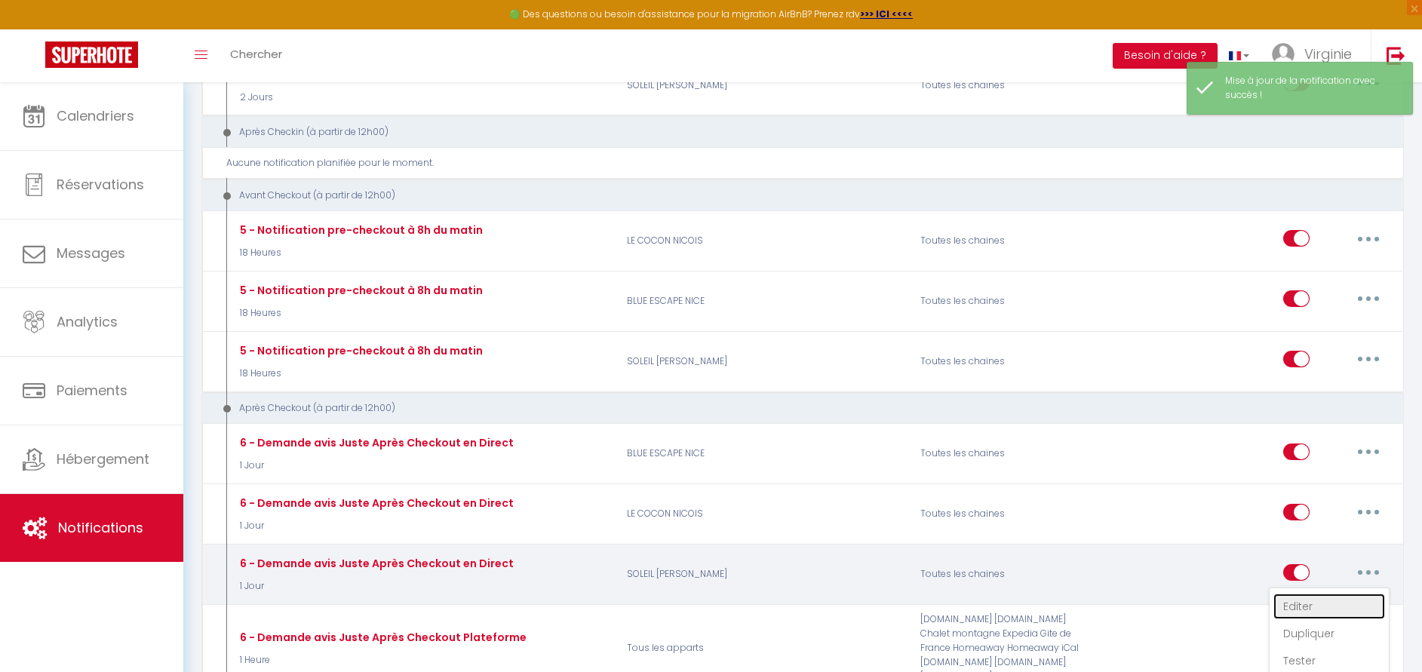
click at [1298, 606] on link "Editer" at bounding box center [1329, 606] width 112 height 26
type input "6 - Demande avis Juste Après Checkout en Direct"
select select "5"
select select "1 Jour"
select select "if_booking_is_paid"
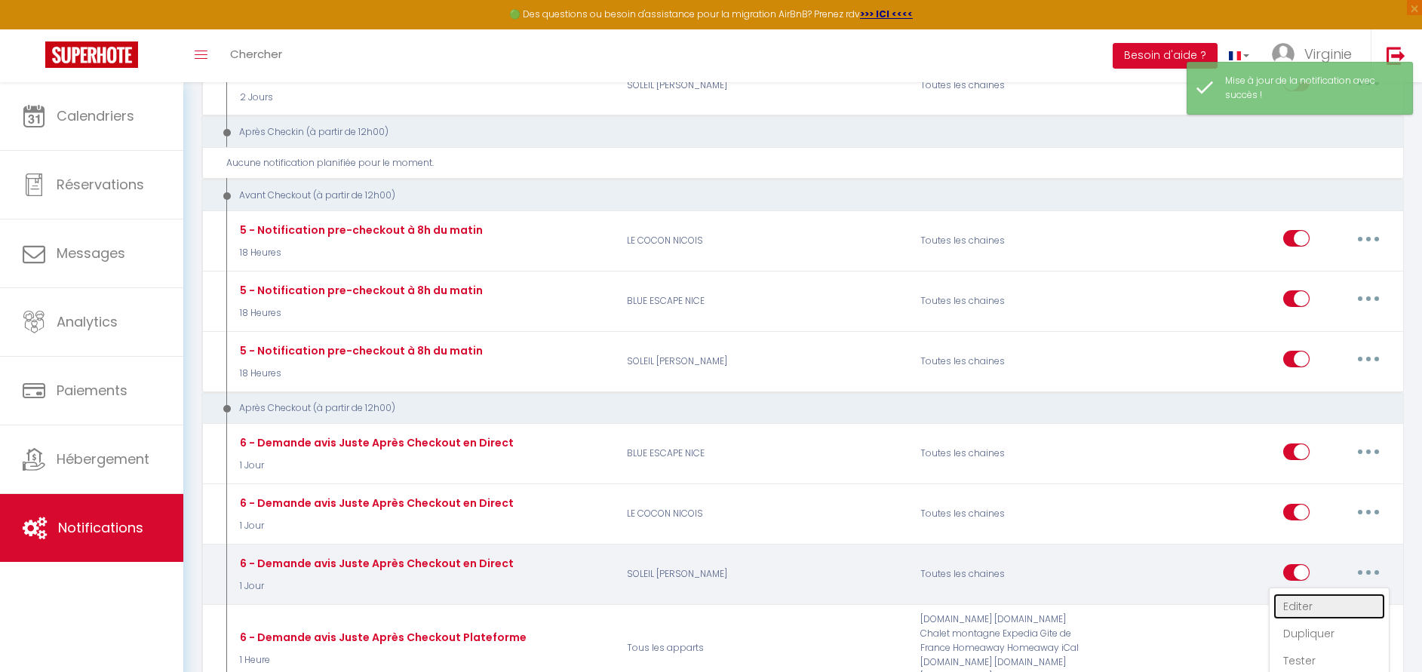
checkbox input "true"
checkbox input "false"
radio input "true"
type input "[GUEST:FIRST_NAME], voici un cadeau pour vous avant de quitter [RENTAL:CITY]"
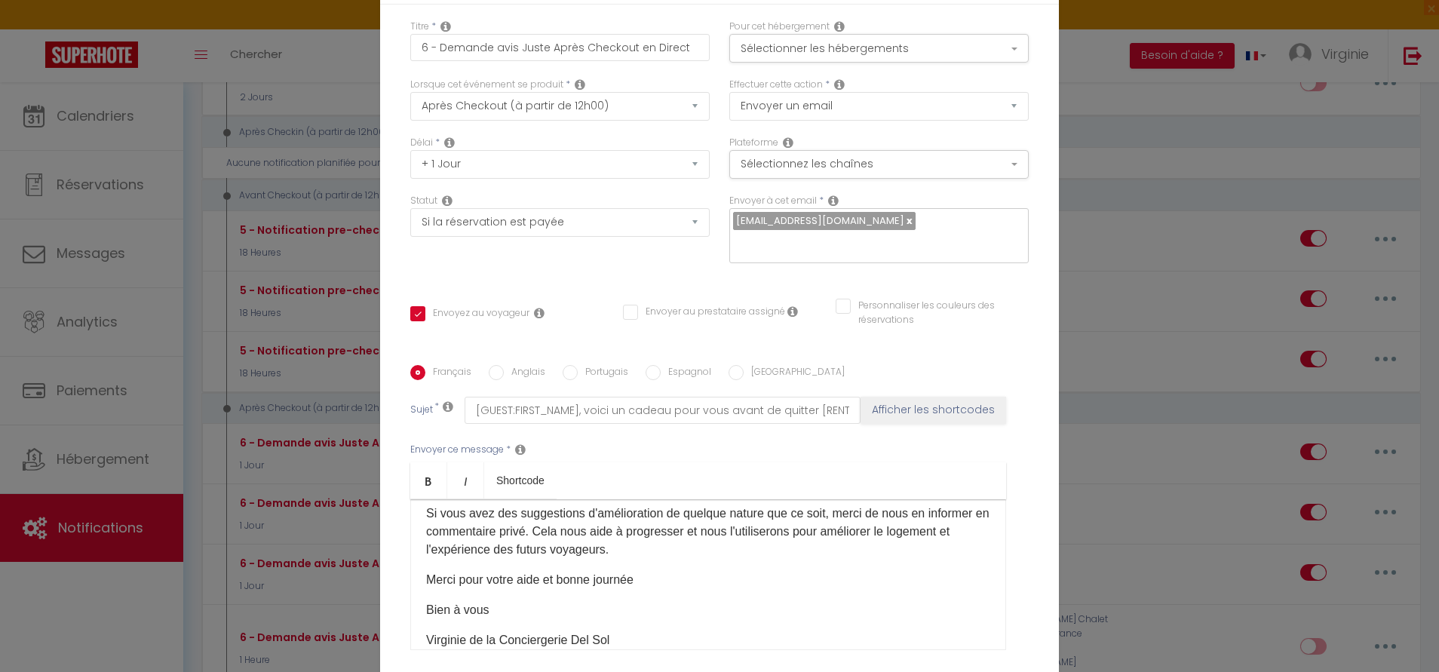
scroll to position [171, 0]
checkbox input "true"
checkbox input "false"
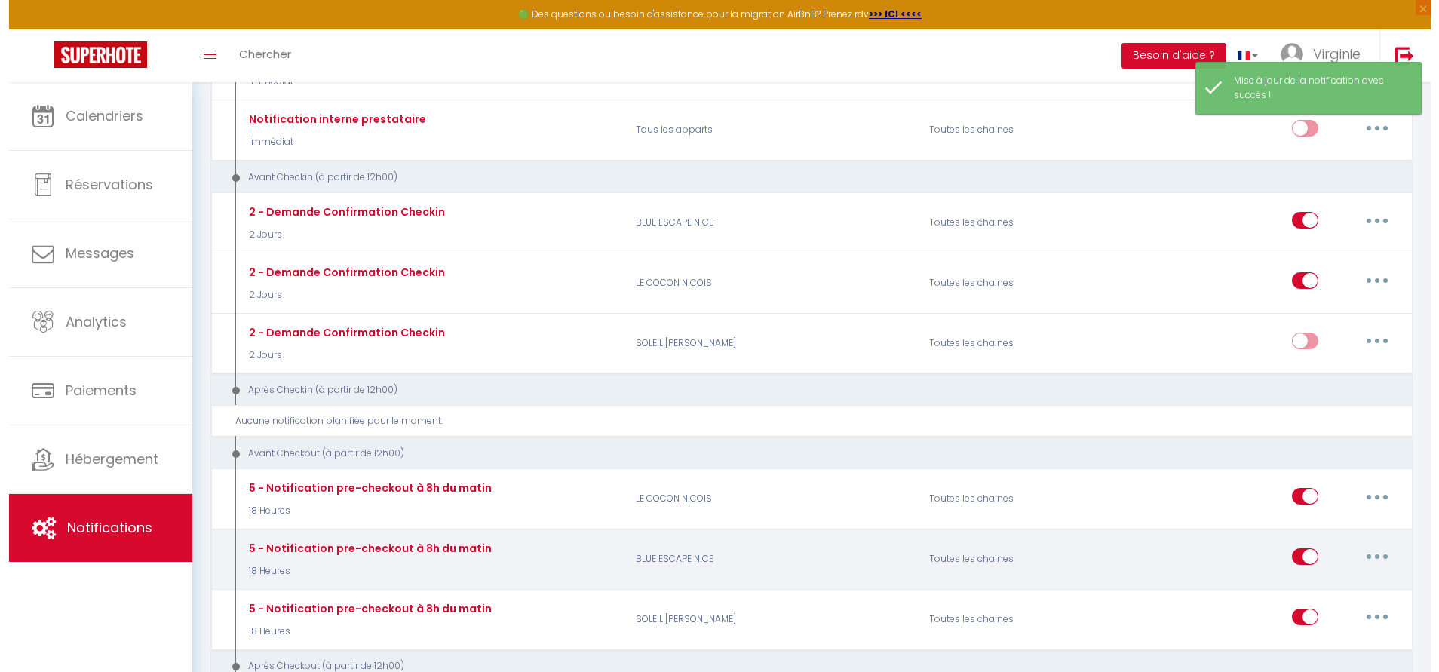
scroll to position [360, 0]
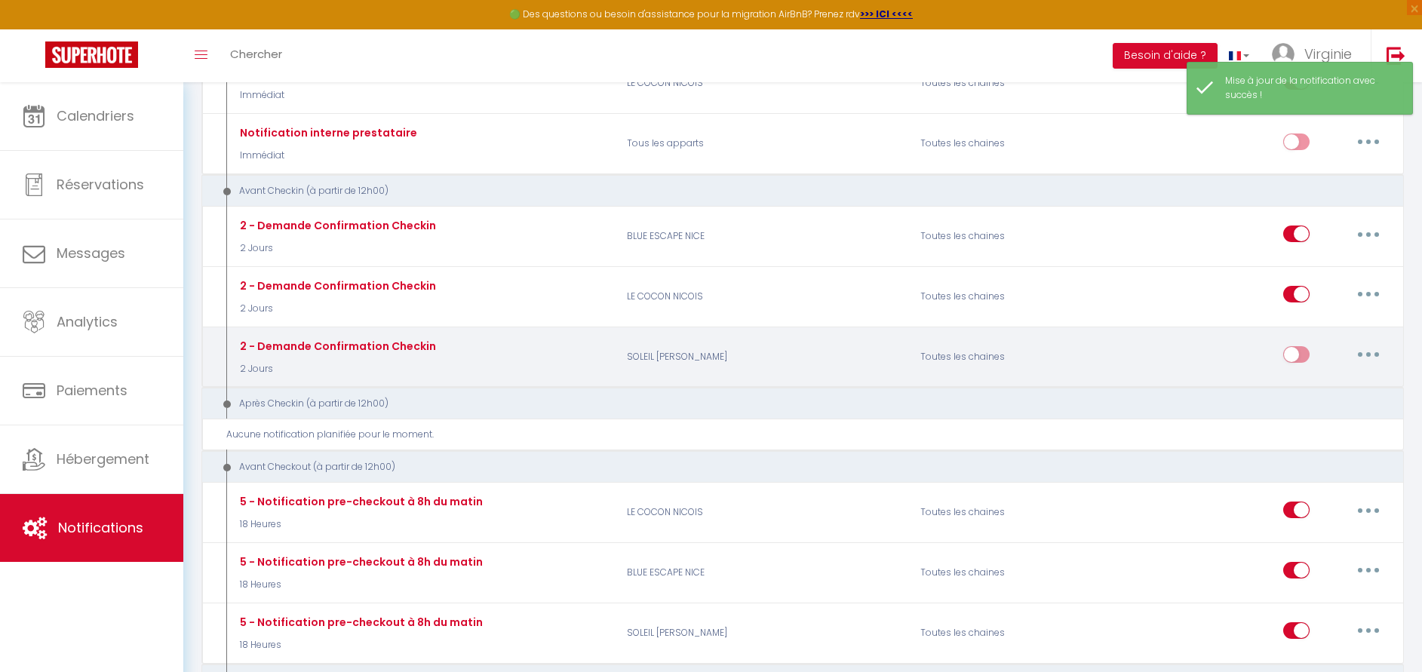
click at [1378, 355] on button "button" at bounding box center [1368, 354] width 42 height 24
click at [1323, 391] on link "Editer" at bounding box center [1329, 389] width 112 height 26
type input "2 - Demande Confirmation Checkin"
select select "2 Jours"
select select "if_booking_is_paid"
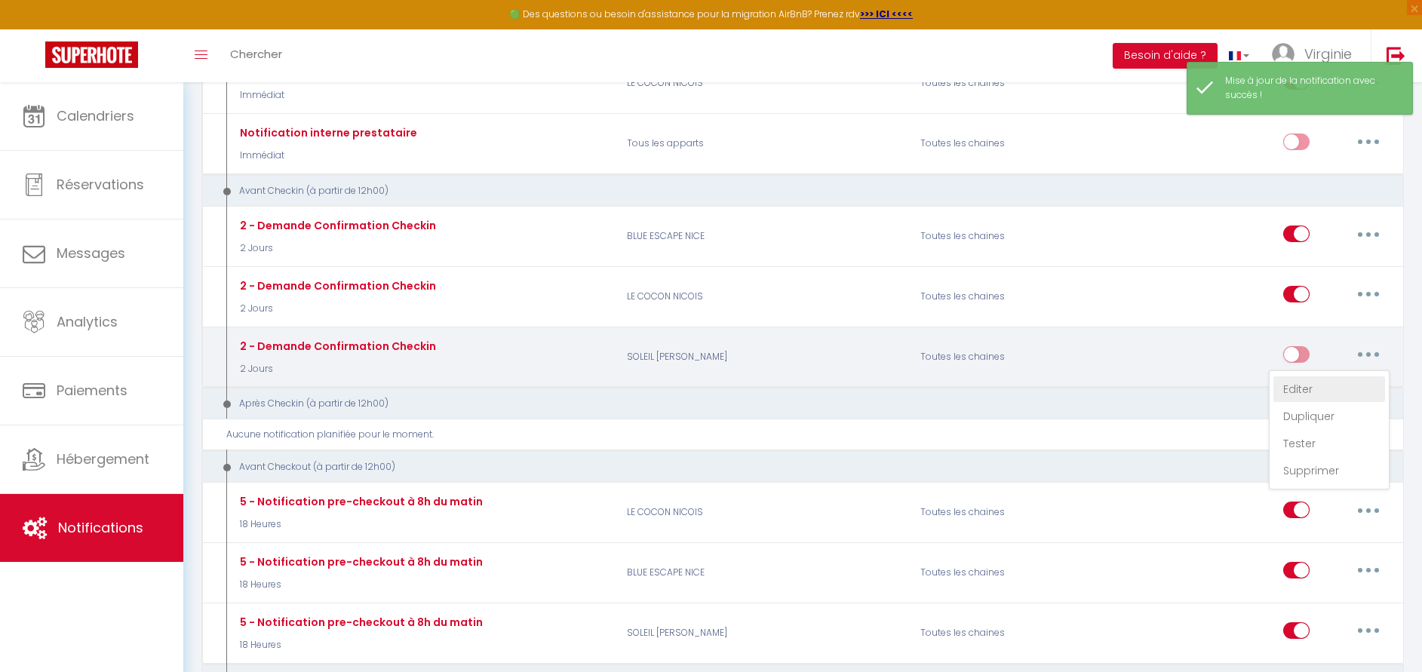
checkbox input "true"
checkbox input "false"
radio input "true"
type input "Procédure pour le checkin - [RENTAL:NAME]"
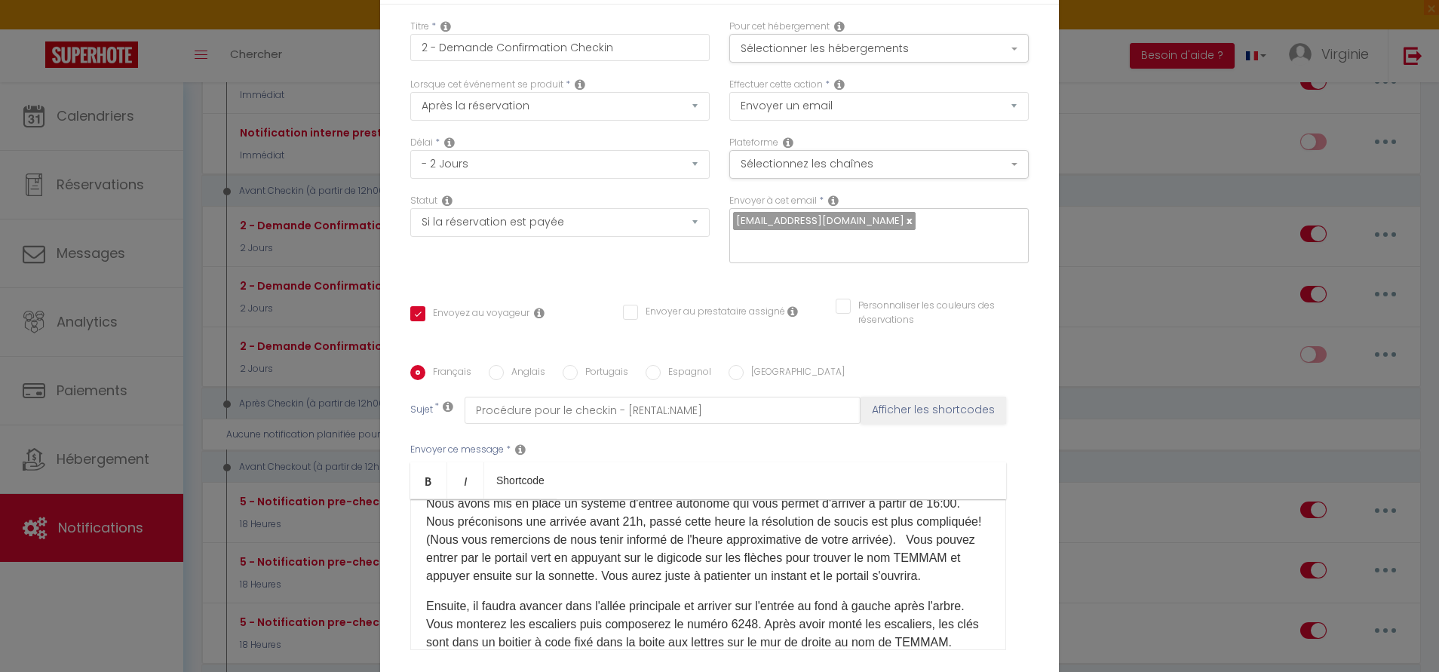
scroll to position [192, 0]
click at [477, 492] on p "Nous avons mis en place un système d'entrée autonome qui vous permet d'arriver …" at bounding box center [708, 537] width 564 height 90
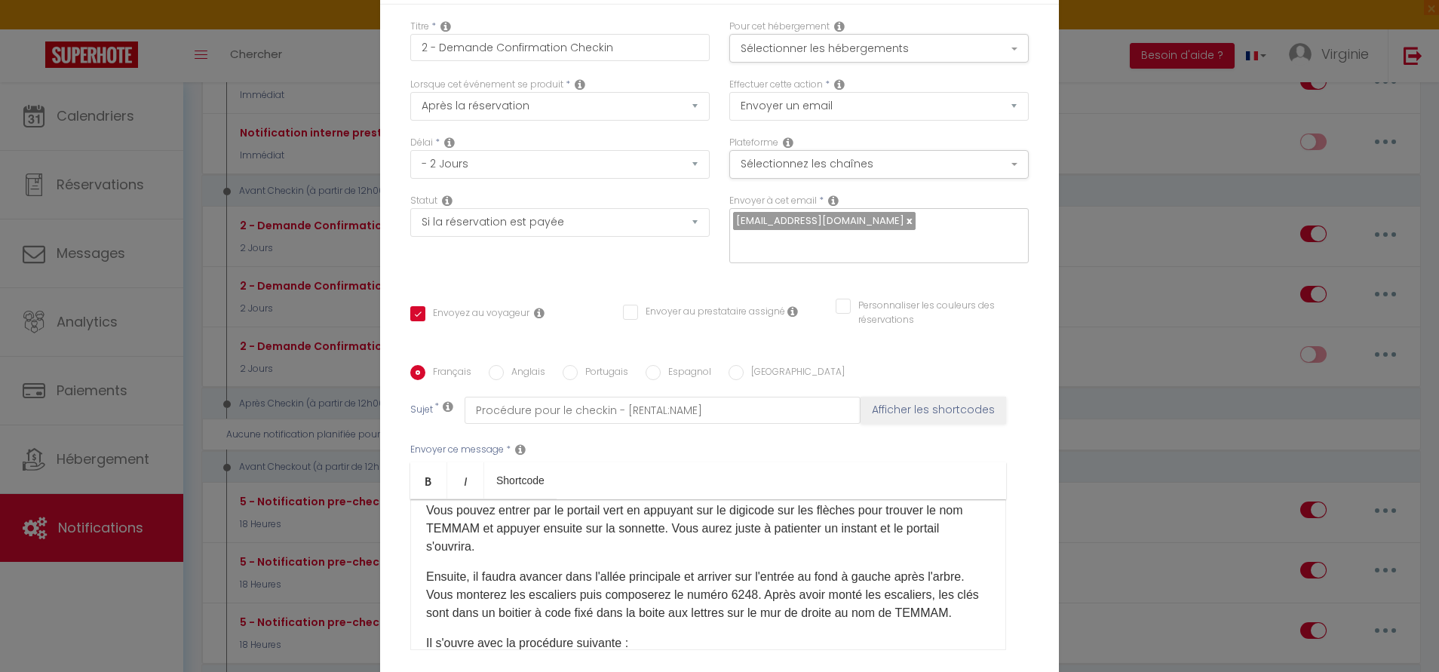
scroll to position [257, 0]
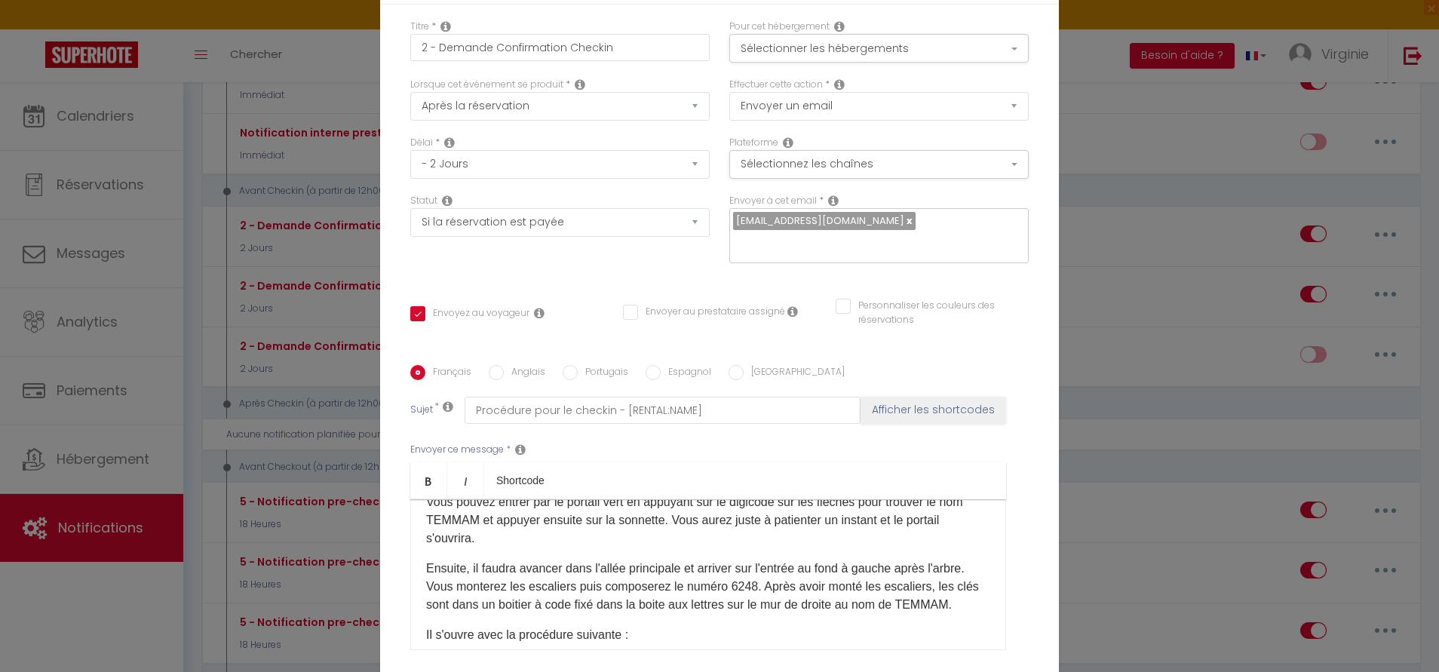
click at [416, 499] on div "Bonjour [GUEST:FIRST_NAME], Votre voyage approche, c'est un plaisir de vous acc…" at bounding box center [708, 574] width 596 height 151
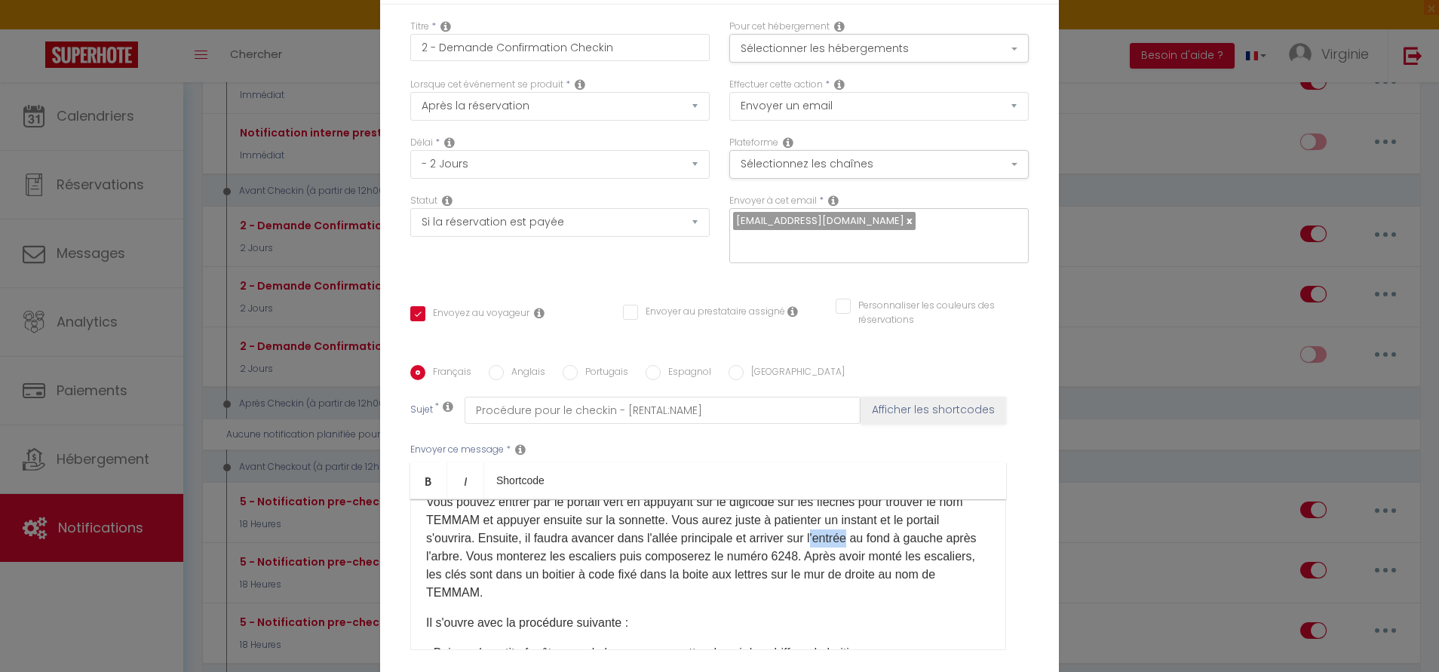
drag, startPoint x: 891, startPoint y: 422, endPoint x: 851, endPoint y: 427, distance: 40.2
click at [851, 493] on p "Vous pouvez entrer par le portail vert en appuyant sur le digicode sur les flèc…" at bounding box center [708, 547] width 564 height 109
click at [444, 493] on p "Vous pouvez entrer par le portail vert en appuyant sur le digicode sur les flèc…" at bounding box center [708, 547] width 564 height 109
click at [565, 493] on p "Vous pouvez entrer par le portail vert en appuyant sur le digicode sur les flèc…" at bounding box center [708, 547] width 564 height 109
click at [595, 493] on p "Vous pouvez entrer par le portail vert en appuyant sur le digicode sur les flèc…" at bounding box center [708, 547] width 564 height 109
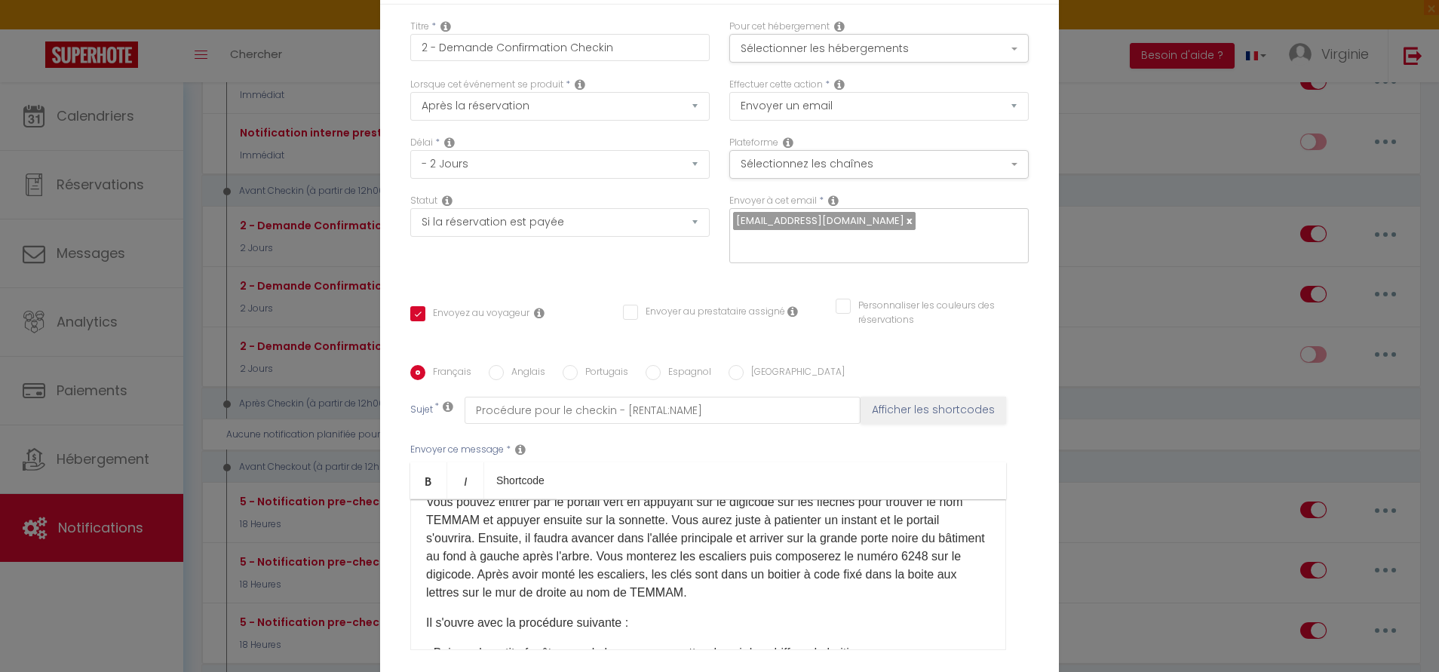
click at [753, 493] on p "Vous pouvez entrer par le portail vert en appuyant sur le digicode sur les flèc…" at bounding box center [708, 547] width 564 height 109
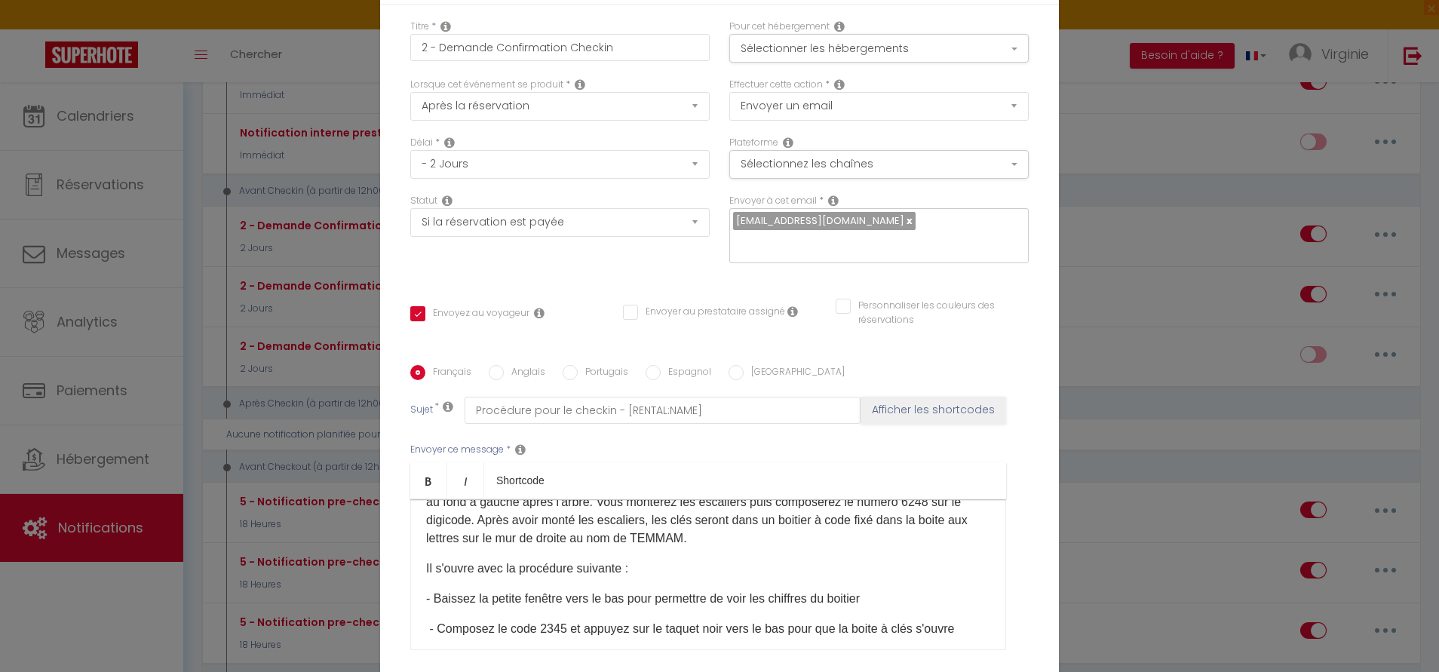
scroll to position [310, 0]
click at [523, 440] on p "Vous pouvez entrer par le portail vert en appuyant sur le digicode sur les flèc…" at bounding box center [708, 494] width 564 height 109
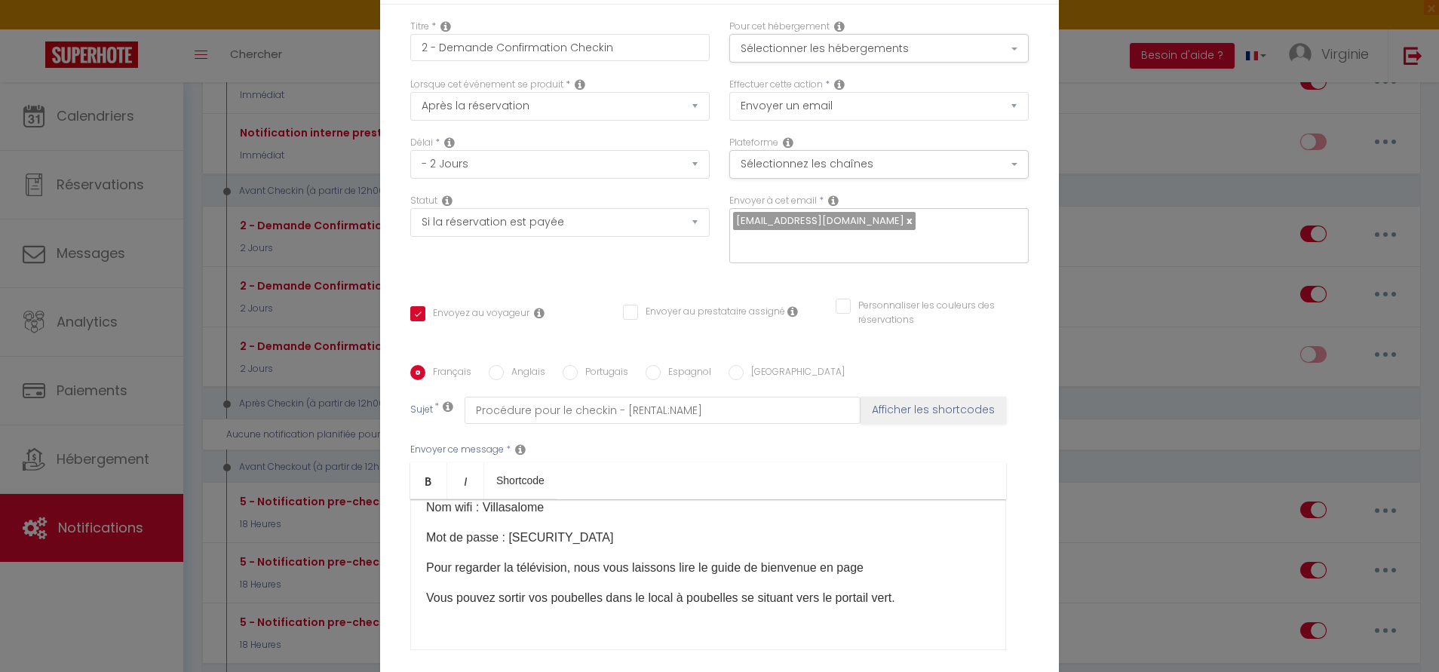
scroll to position [844, 0]
click at [559, 498] on p "Nom wifi : Villasalome" at bounding box center [708, 507] width 564 height 18
drag, startPoint x: 572, startPoint y: 425, endPoint x: 506, endPoint y: 425, distance: 66.4
click at [506, 528] on p "Mot de passe : [SECURITY_DATA]" at bounding box center [708, 537] width 564 height 18
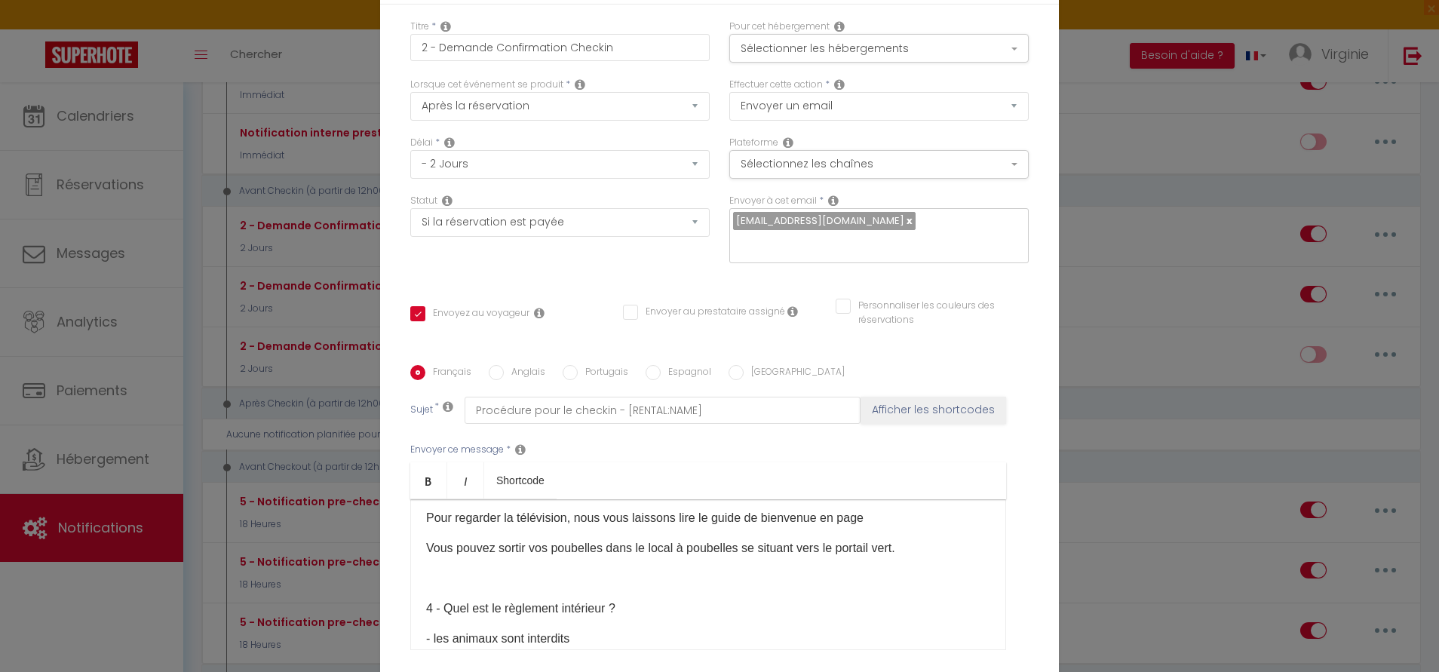
scroll to position [894, 0]
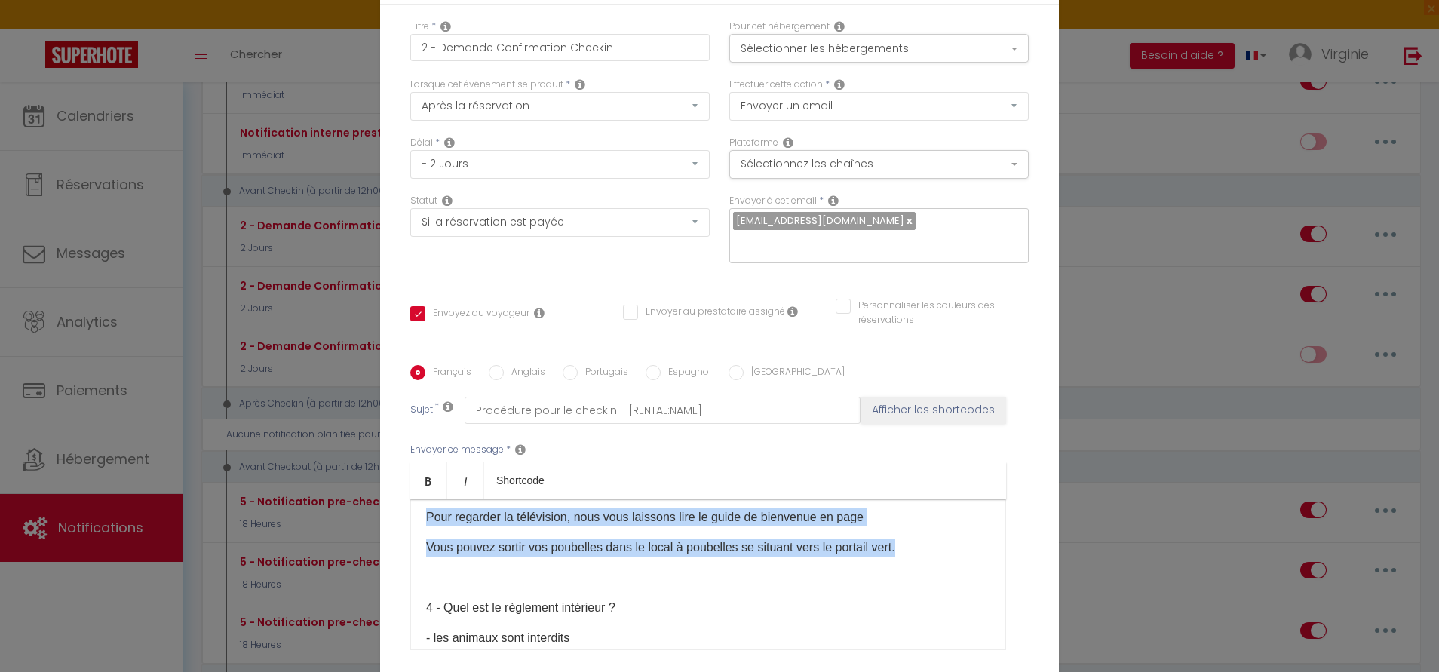
drag, startPoint x: 901, startPoint y: 437, endPoint x: 416, endPoint y: 404, distance: 486.7
click at [416, 499] on div "Bonjour [GUEST:FIRST_NAME], Votre voyage approche, c'est un plaisir de vous acc…" at bounding box center [708, 574] width 596 height 151
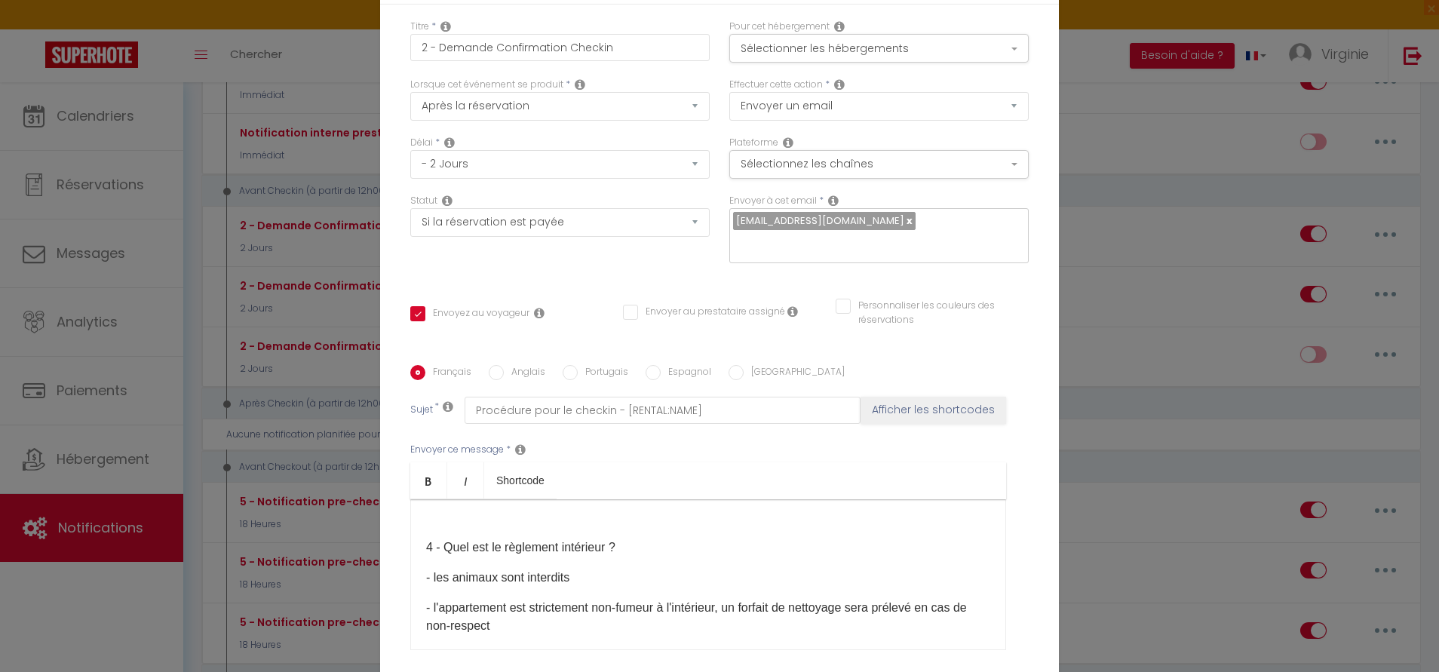
scroll to position [891, 0]
click at [437, 511] on p at bounding box center [708, 520] width 564 height 18
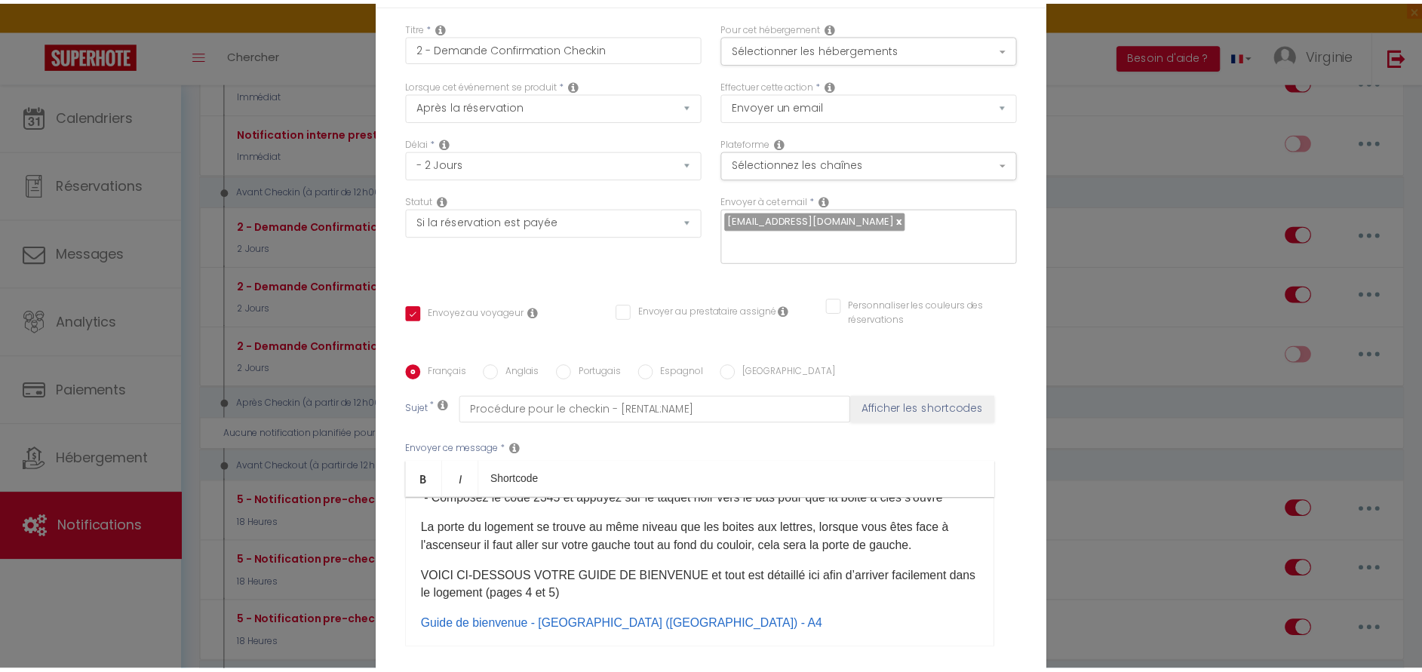
scroll to position [430, 0]
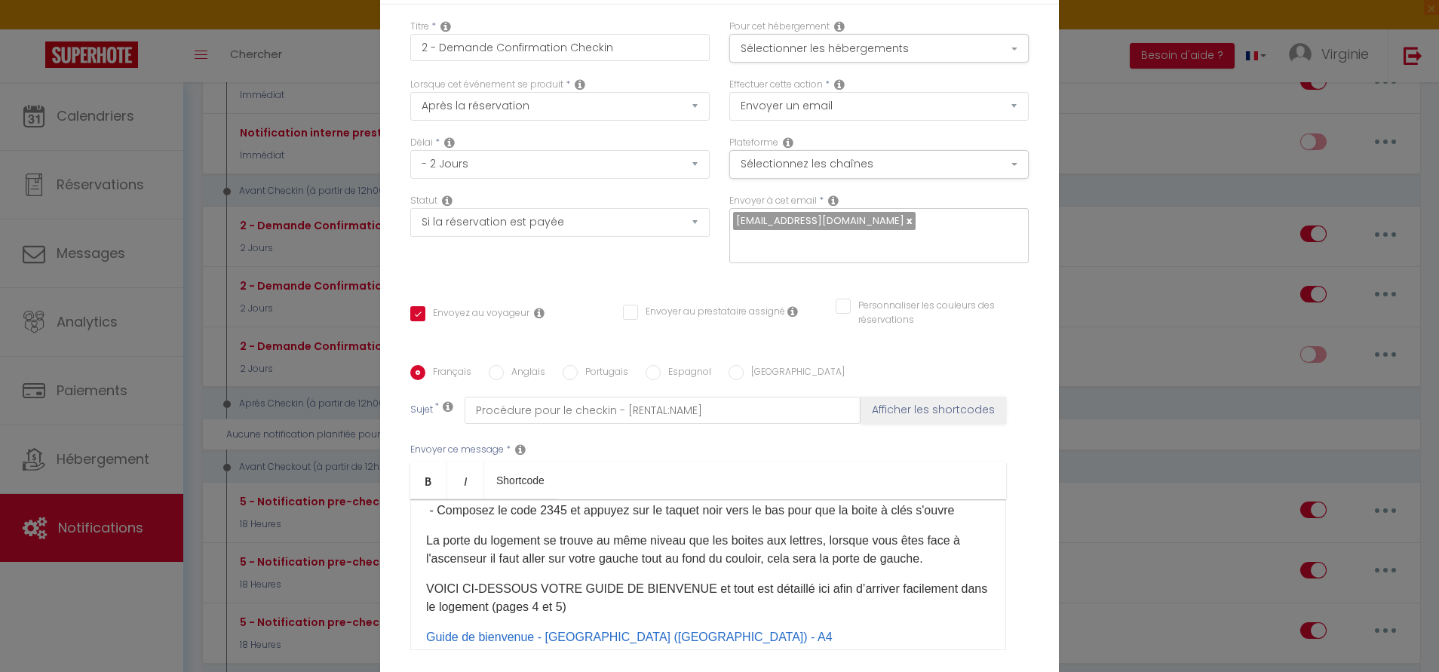
checkbox input "true"
checkbox input "false"
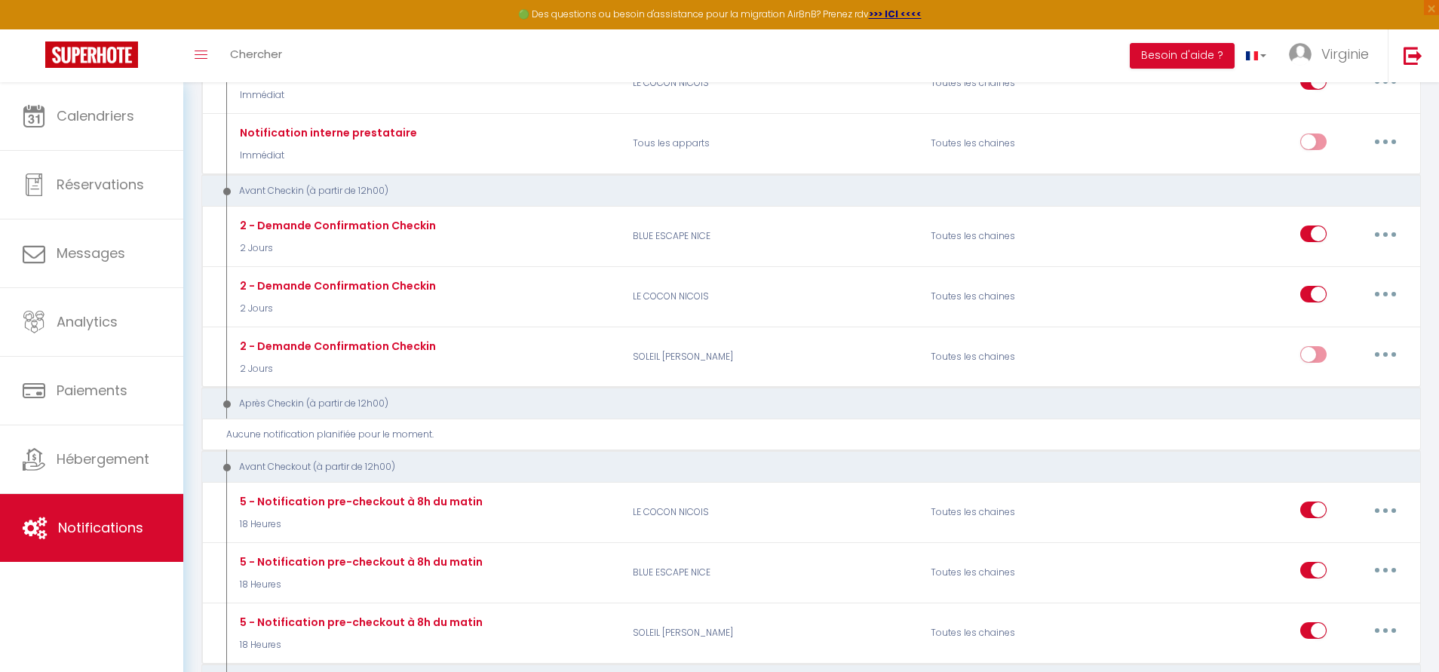
scroll to position [0, 0]
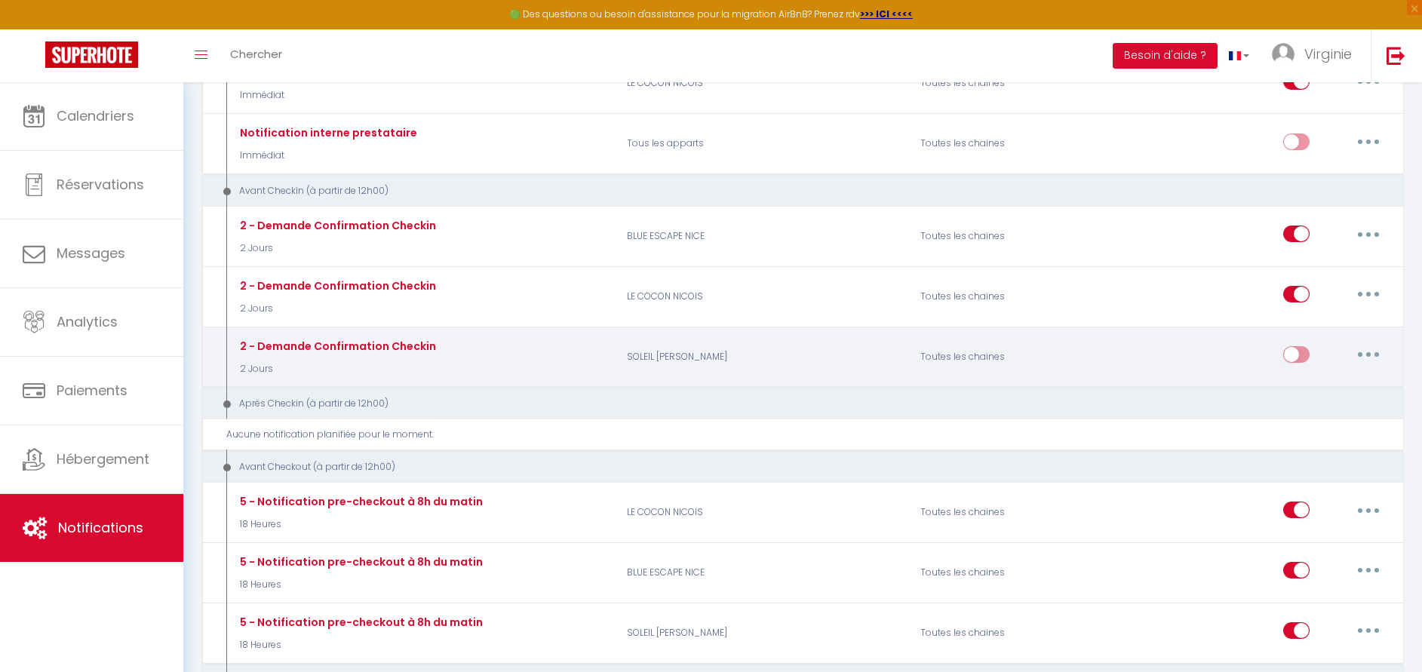
click at [1368, 363] on button "button" at bounding box center [1368, 354] width 42 height 24
click at [1313, 385] on link "Editer" at bounding box center [1329, 389] width 112 height 26
type input "2 - Demande Confirmation Checkin"
select select "2 Jours"
select select "if_booking_is_paid"
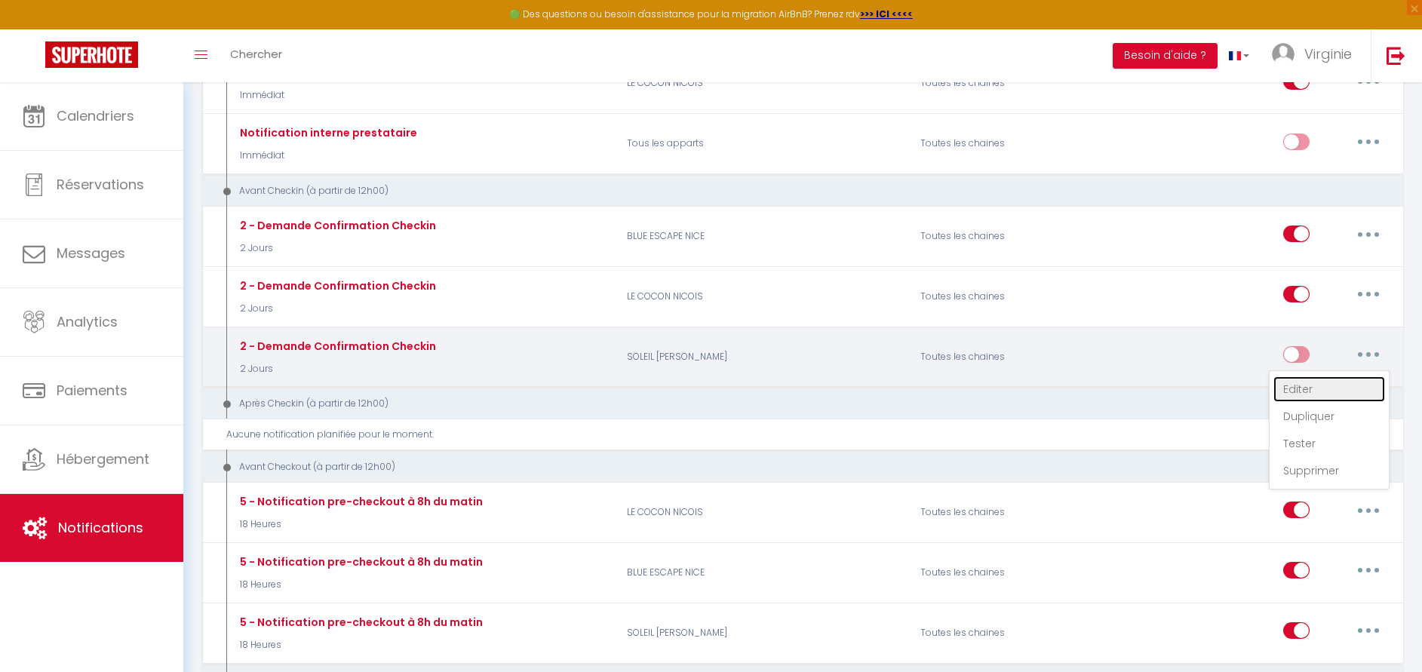
checkbox input "true"
checkbox input "false"
radio input "true"
type input "Procédure pour le checkin - [RENTAL:NAME]"
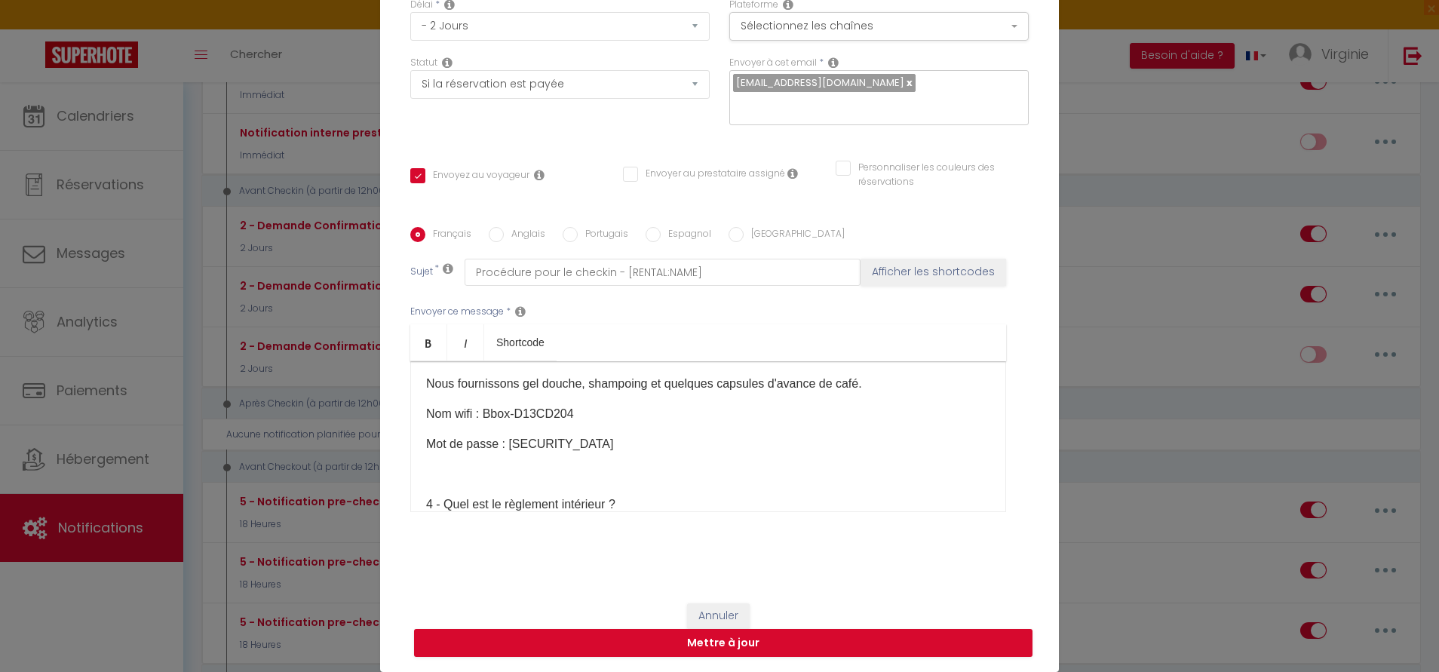
scroll to position [803, 0]
drag, startPoint x: 581, startPoint y: 427, endPoint x: 482, endPoint y: 421, distance: 99.7
click at [482, 419] on p "Nom wifi : Bbox-D13CD204" at bounding box center [708, 409] width 564 height 18
copy p "Bbox-D13CD204"
drag, startPoint x: 625, startPoint y: 454, endPoint x: 501, endPoint y: 452, distance: 123.7
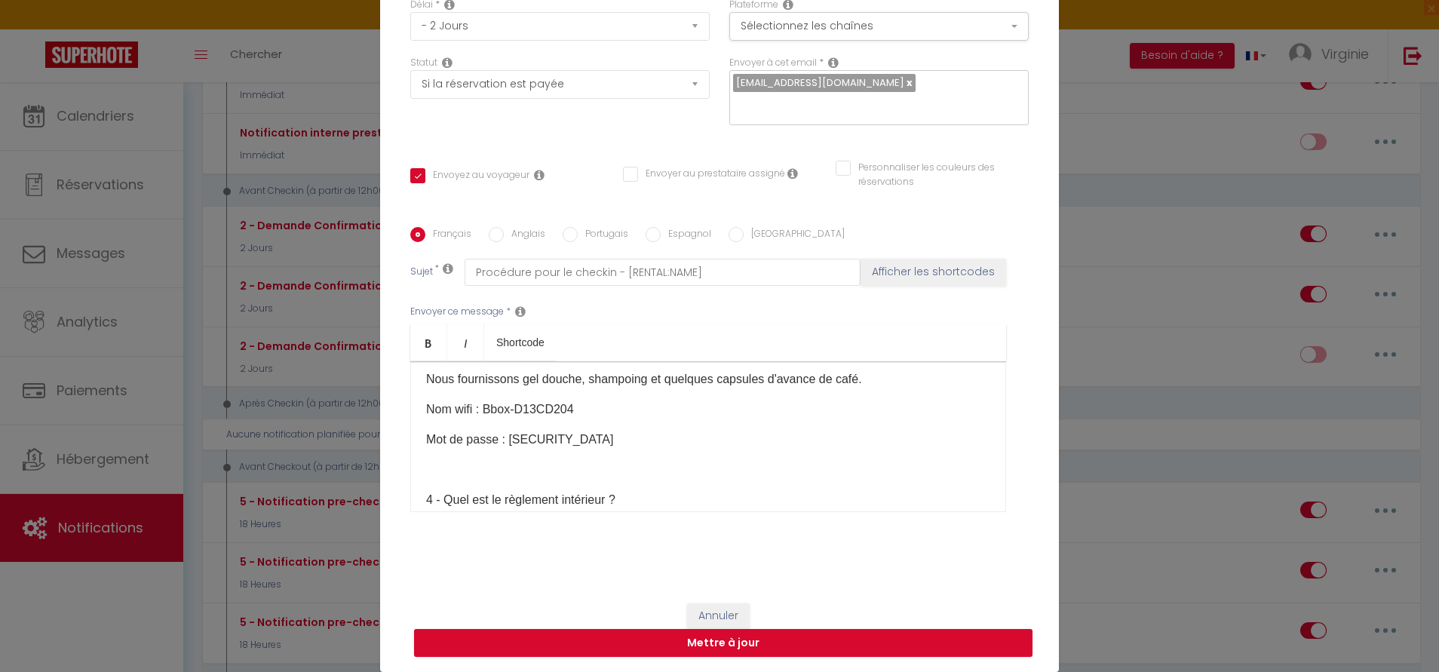
click at [501, 449] on p "Mot de passe : [SECURITY_DATA]" at bounding box center [708, 440] width 564 height 18
copy p "SChrtdSLhZb6x9sR3x"
